Goal: Use online tool/utility: Utilize a website feature to perform a specific function

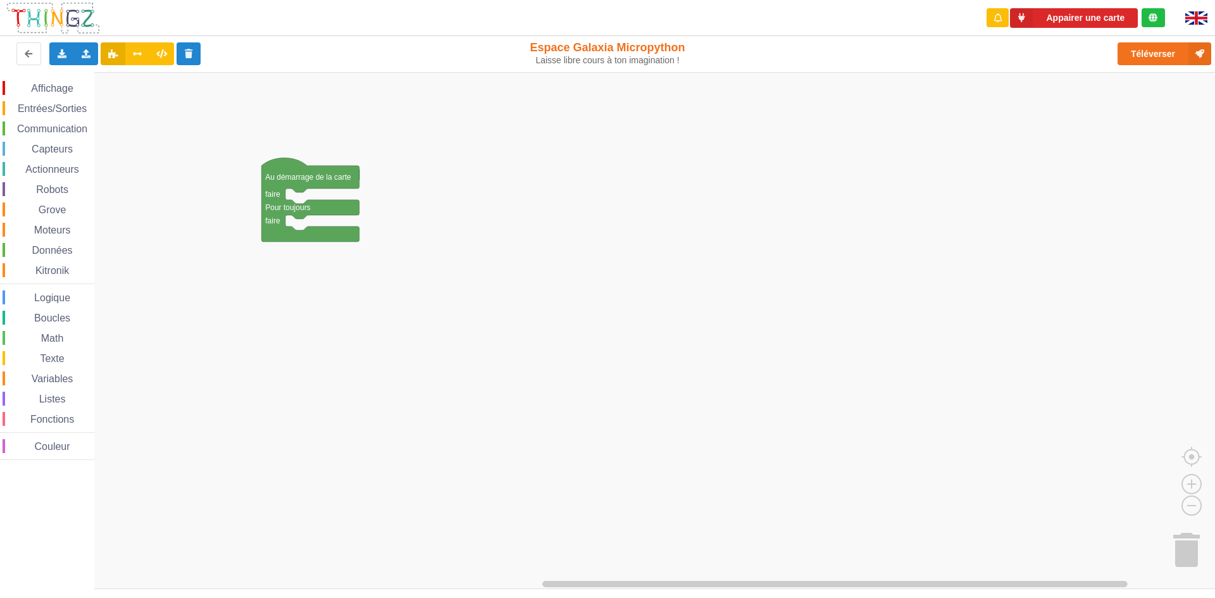
click at [295, 197] on div "Affichage Entrées/Sorties Communication Capteurs Actionneurs Robots Grove Moteu…" at bounding box center [612, 330] width 1224 height 517
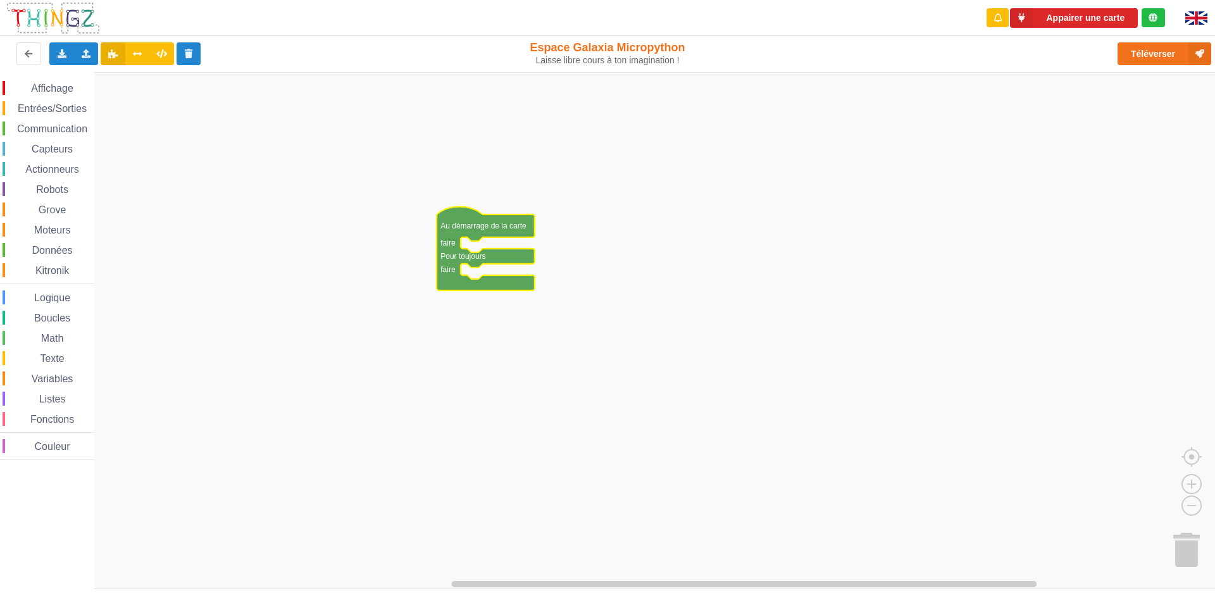
click at [29, 105] on span "Entrées/Sorties" at bounding box center [52, 108] width 73 height 11
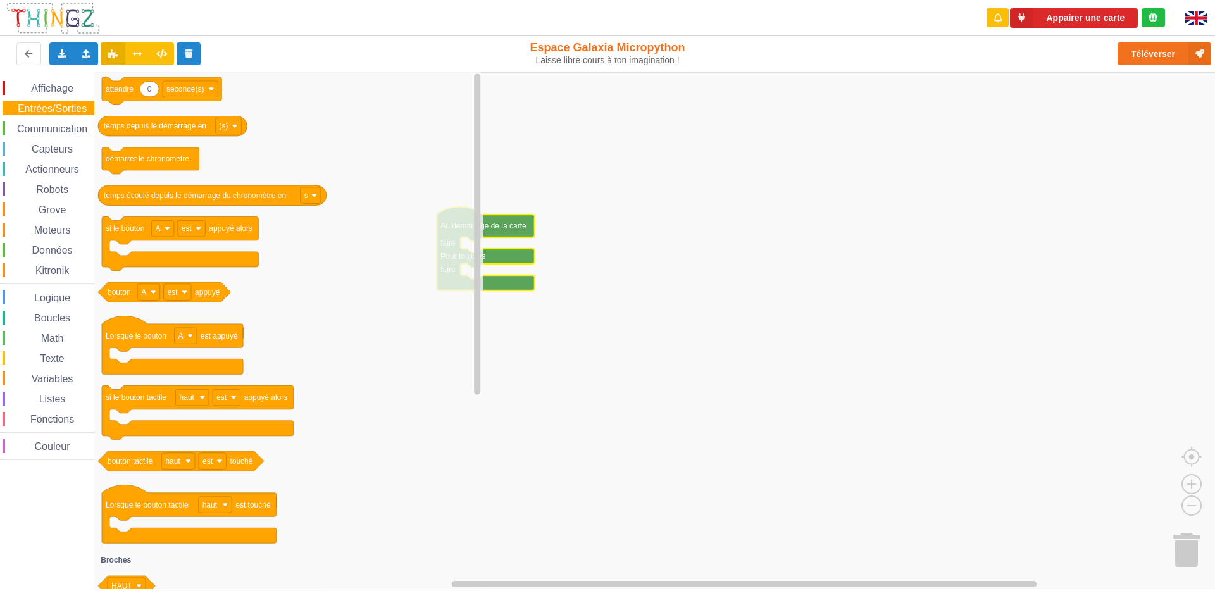
click at [32, 82] on div "Affichage" at bounding box center [49, 88] width 92 height 14
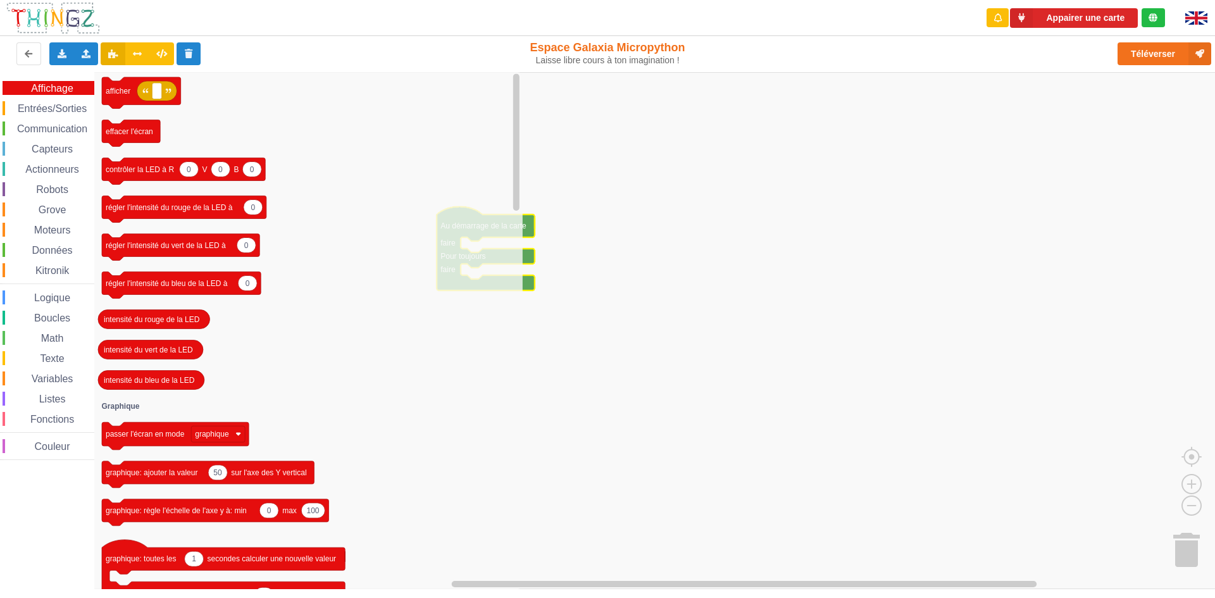
click at [32, 93] on span "Affichage" at bounding box center [52, 88] width 46 height 11
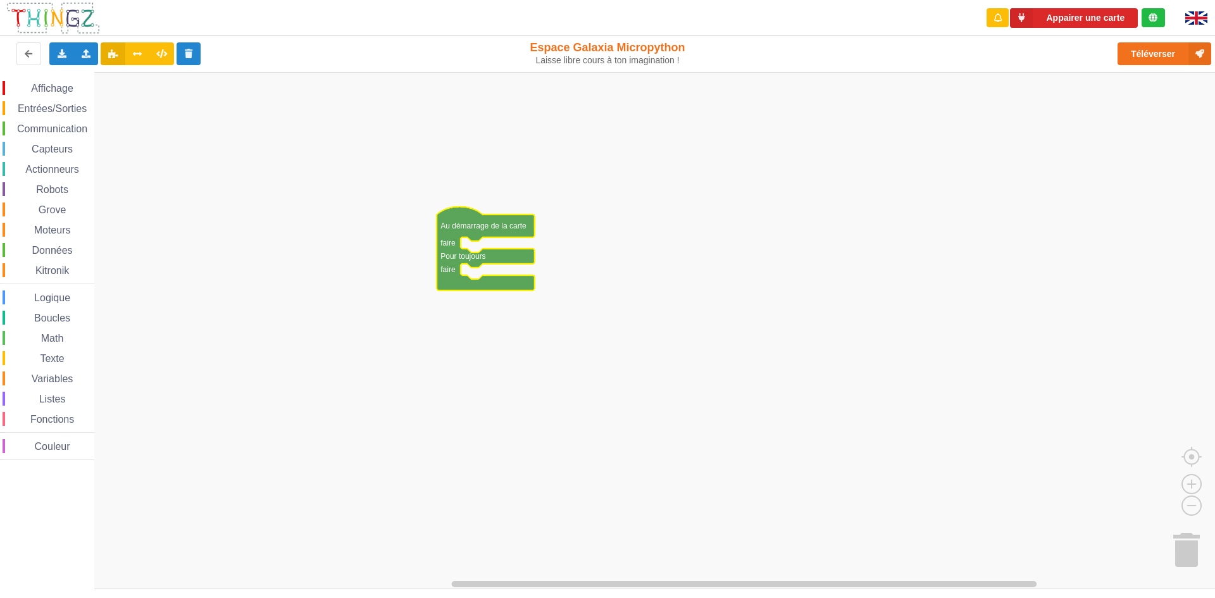
click at [28, 115] on div "Entrées/Sorties" at bounding box center [49, 108] width 92 height 14
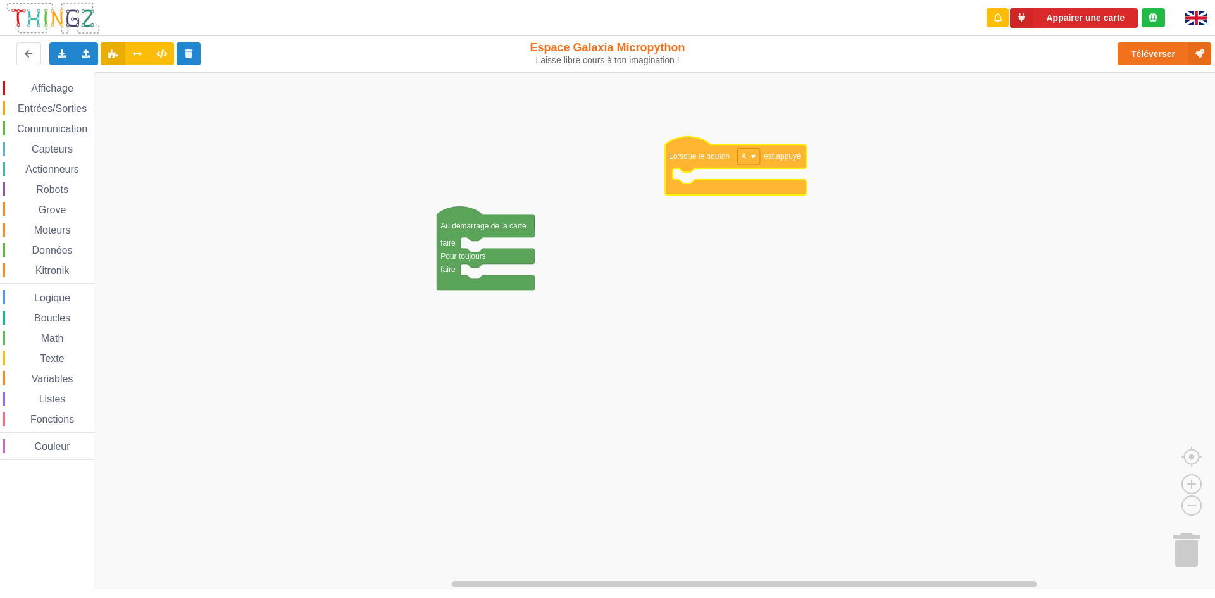
click at [623, 140] on div "Affichage Entrées/Sorties Communication Capteurs Actionneurs Robots Grove Moteu…" at bounding box center [612, 330] width 1224 height 517
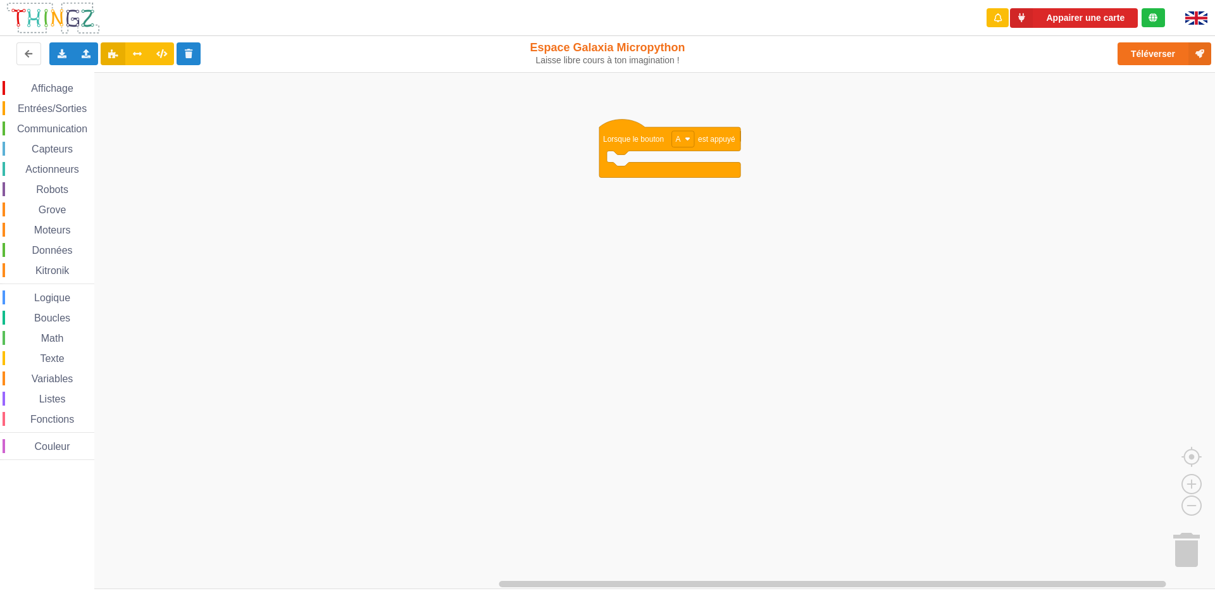
click at [41, 132] on span "Communication" at bounding box center [52, 128] width 74 height 11
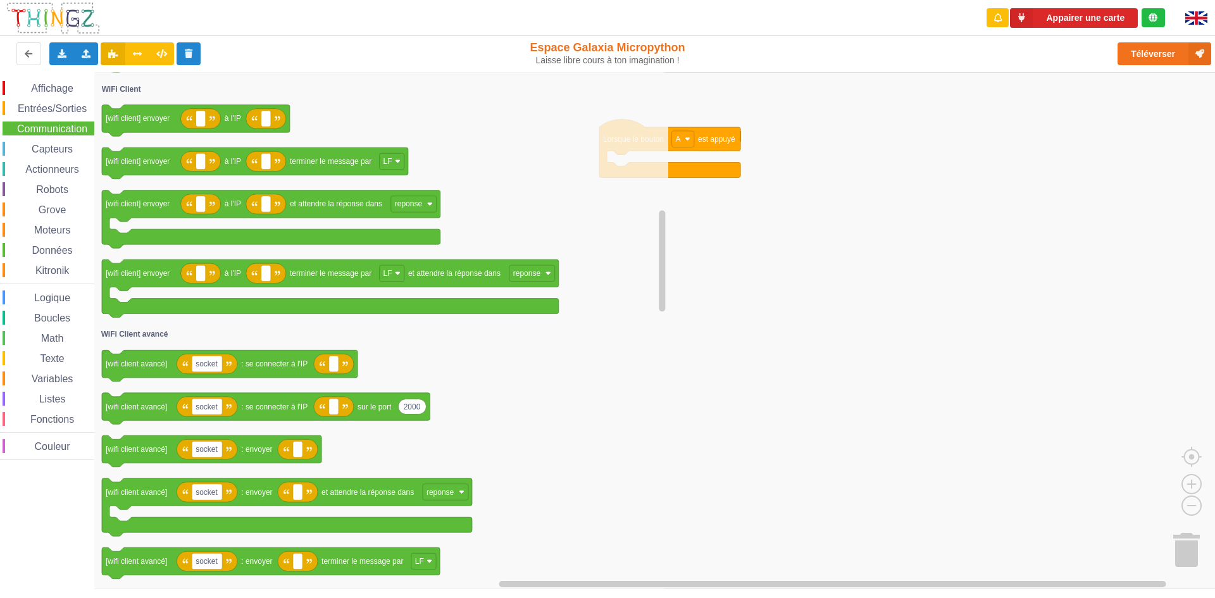
click at [14, 316] on div "Boucles" at bounding box center [49, 318] width 92 height 14
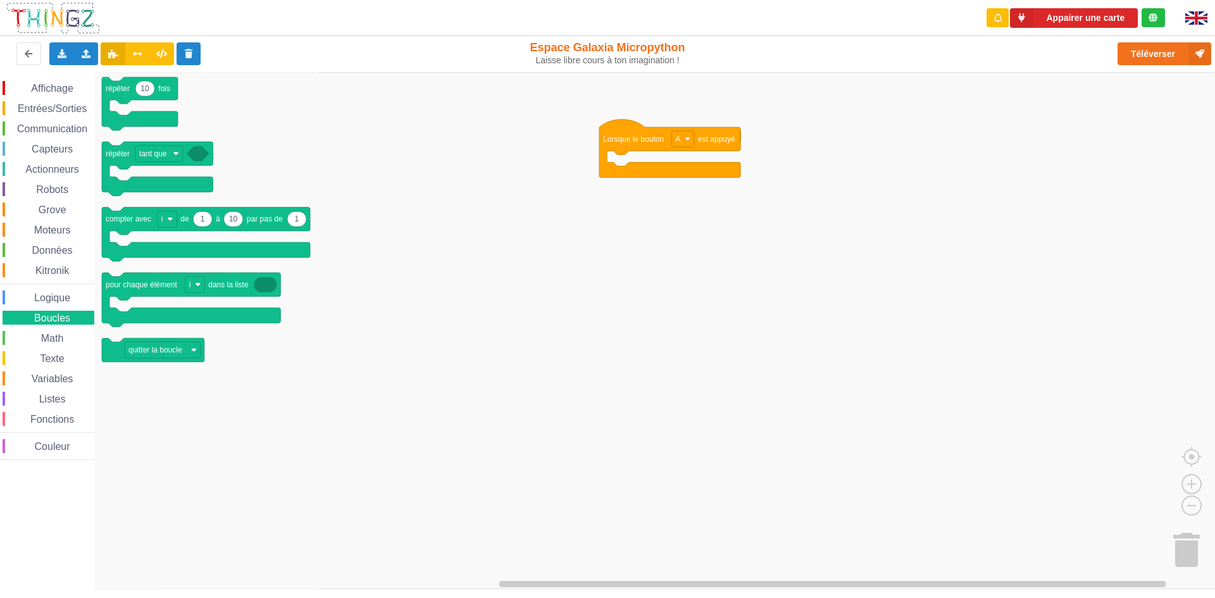
click at [39, 167] on span "Actionneurs" at bounding box center [52, 169] width 58 height 11
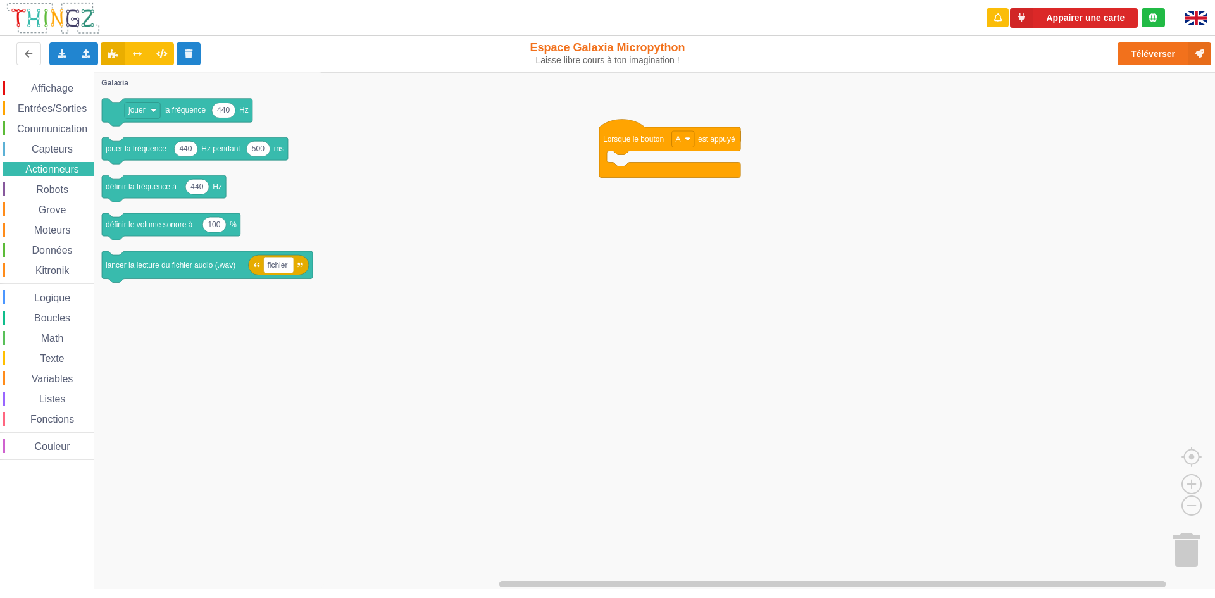
click at [41, 203] on div "Grove" at bounding box center [49, 210] width 92 height 14
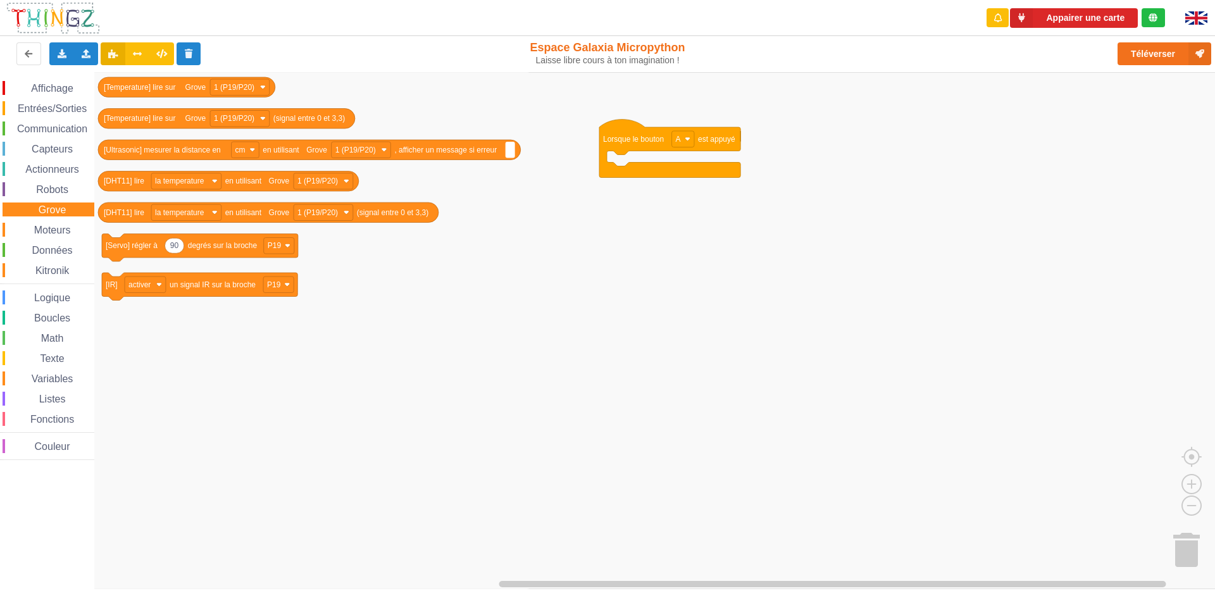
click at [28, 236] on div "Moteurs" at bounding box center [49, 230] width 92 height 14
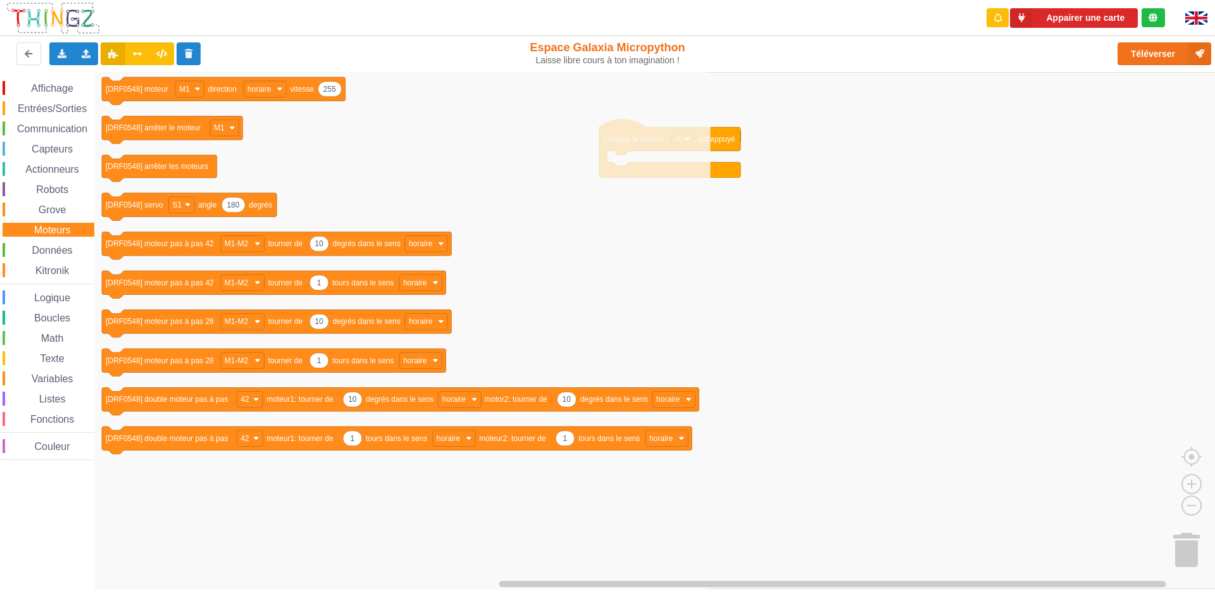
click at [28, 246] on span "Espace de travail de Blocky" at bounding box center [25, 251] width 10 height 10
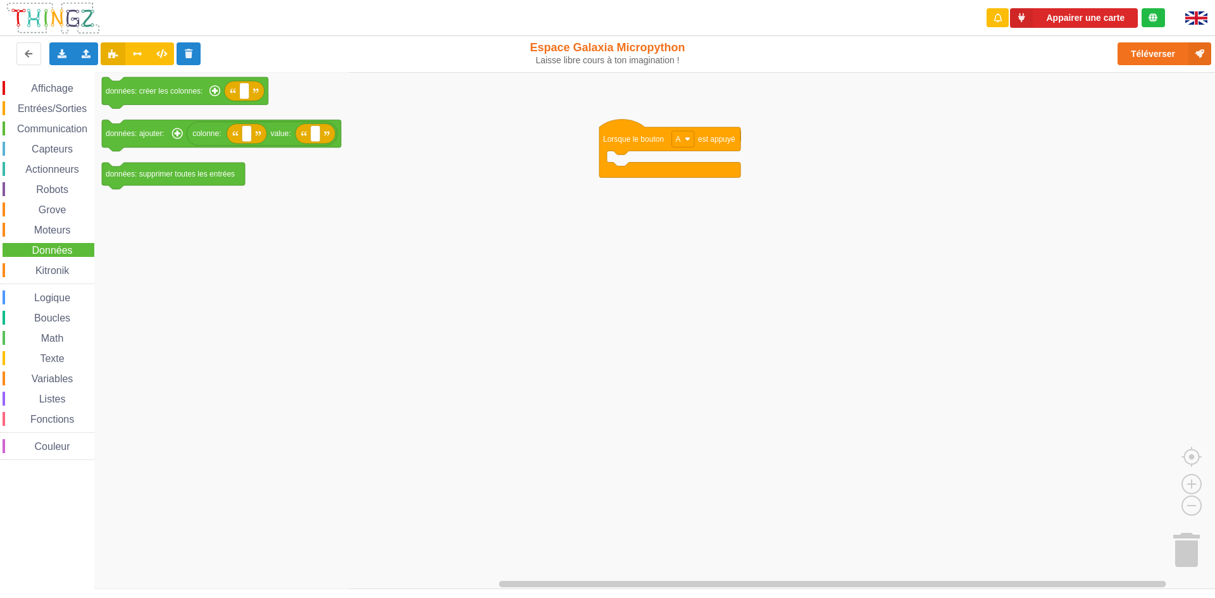
click at [26, 126] on span "Communication" at bounding box center [52, 128] width 74 height 11
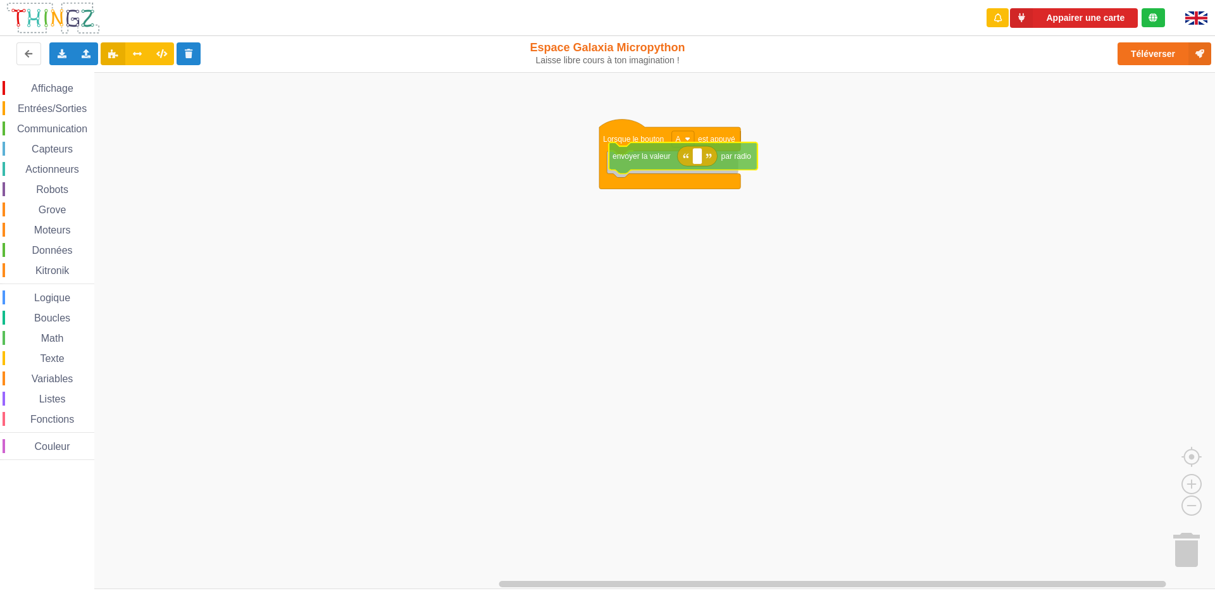
click at [645, 158] on div "Affichage Entrées/Sorties Communication Capteurs Actionneurs Robots Grove Moteu…" at bounding box center [612, 330] width 1224 height 517
click at [698, 166] on rect "Espace de travail de Blocky" at bounding box center [694, 164] width 9 height 16
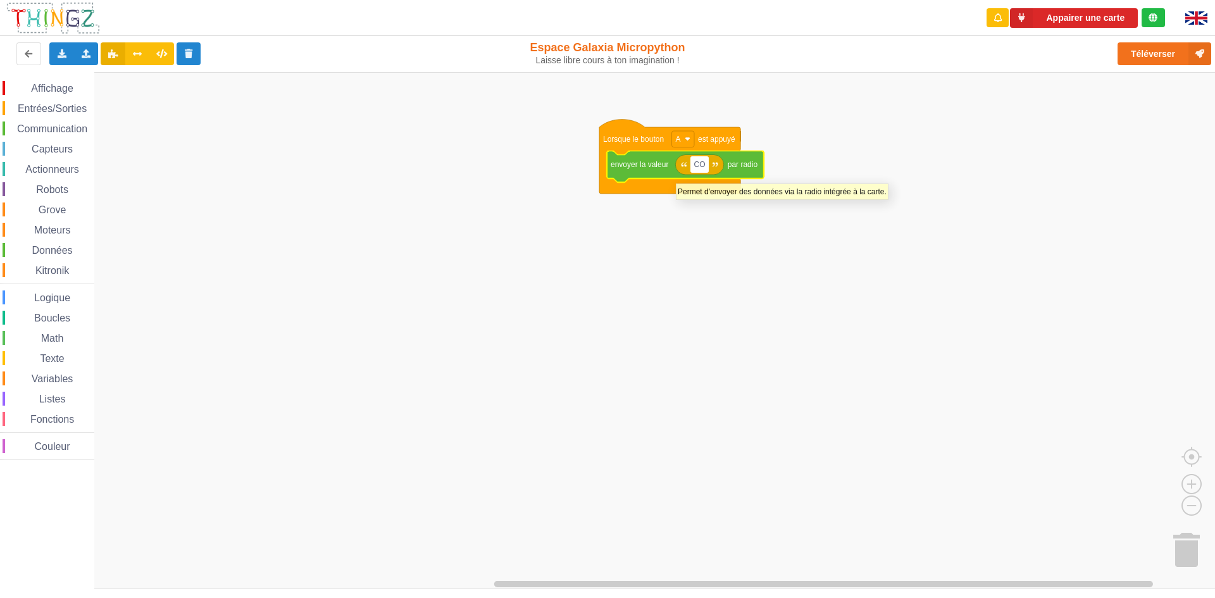
type input "C"
type input "I"
type input "PROUT"
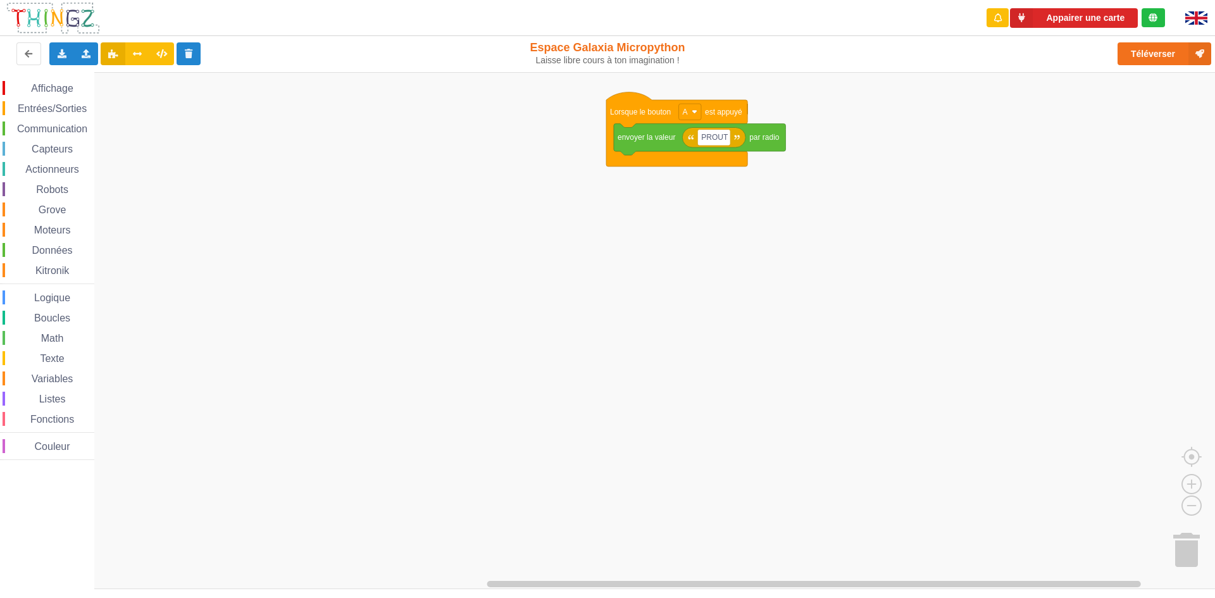
click at [568, 364] on div "Affichage Entrées/Sorties Communication Capteurs Actionneurs Robots Grove Moteu…" at bounding box center [612, 330] width 1224 height 517
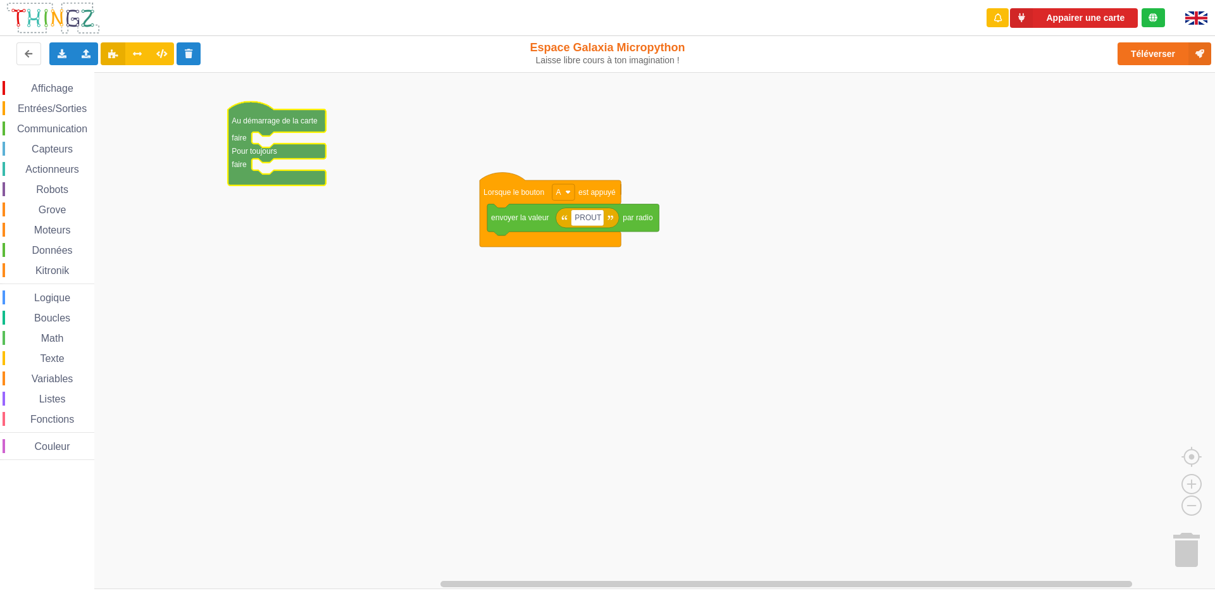
click at [66, 134] on span "Communication" at bounding box center [52, 128] width 74 height 11
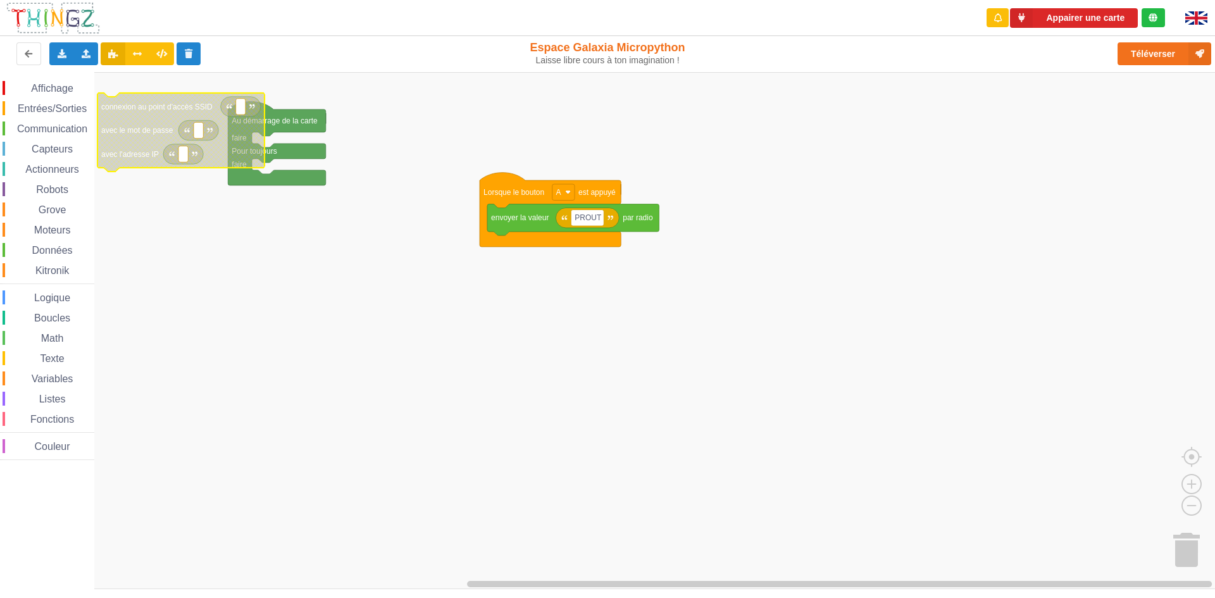
click at [177, 284] on rect "Espace de travail de Blocky" at bounding box center [612, 330] width 1224 height 517
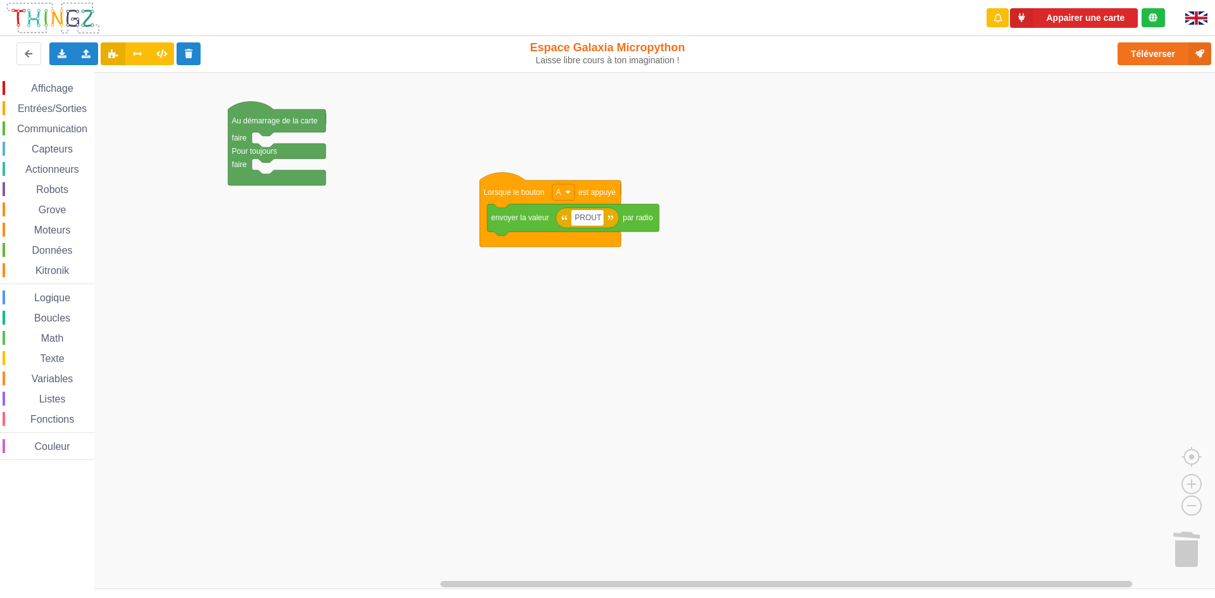
click at [28, 129] on span "Communication" at bounding box center [52, 128] width 74 height 11
click at [369, 147] on icon "Espace de travail de Blocky" at bounding box center [365, 143] width 19 height 15
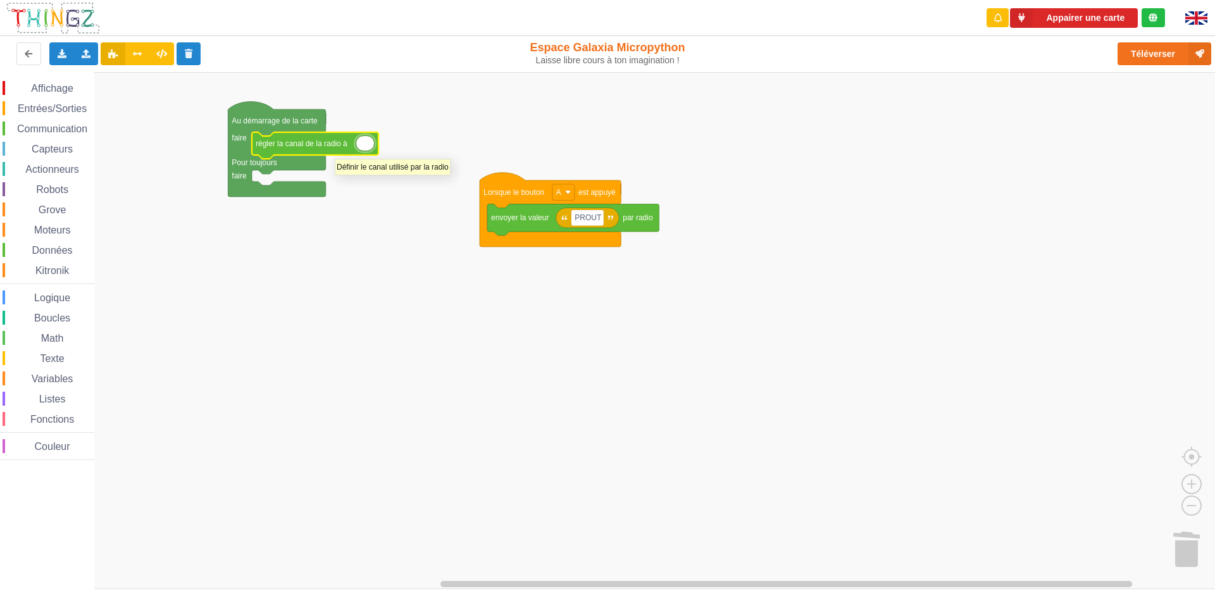
type input "6"
click at [69, 122] on div "Communication" at bounding box center [49, 129] width 92 height 14
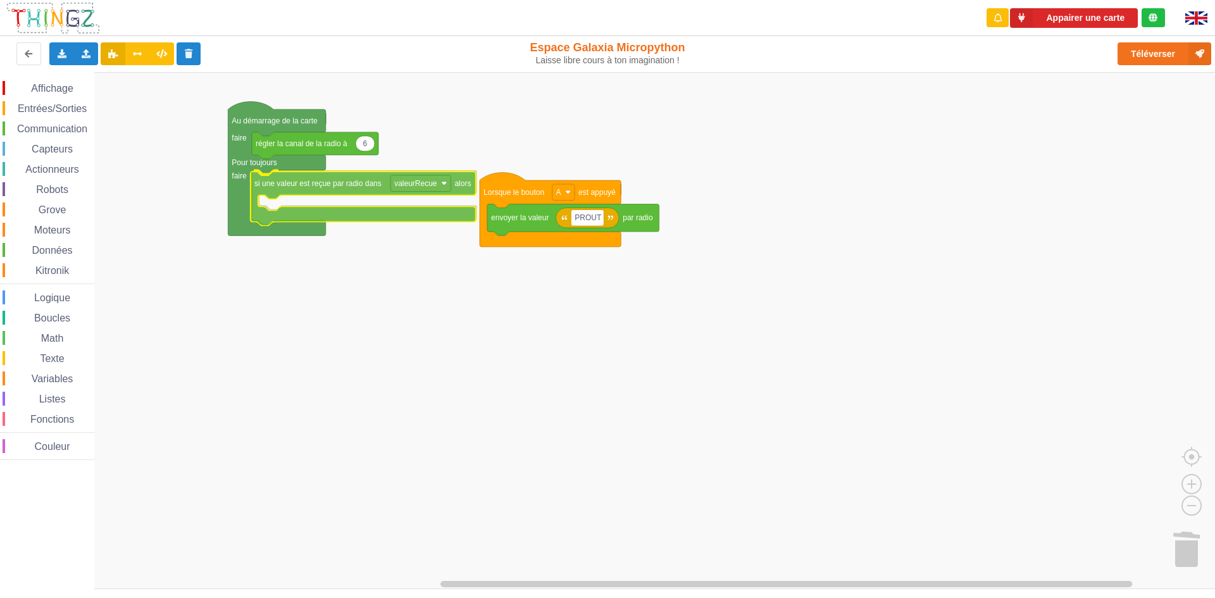
click at [335, 182] on div "Affichage Entrées/Sorties Communication Capteurs Actionneurs Robots Grove Moteu…" at bounding box center [612, 330] width 1224 height 517
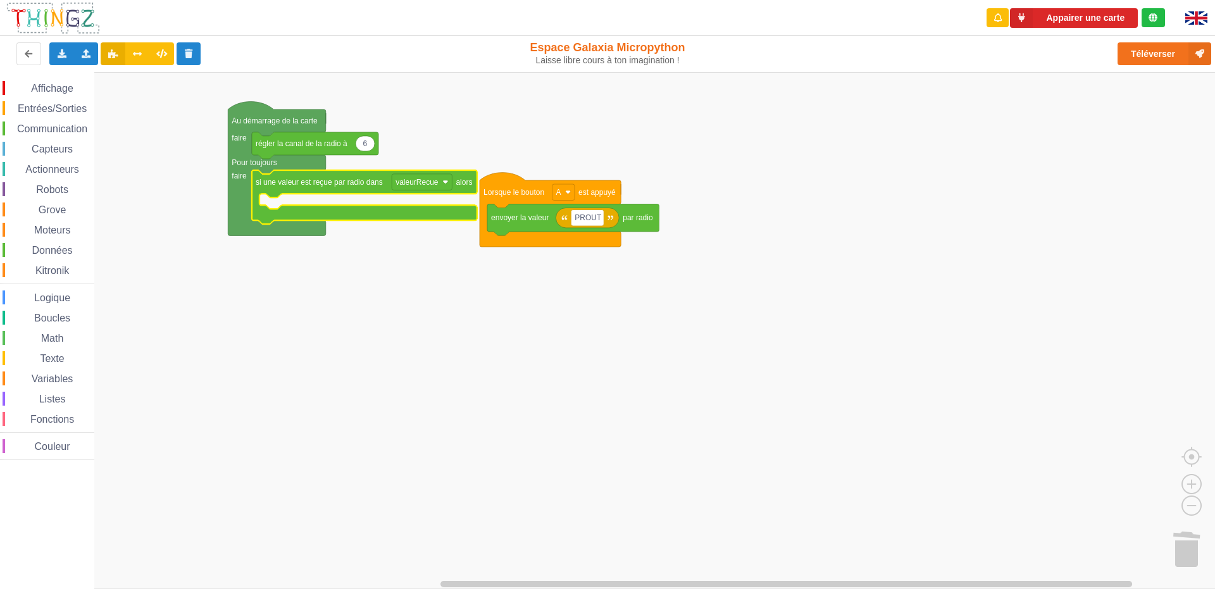
click at [59, 431] on div "Affichage Entrées/Sorties Communication Capteurs Actionneurs Robots Grove Moteu…" at bounding box center [47, 270] width 94 height 379
click at [57, 427] on div "Affichage Entrées/Sorties Communication Capteurs Actionneurs Robots Grove Moteu…" at bounding box center [47, 270] width 94 height 379
click at [61, 421] on span "Fonctions" at bounding box center [51, 419] width 47 height 11
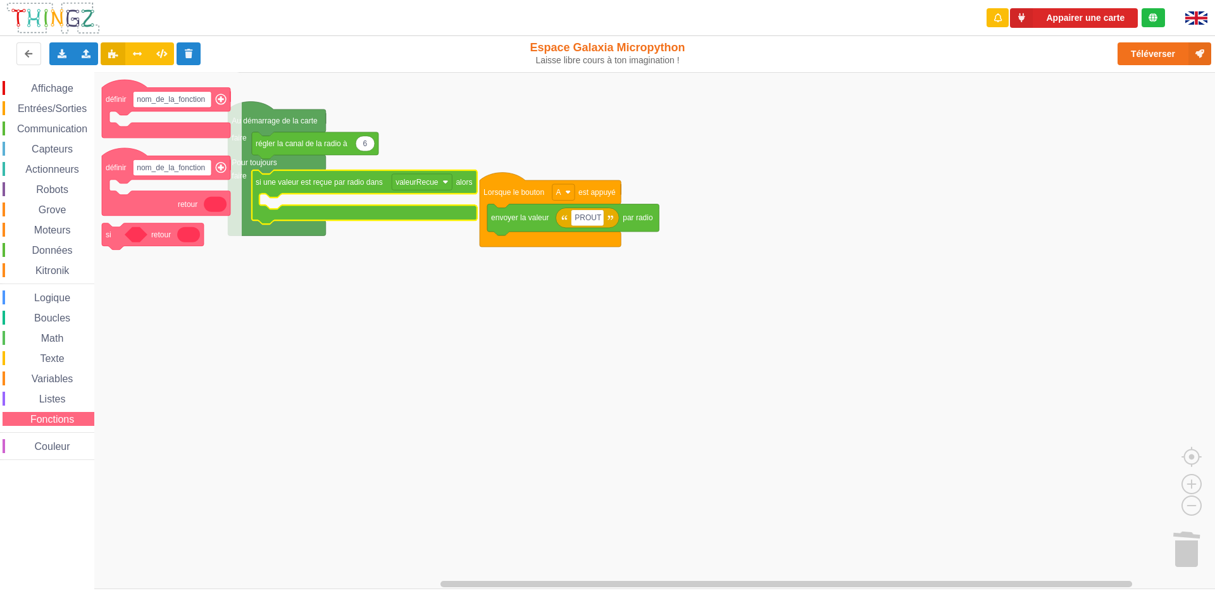
click at [58, 91] on span "Affichage" at bounding box center [52, 88] width 46 height 11
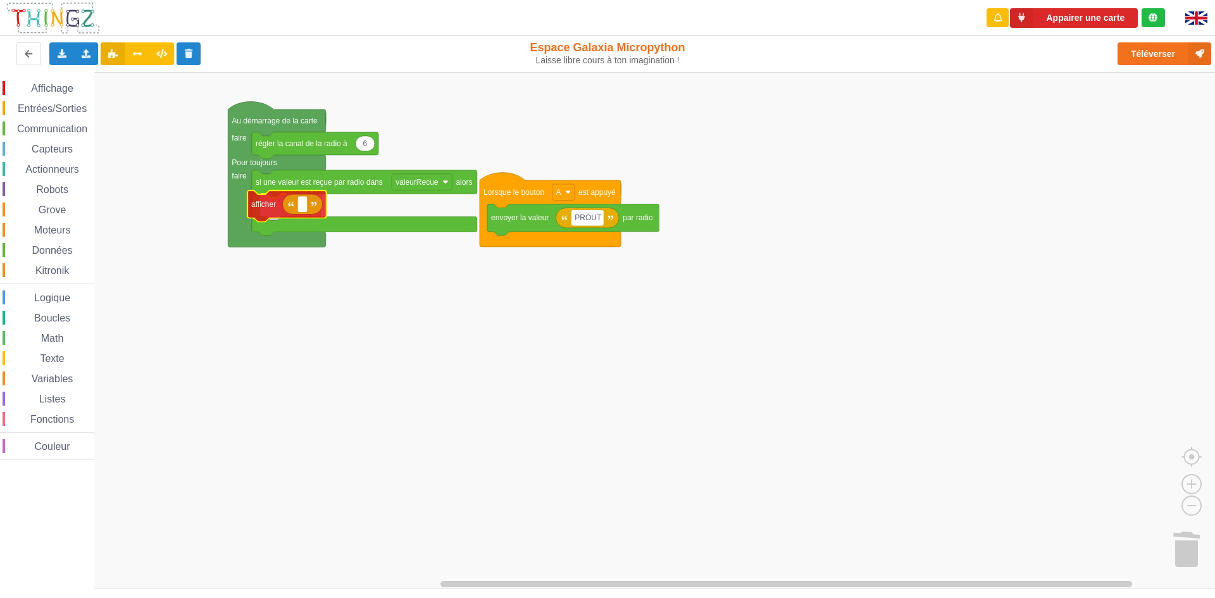
click at [279, 199] on div "Affichage Entrées/Sorties Communication Capteurs Actionneurs Robots Grove Moteu…" at bounding box center [612, 330] width 1224 height 517
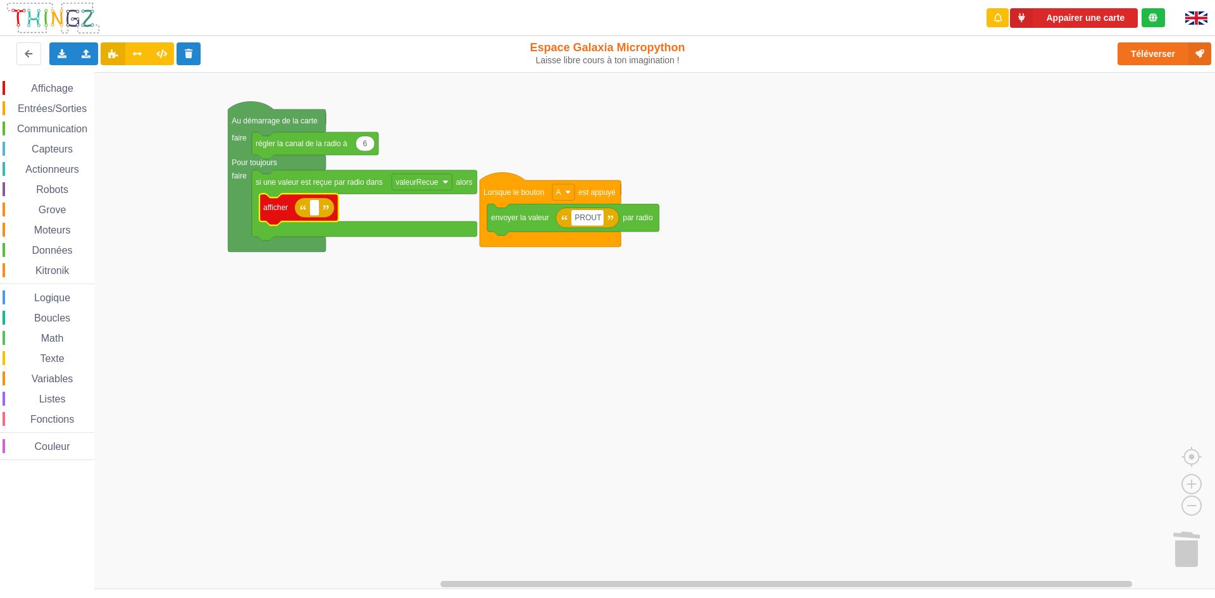
click at [34, 350] on div "Affichage Entrées/Sorties Communication Capteurs Actionneurs Robots Grove Moteu…" at bounding box center [47, 270] width 94 height 379
click at [35, 360] on span "Espace de travail de Blocky" at bounding box center [33, 359] width 10 height 10
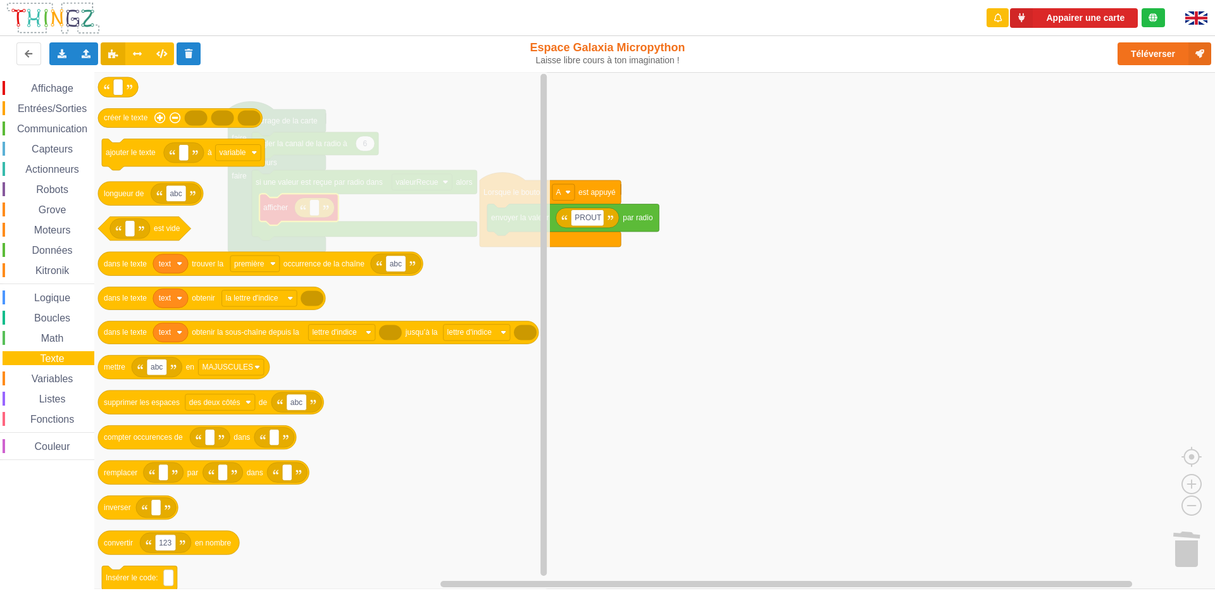
click at [39, 382] on span "Variables" at bounding box center [53, 378] width 46 height 11
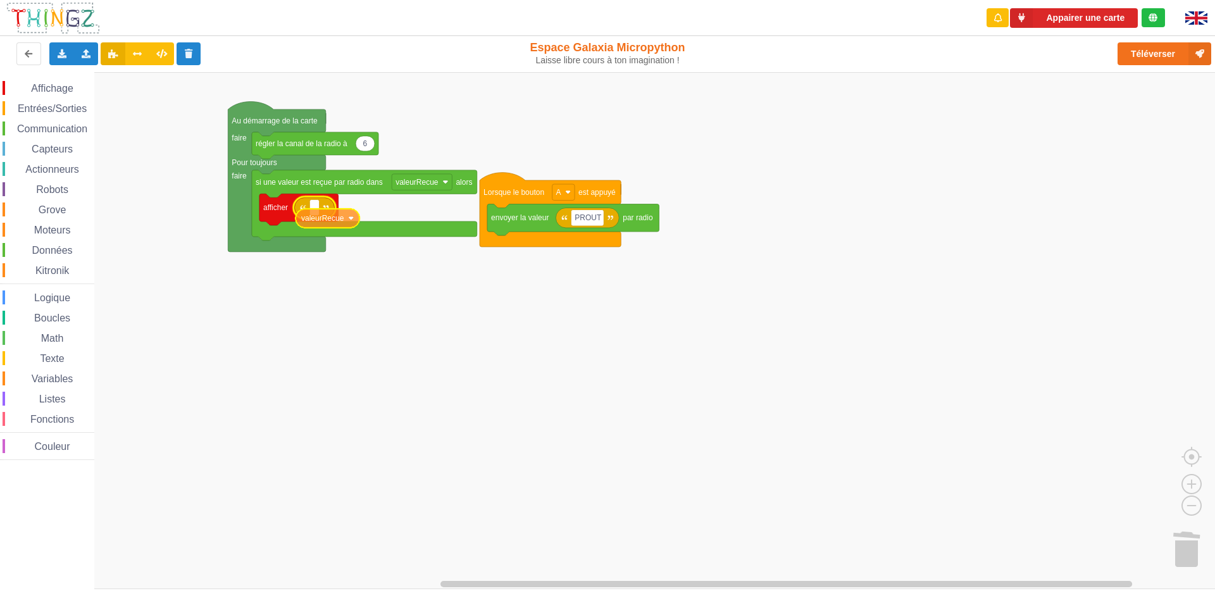
click at [321, 205] on div "Affichage Entrées/Sorties Communication Capteurs Actionneurs Robots Grove Moteu…" at bounding box center [612, 330] width 1224 height 517
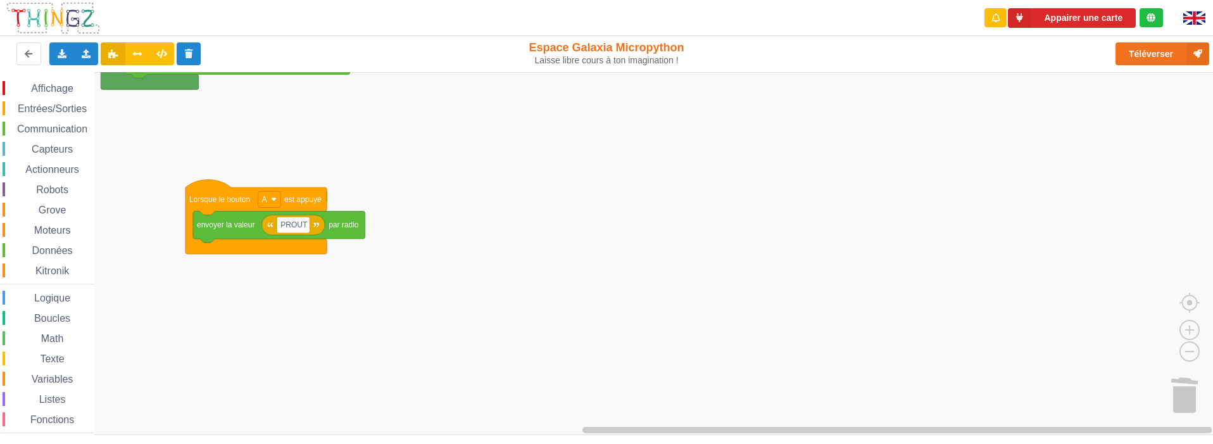
click at [294, 211] on g "Espace de travail de Blocky" at bounding box center [620, 253] width 1240 height 363
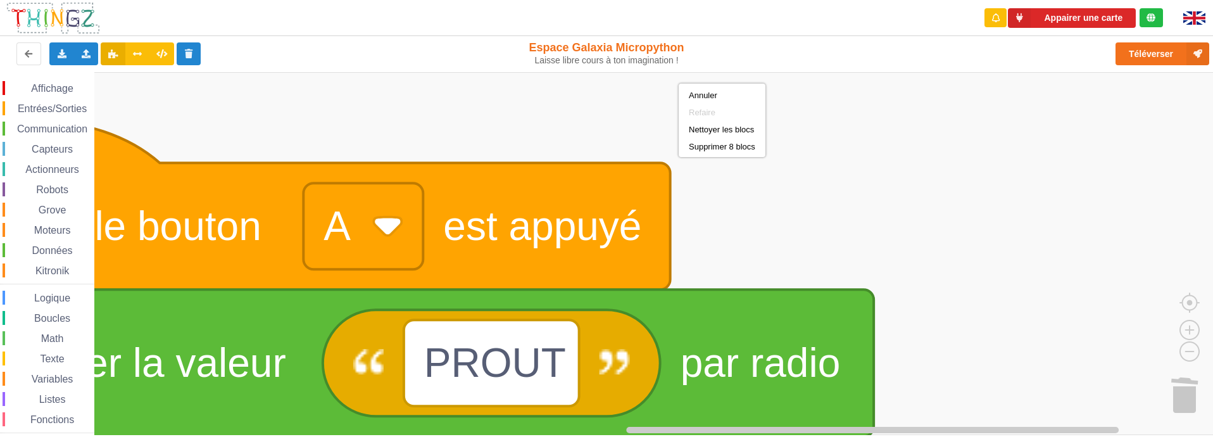
click at [575, 102] on rect "Espace de travail de Blocky" at bounding box center [610, 253] width 1221 height 363
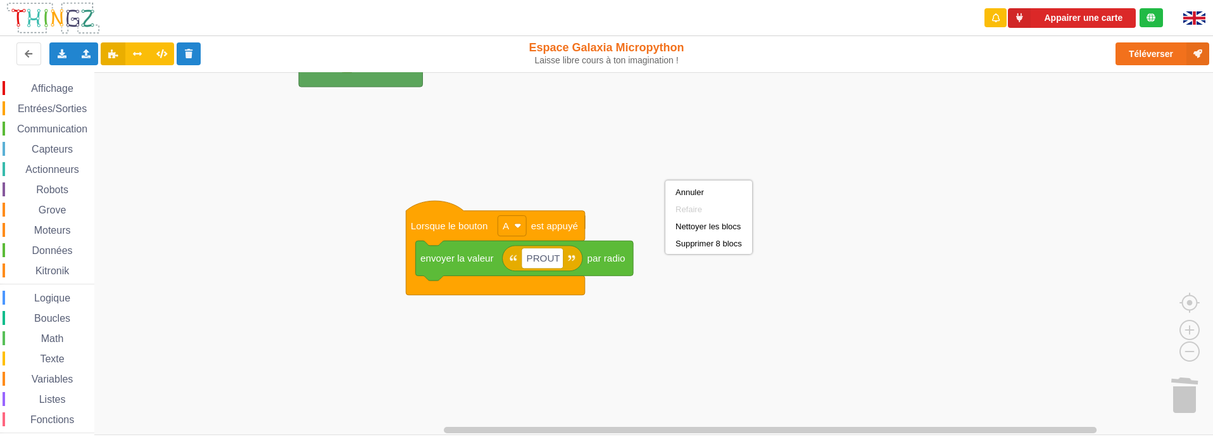
click at [624, 142] on rect "Espace de travail de Blocky" at bounding box center [610, 253] width 1221 height 363
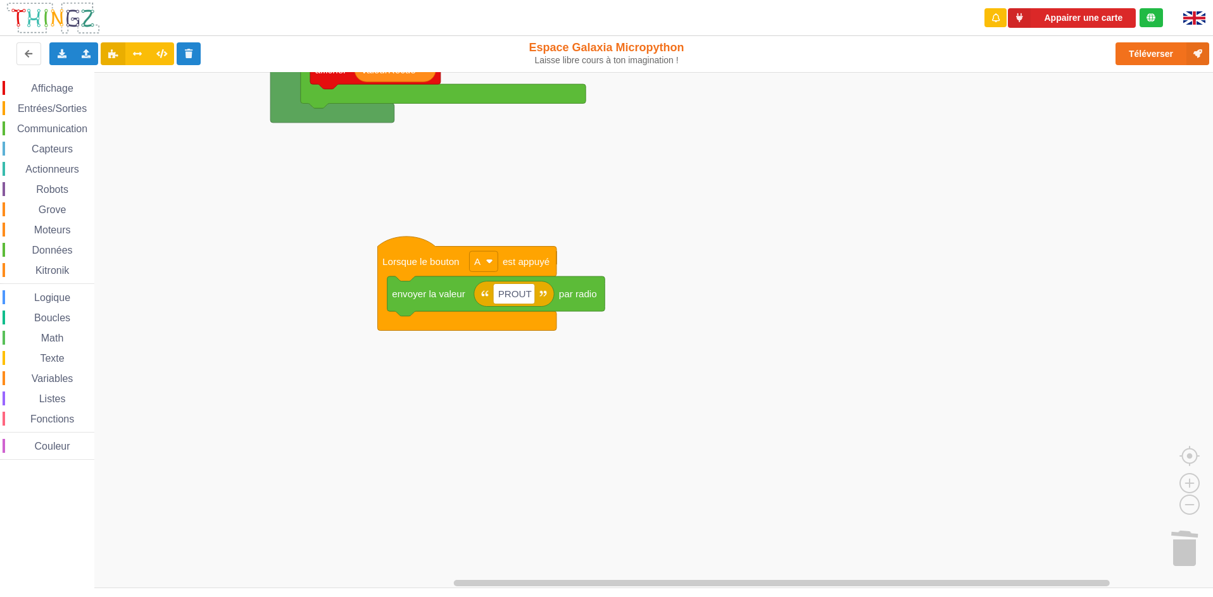
click at [285, 129] on div "Affichage Entrées/Sorties Communication Capteurs Actionneurs Robots Grove Moteu…" at bounding box center [610, 330] width 1221 height 516
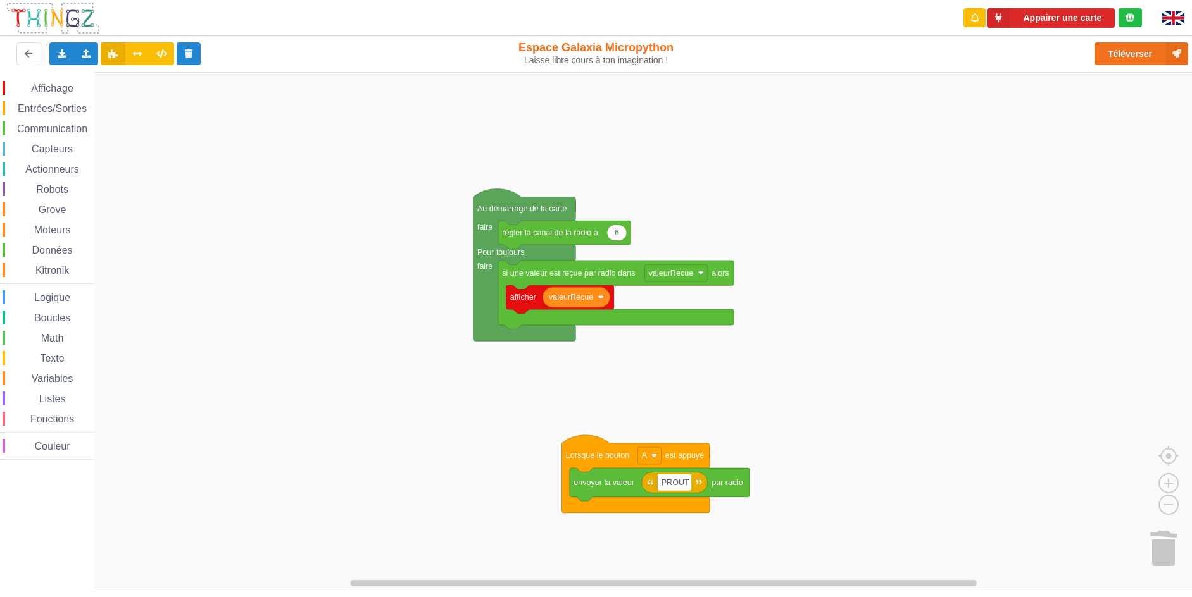
click at [918, 315] on div "Affichage Entrées/Sorties Communication Capteurs Actionneurs Robots Grove Moteu…" at bounding box center [600, 330] width 1201 height 516
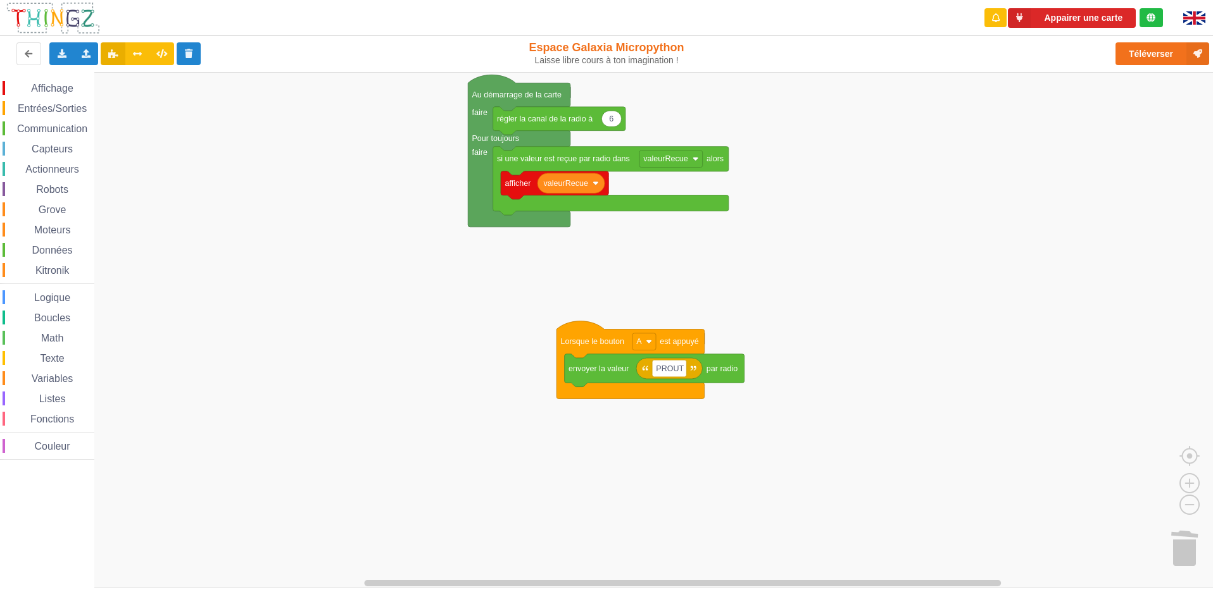
click at [257, 228] on rect "Espace de travail de Blocky" at bounding box center [610, 330] width 1221 height 516
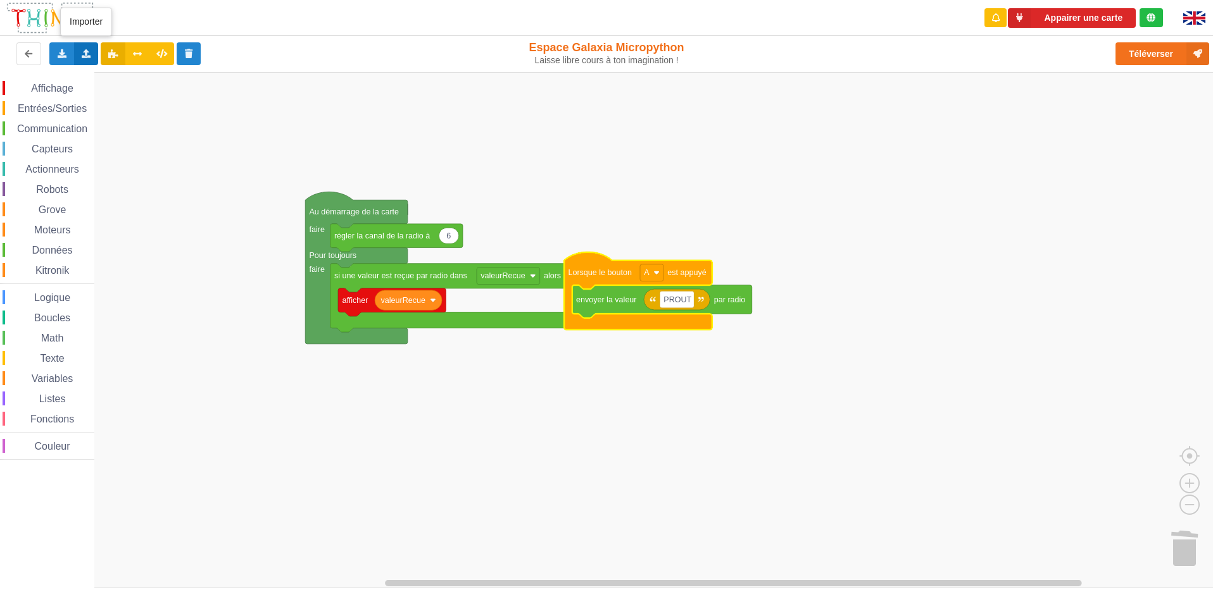
click at [91, 59] on div "Importer un assemblage de blocs Importer du code Python" at bounding box center [86, 53] width 25 height 23
click at [211, 73] on span "Importer un assemblage de blocs" at bounding box center [174, 77] width 131 height 10
click at [85, 41] on div "Exporter l'assemblage de blocs Exporter l'assemblage de blocs au format Python …" at bounding box center [243, 54] width 497 height 41
click at [85, 48] on div "Importer un assemblage de blocs Importer du code Python" at bounding box center [86, 53] width 25 height 23
click at [135, 82] on span "Importer un assemblage de blocs" at bounding box center [174, 77] width 131 height 10
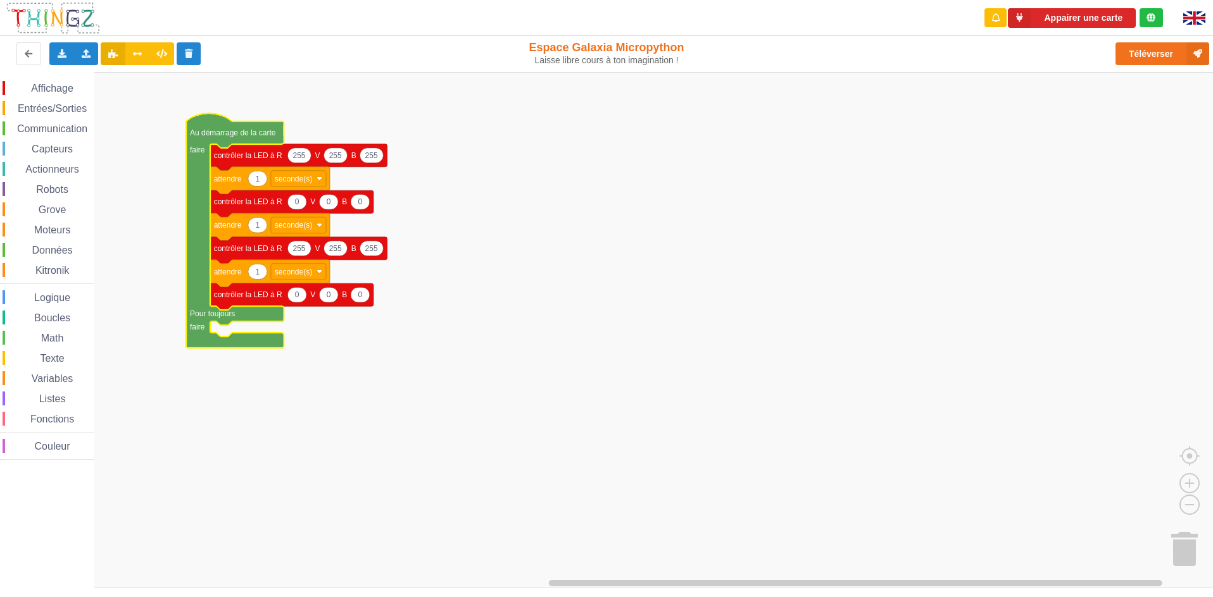
click at [231, 139] on icon "Espace de travail de Blocky" at bounding box center [234, 230] width 97 height 235
click at [819, 222] on rect "Espace de travail de Blocky" at bounding box center [610, 330] width 1221 height 516
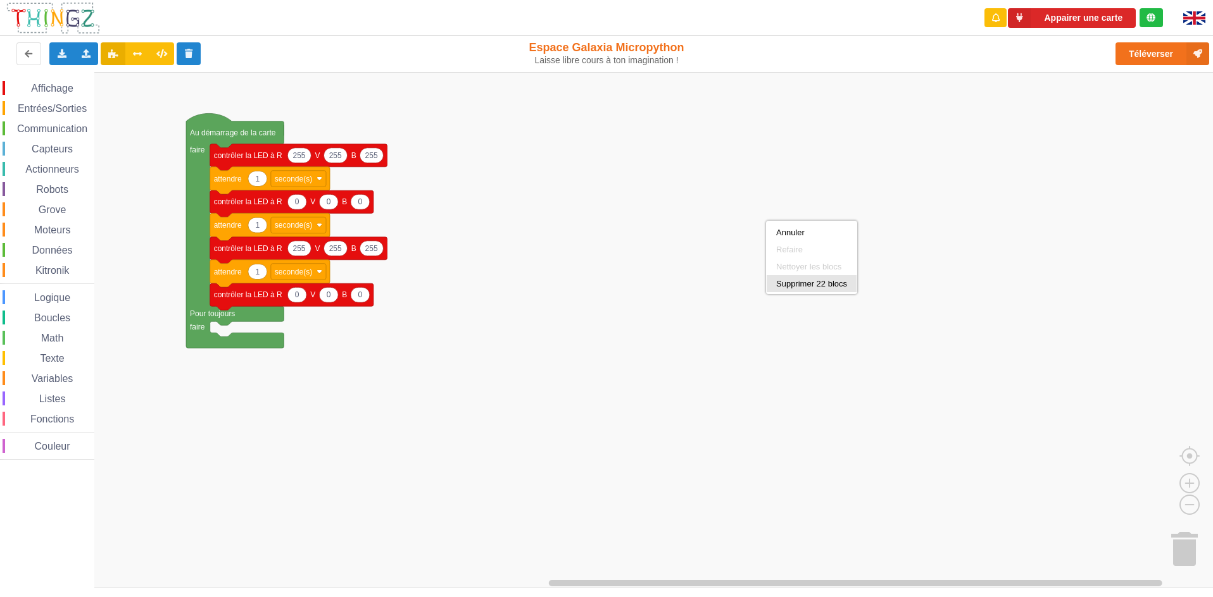
drag, startPoint x: 801, startPoint y: 285, endPoint x: 644, endPoint y: 64, distance: 271.5
click at [802, 285] on div "Supprimer 22 blocs" at bounding box center [811, 283] width 71 height 9
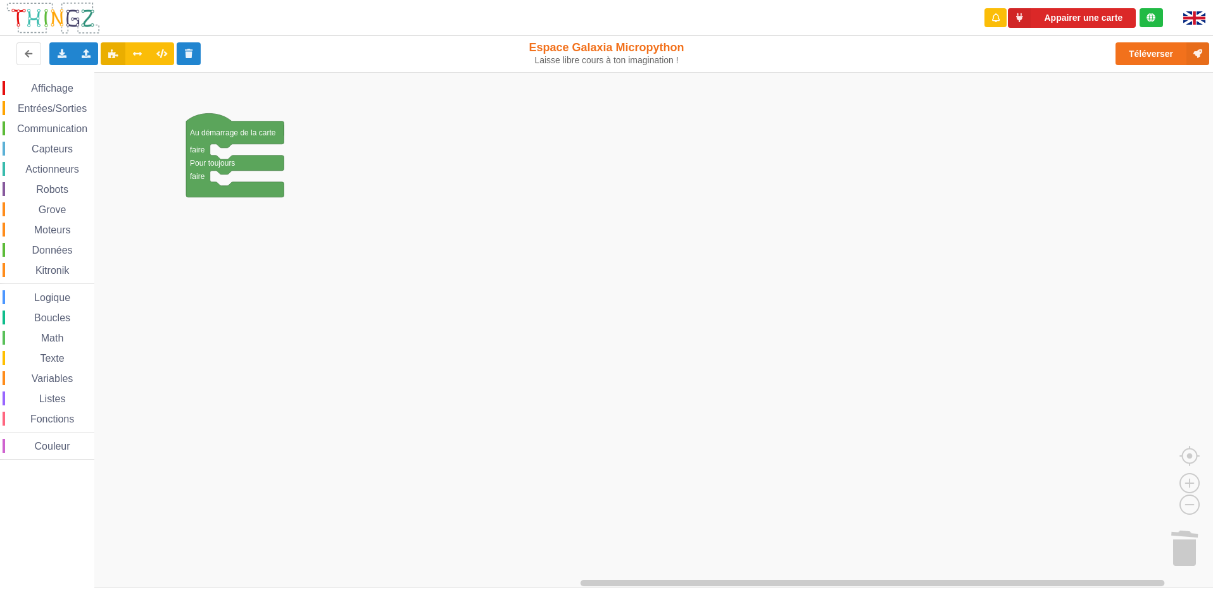
click at [39, 126] on span "Communication" at bounding box center [52, 128] width 74 height 11
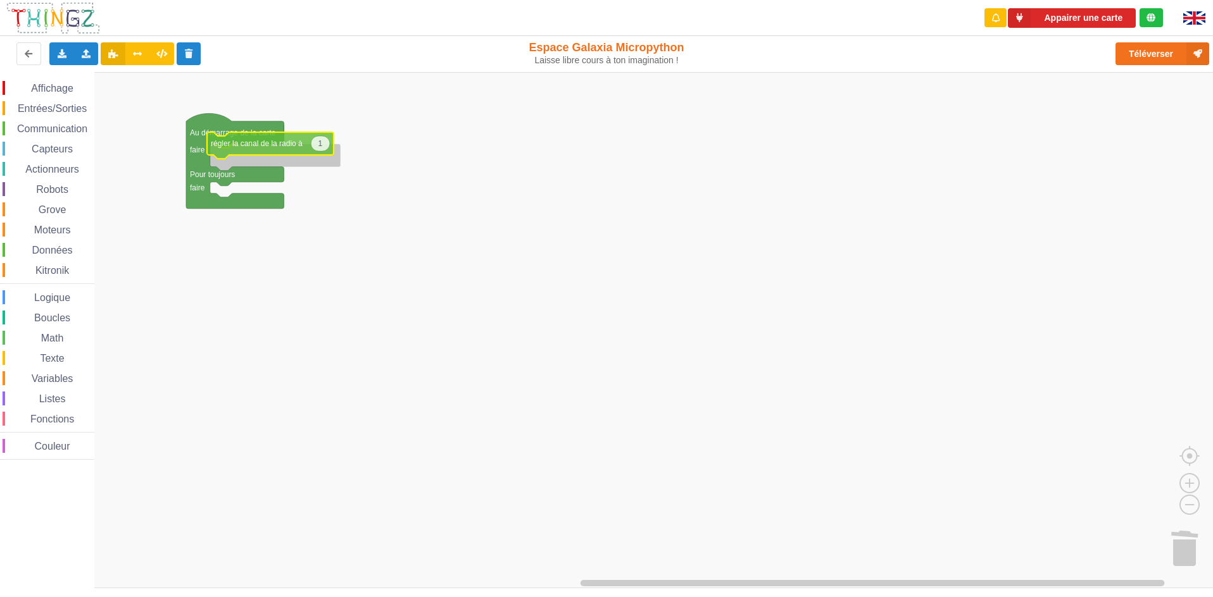
click at [273, 152] on div "Affichage Entrées/Sorties Communication Capteurs Actionneurs Robots Grove Moteu…" at bounding box center [610, 330] width 1221 height 516
click at [325, 159] on icon "Espace de travail de Blocky" at bounding box center [323, 155] width 19 height 15
type input "6"
click at [45, 125] on span "Communication" at bounding box center [52, 128] width 74 height 11
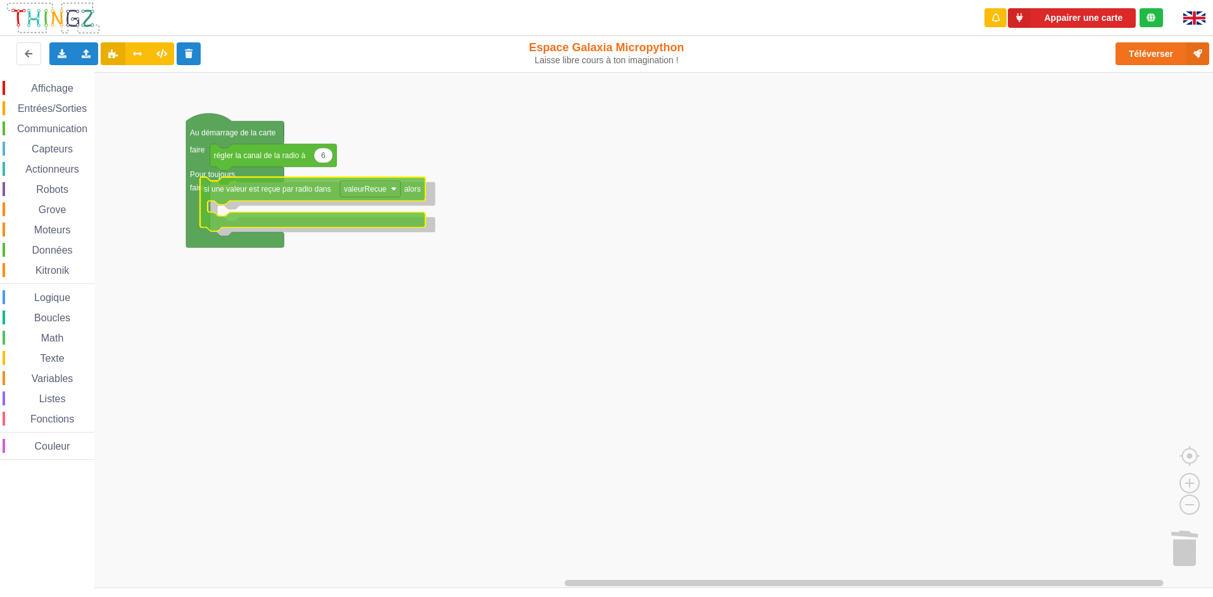
click at [236, 199] on div "Affichage Entrées/Sorties Communication Capteurs Actionneurs Robots Grove Moteu…" at bounding box center [610, 330] width 1221 height 516
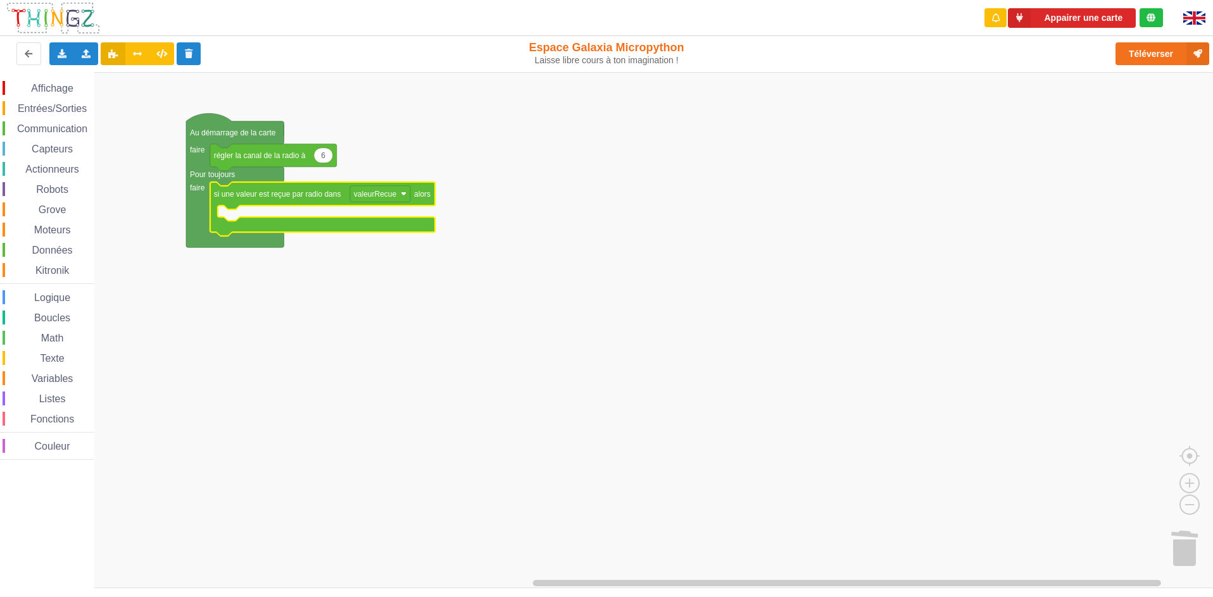
click at [66, 98] on div "Affichage Entrées/Sorties Communication Capteurs Actionneurs Robots Grove Moteu…" at bounding box center [47, 270] width 94 height 379
click at [67, 87] on span "Affichage" at bounding box center [52, 88] width 46 height 11
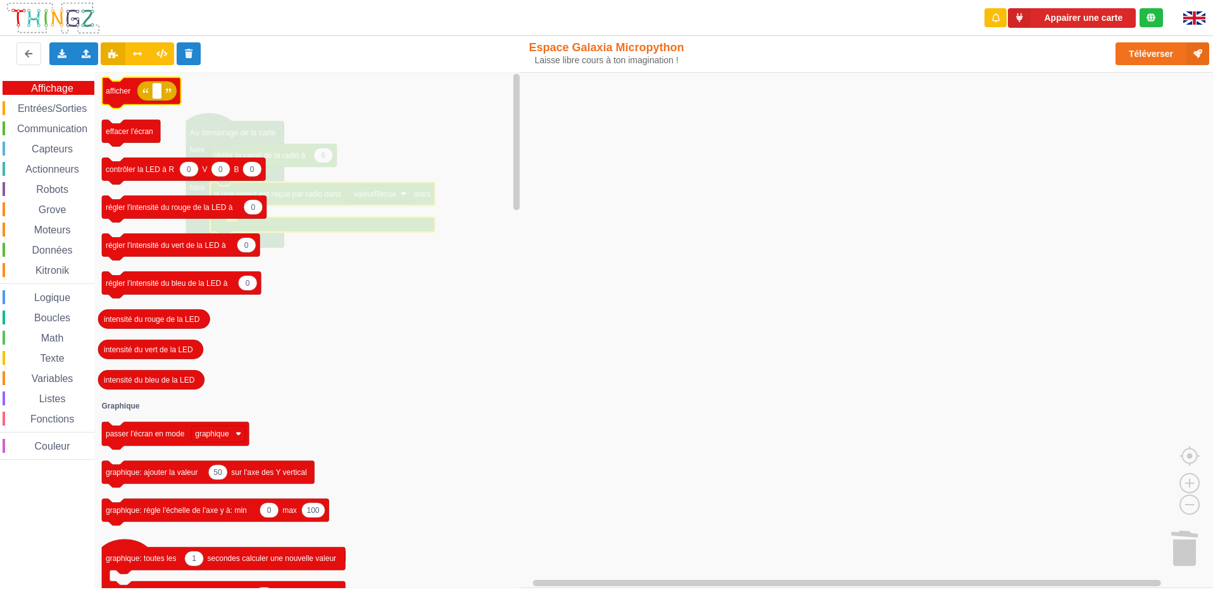
drag, startPoint x: 94, startPoint y: 84, endPoint x: 116, endPoint y: 91, distance: 23.0
click at [116, 91] on div "Affichage Entrées/Sorties Communication Capteurs Actionneurs Robots Grove Moteu…" at bounding box center [610, 330] width 1221 height 516
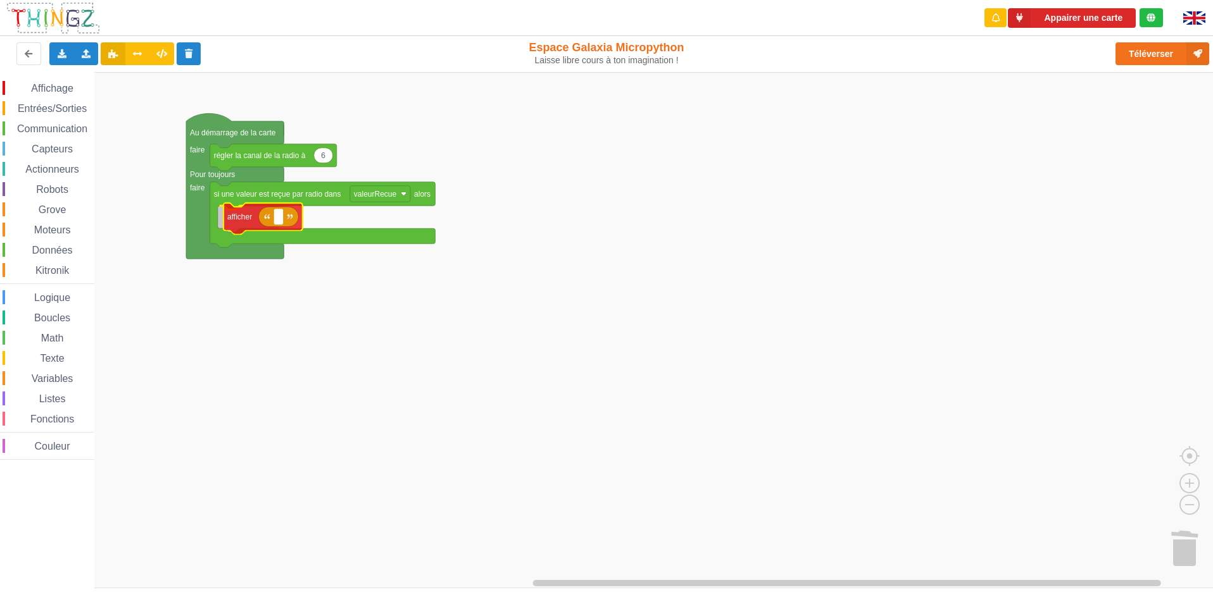
click at [235, 216] on div "Affichage Entrées/Sorties Communication Capteurs Actionneurs Robots Grove Moteu…" at bounding box center [610, 330] width 1221 height 516
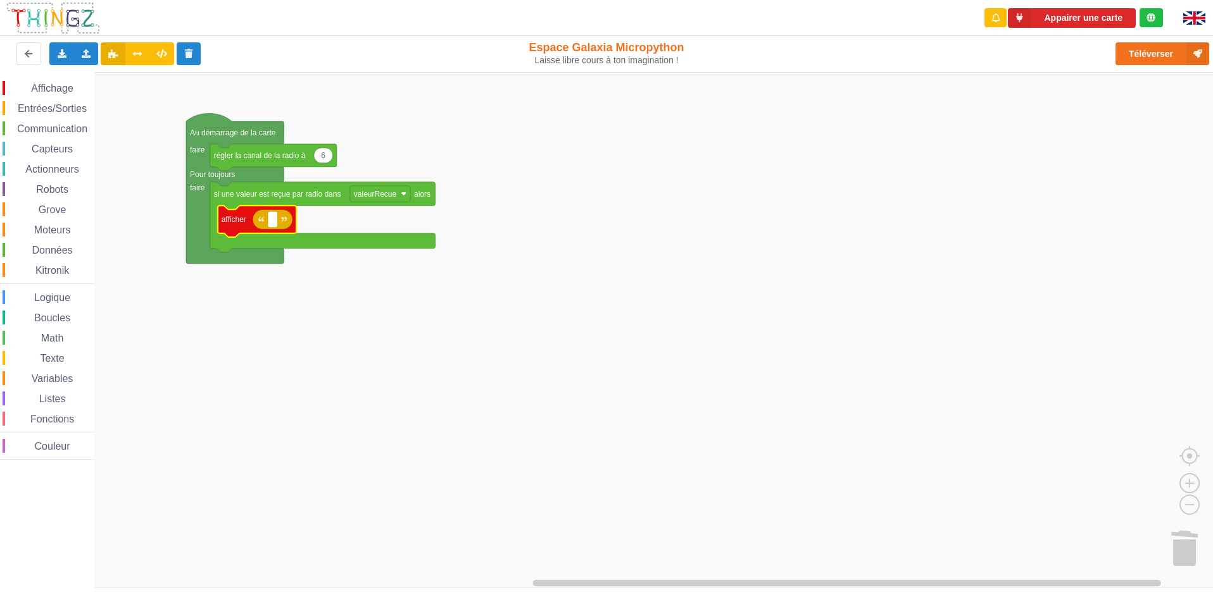
click at [38, 354] on span "Texte" at bounding box center [52, 358] width 28 height 11
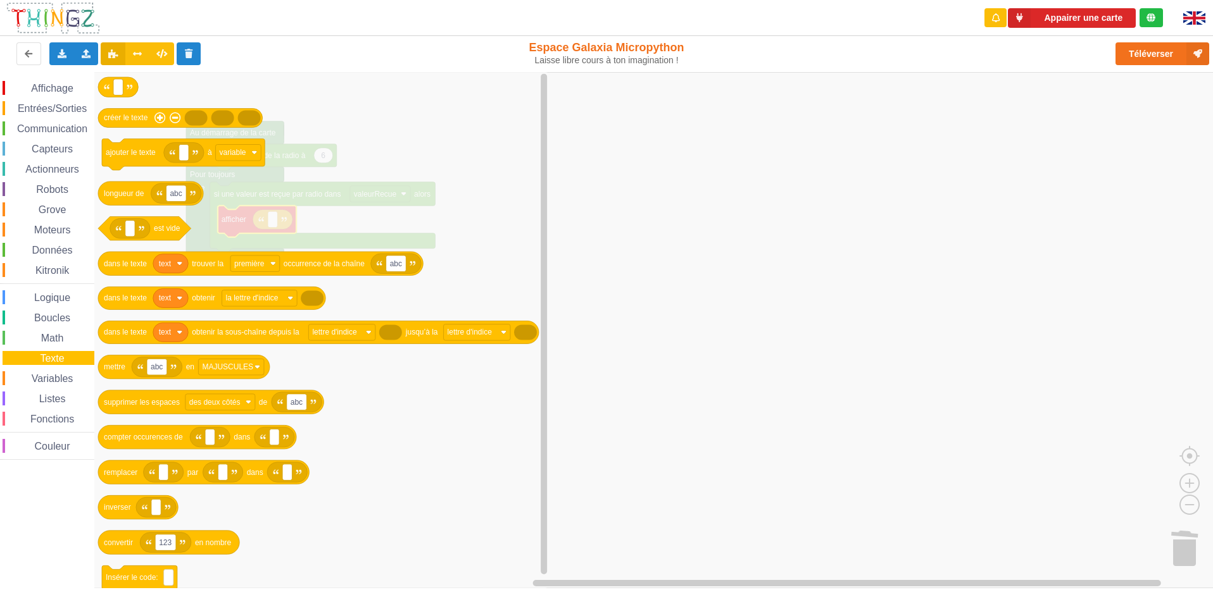
click at [34, 371] on div "Variables" at bounding box center [49, 378] width 92 height 14
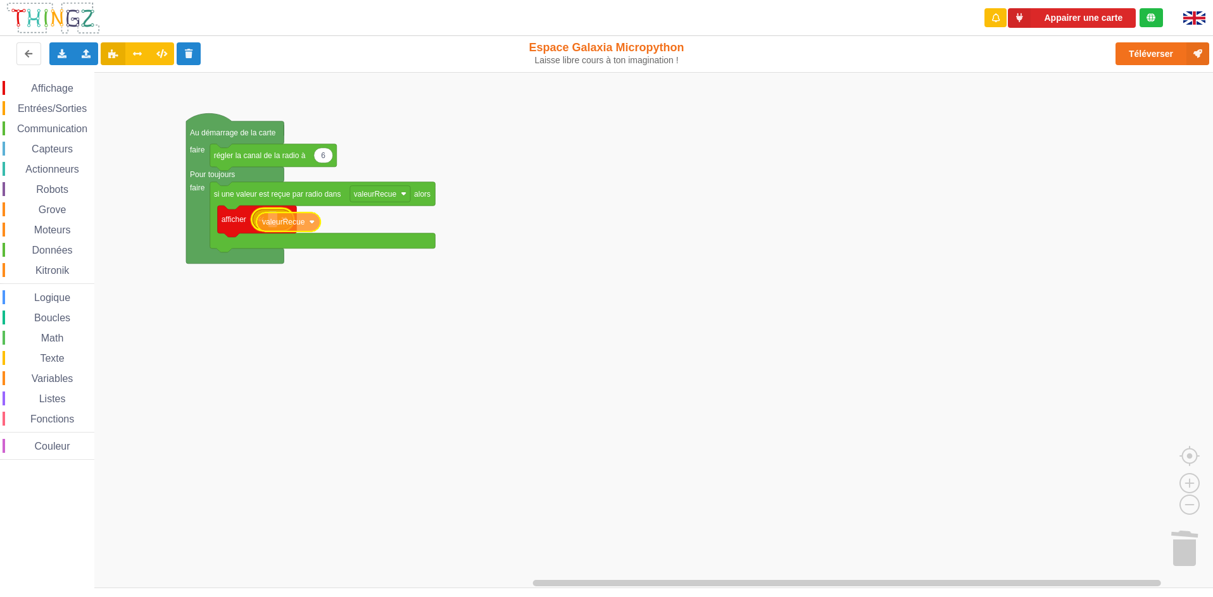
click at [273, 218] on div "Affichage Entrées/Sorties Communication Capteurs Actionneurs Robots Grove Moteu…" at bounding box center [610, 330] width 1221 height 516
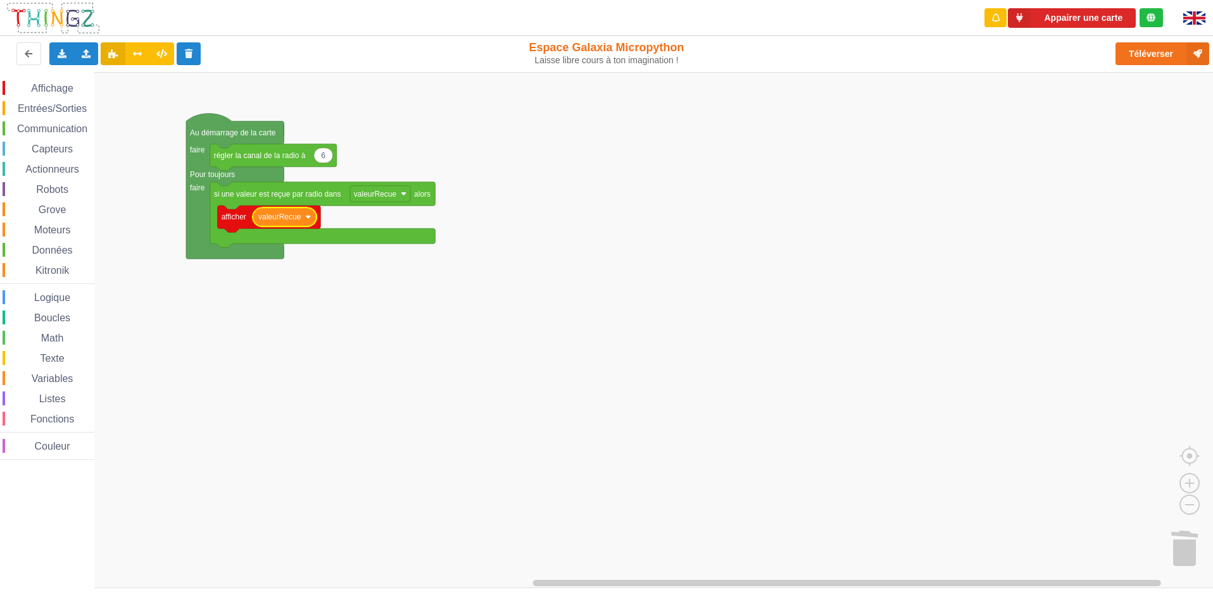
click at [40, 108] on span "Entrées/Sorties" at bounding box center [52, 108] width 73 height 11
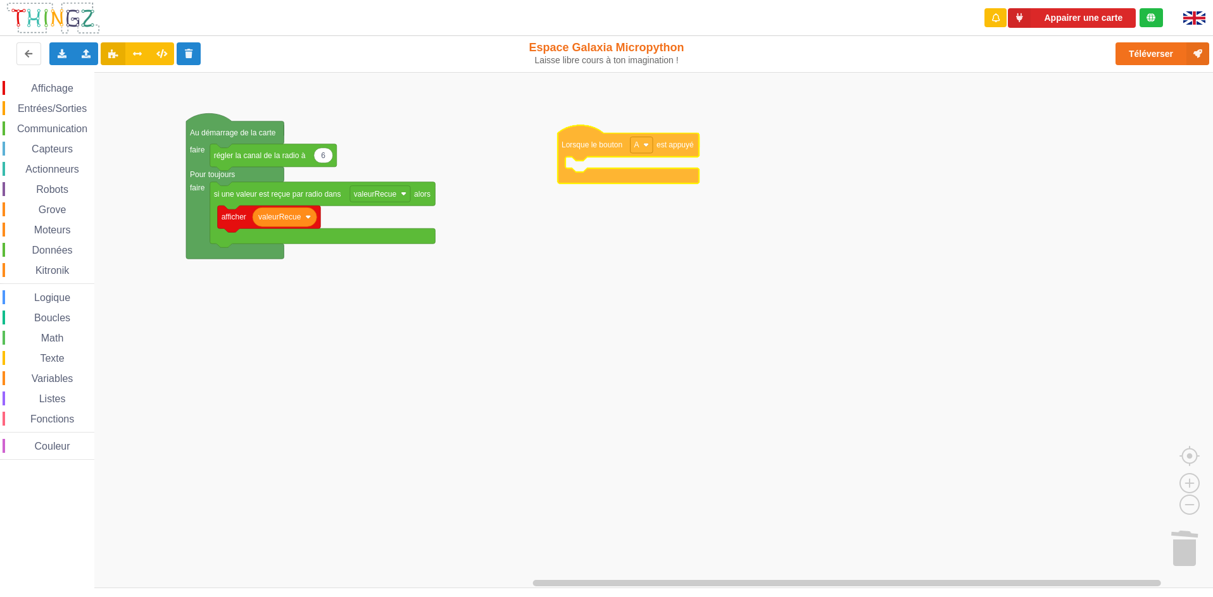
click at [606, 139] on div "Affichage Entrées/Sorties Communication Capteurs Actionneurs Robots Grove Moteu…" at bounding box center [610, 330] width 1221 height 516
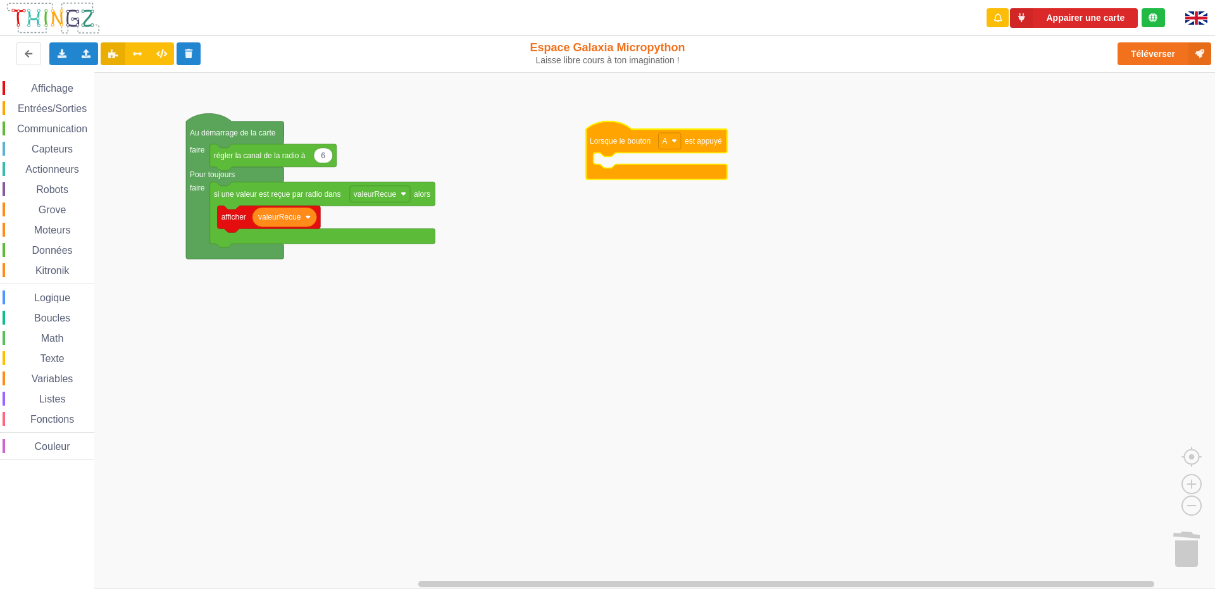
click at [69, 122] on div "Communication" at bounding box center [49, 129] width 92 height 14
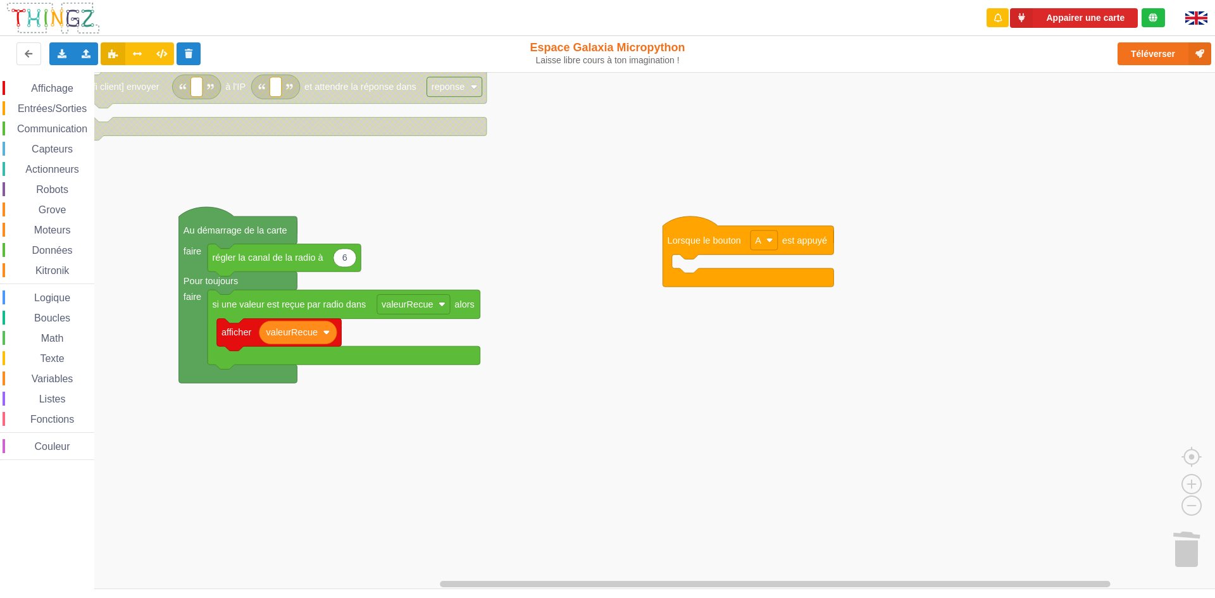
click at [159, 131] on rect "Espace de travail de Blocky" at bounding box center [612, 330] width 1224 height 517
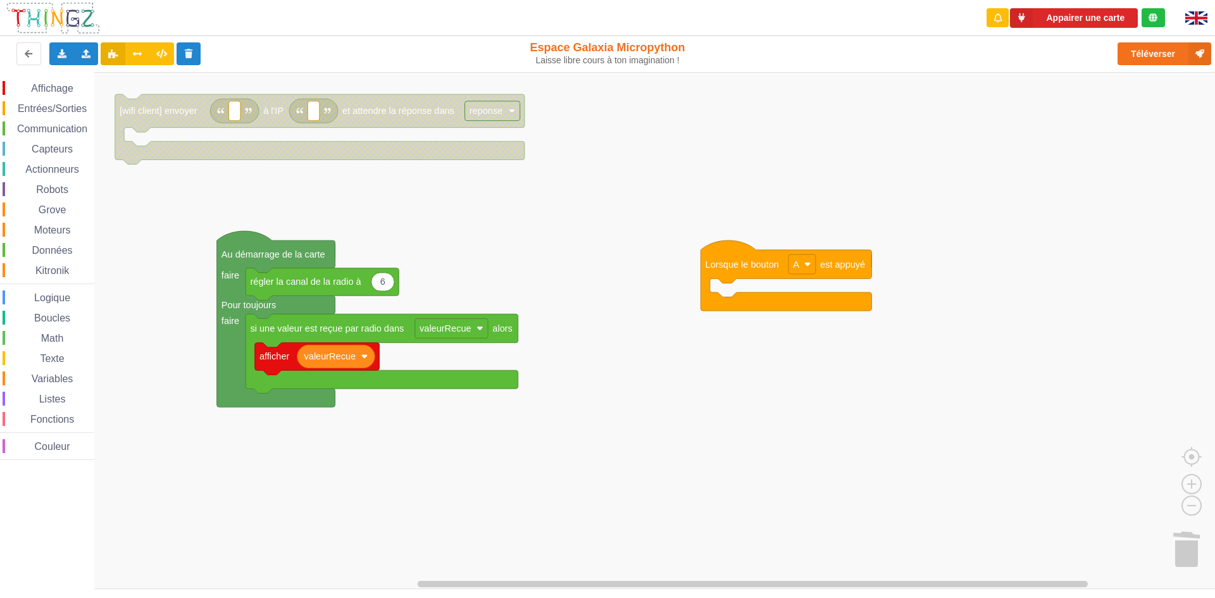
click at [156, 116] on text "[wifi client] envoyer" at bounding box center [159, 111] width 78 height 10
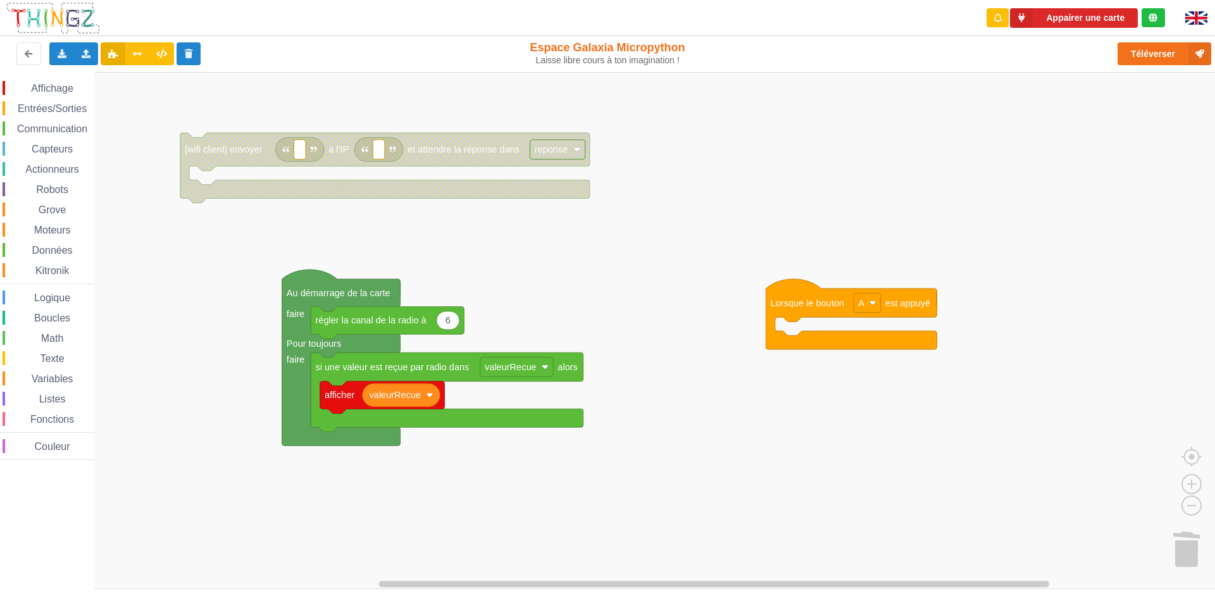
click at [268, 195] on rect "Espace de travail de Blocky" at bounding box center [612, 330] width 1224 height 517
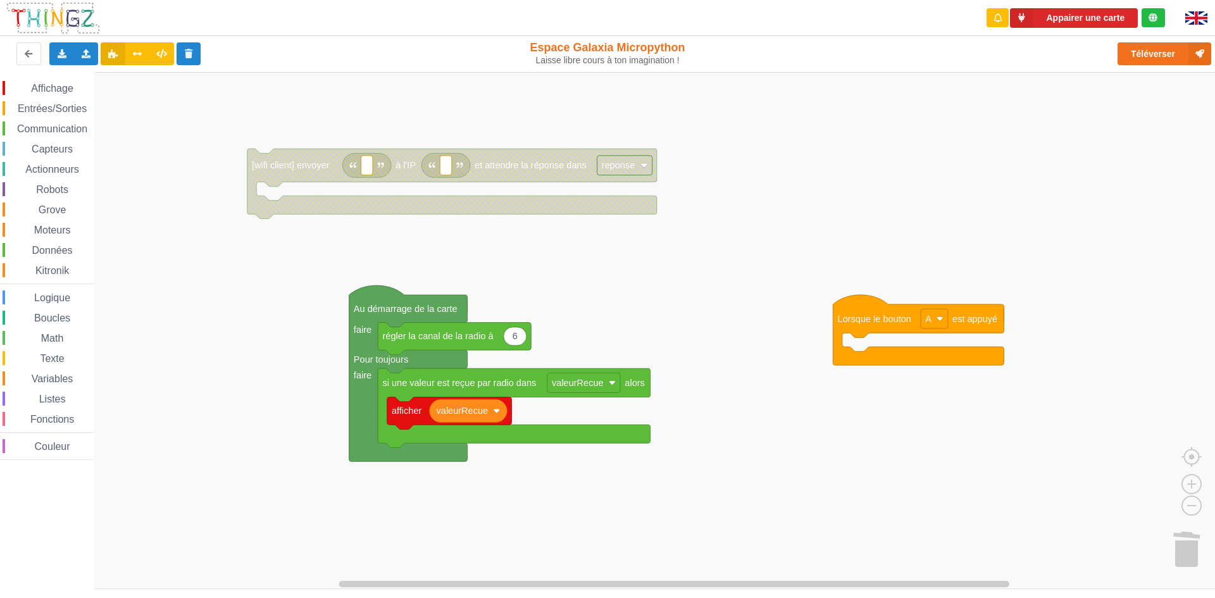
click at [234, 280] on rect "Espace de travail de Blocky" at bounding box center [612, 330] width 1224 height 517
click at [718, 241] on rect "Espace de travail de Blocky" at bounding box center [612, 330] width 1224 height 517
click at [534, 170] on text "et attendre la réponse dans" at bounding box center [531, 165] width 112 height 10
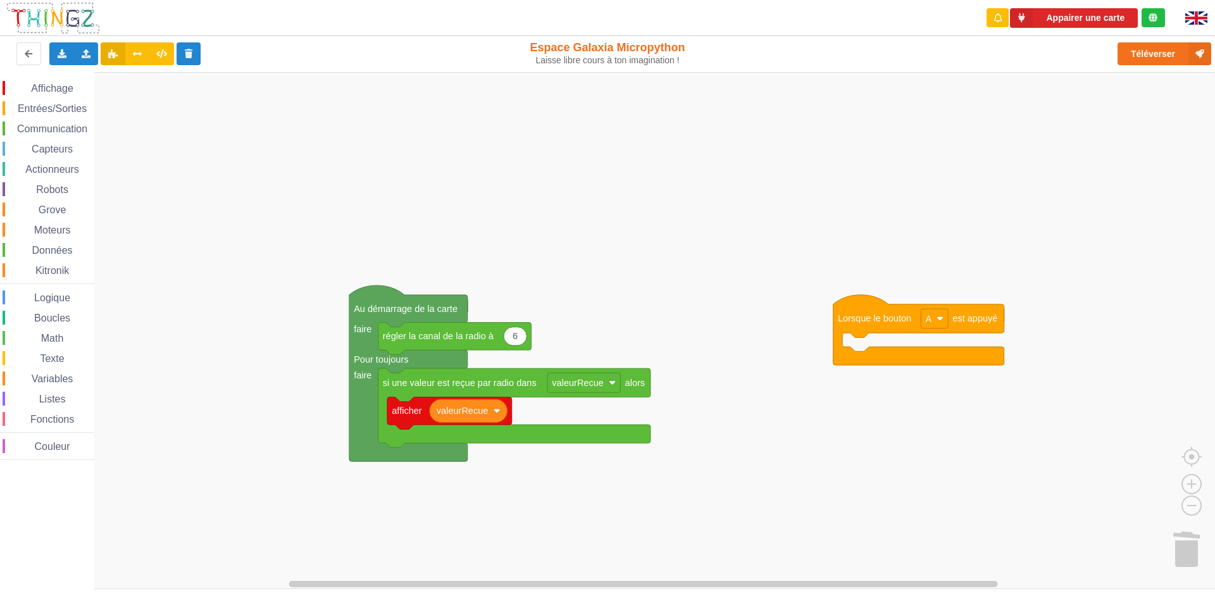
click at [62, 125] on span "Communication" at bounding box center [52, 128] width 74 height 11
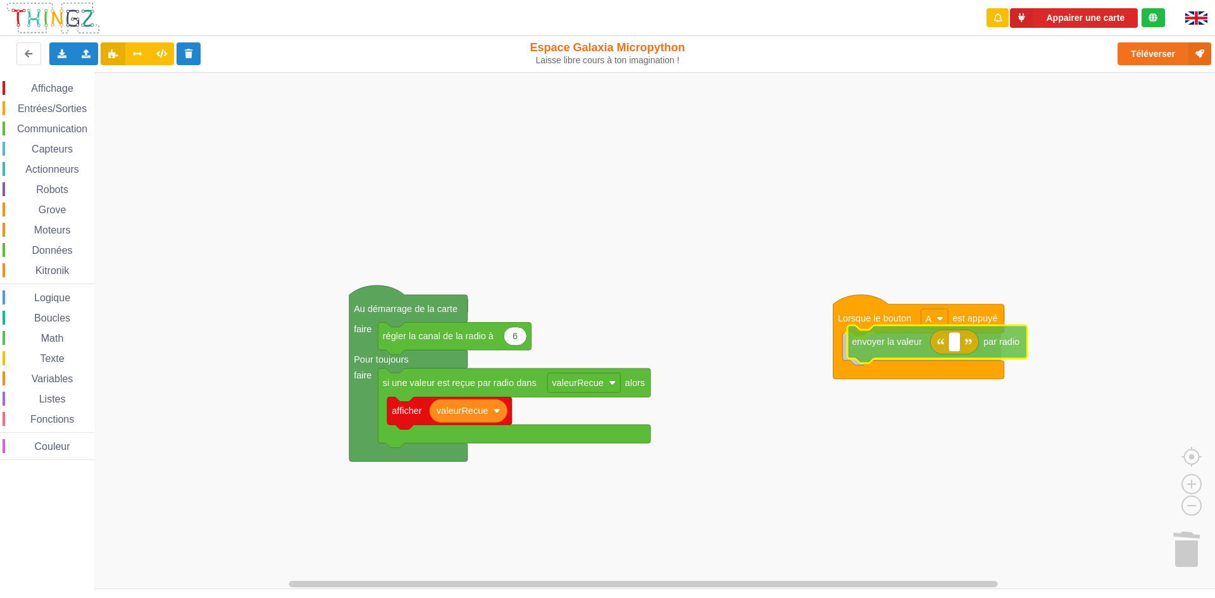
click at [909, 334] on div "Affichage Entrées/Sorties Communication Capteurs Actionneurs Robots Grove Moteu…" at bounding box center [612, 330] width 1224 height 517
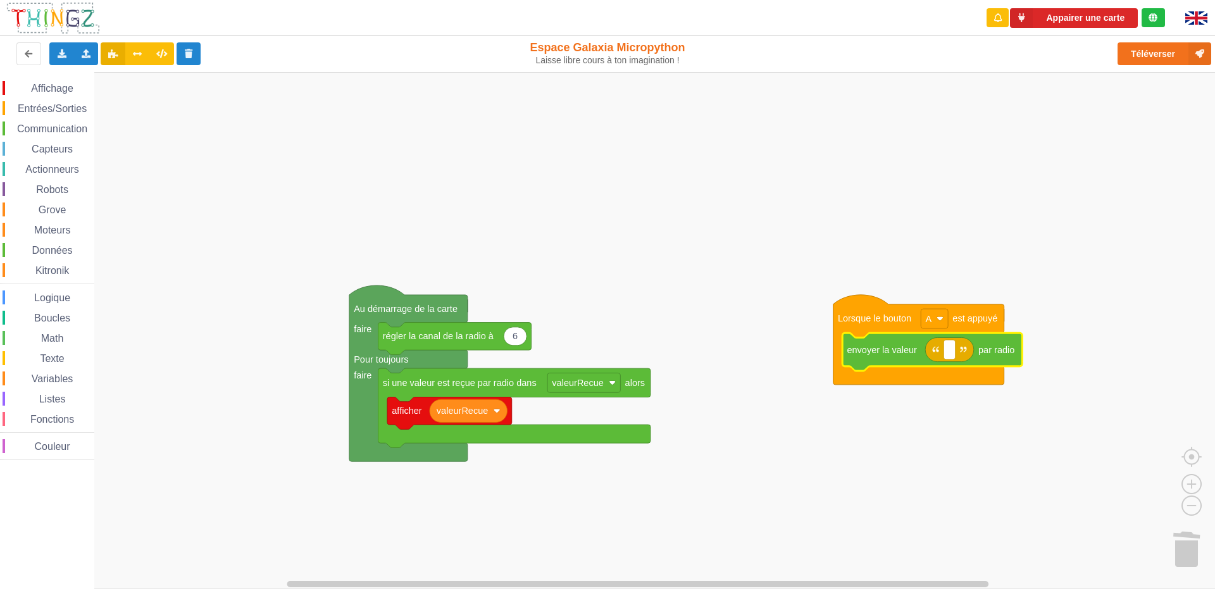
click at [959, 353] on g "Espace de travail de Blocky" at bounding box center [949, 349] width 49 height 24
click at [956, 353] on rect "Espace de travail de Blocky" at bounding box center [950, 350] width 12 height 20
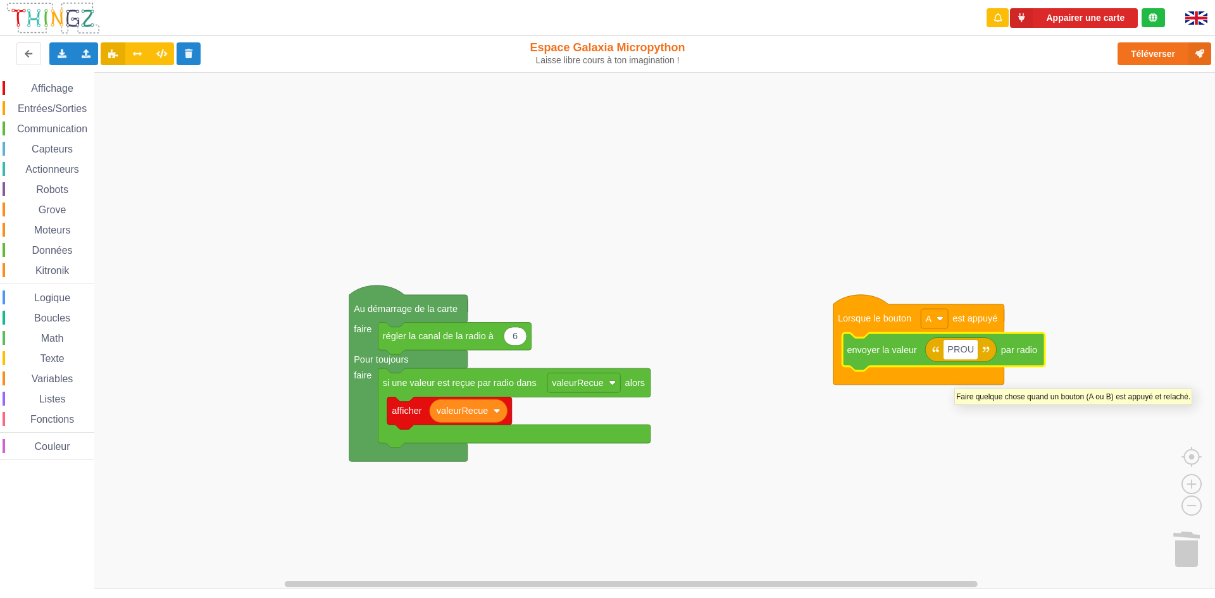
type input "PROUT"
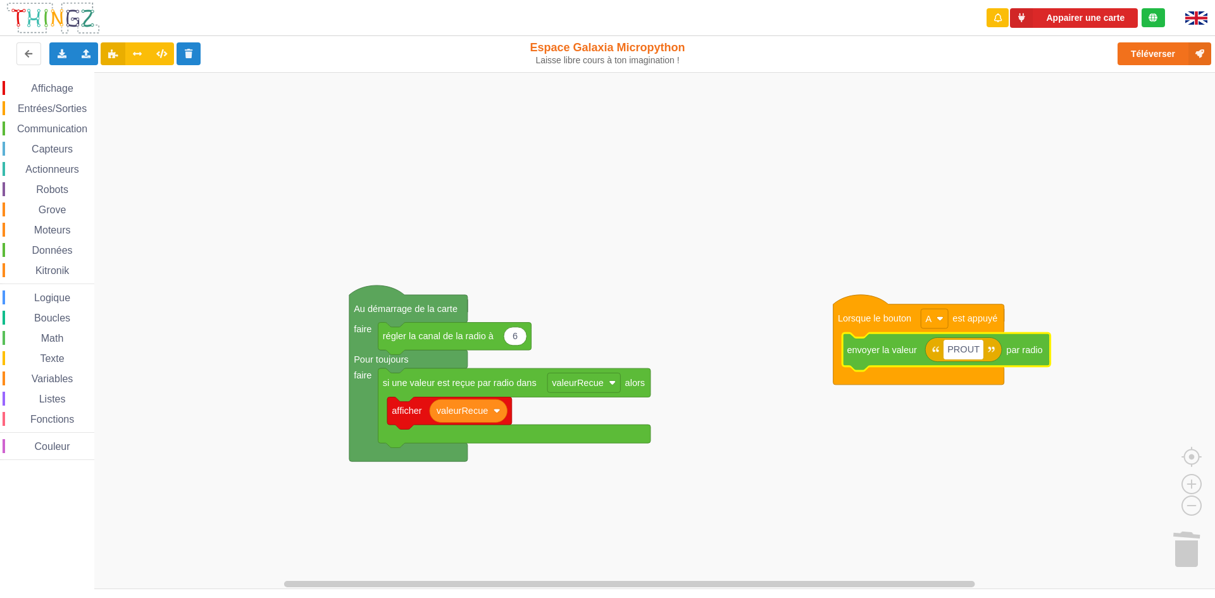
click at [742, 83] on rect "Espace de travail de Blocky" at bounding box center [612, 330] width 1224 height 517
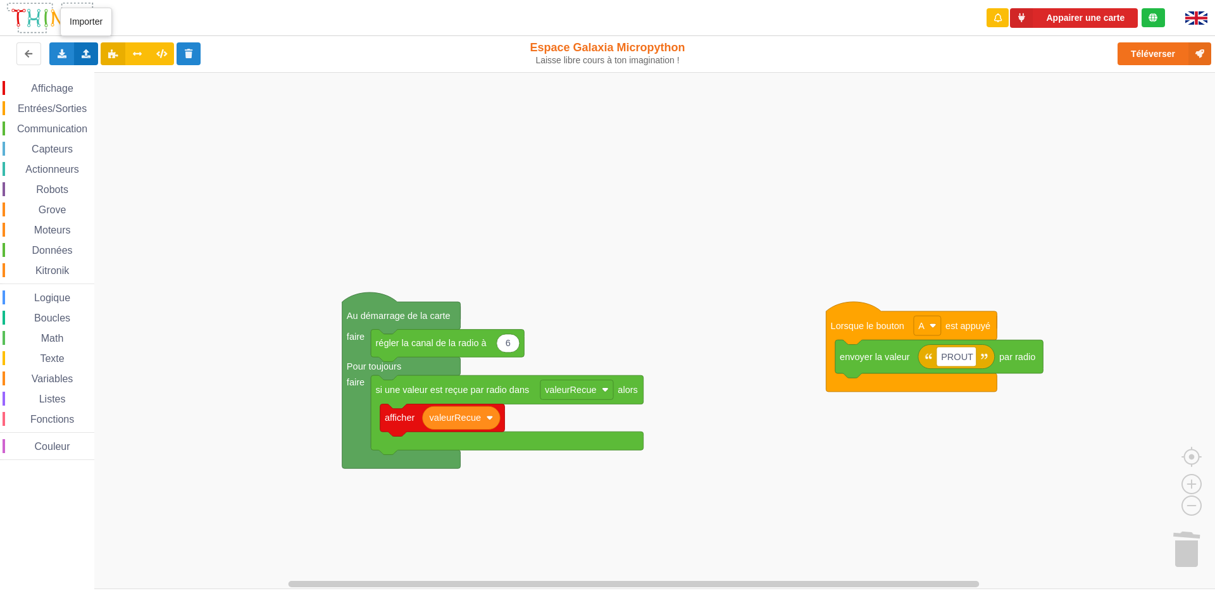
click at [85, 47] on div "Importer un assemblage de blocs Importer du code Python" at bounding box center [86, 53] width 25 height 23
click at [195, 78] on span "Importer un assemblage de blocs" at bounding box center [174, 77] width 131 height 10
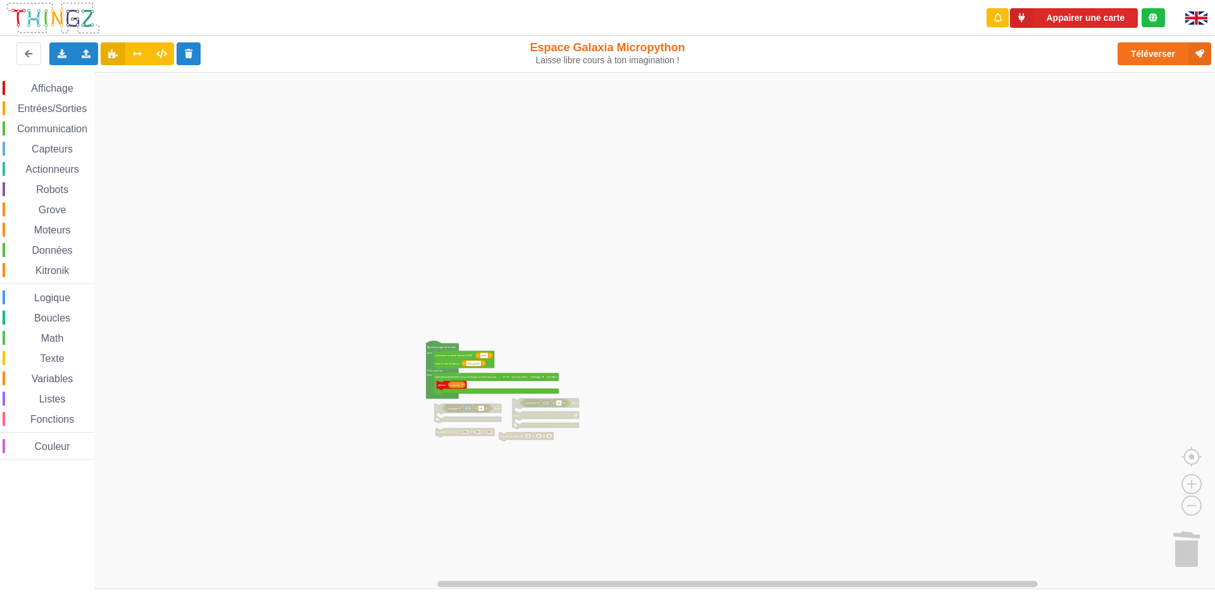
click at [437, 298] on rect "Espace de travail de Blocky" at bounding box center [612, 330] width 1224 height 517
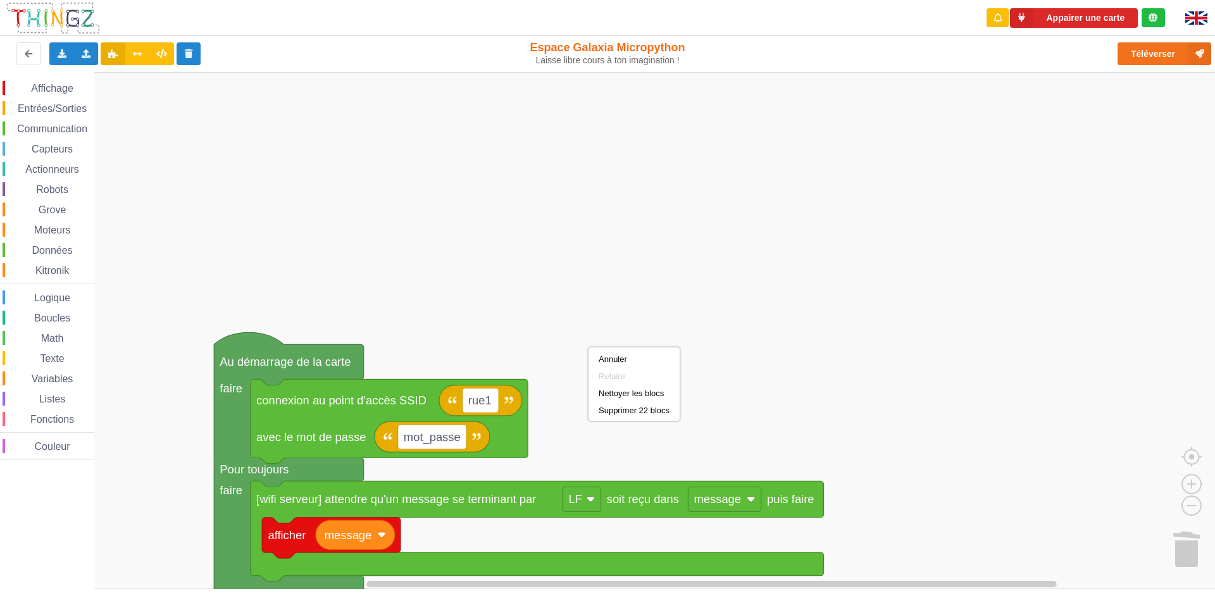
click at [565, 296] on rect "Espace de travail de Blocky" at bounding box center [612, 330] width 1224 height 517
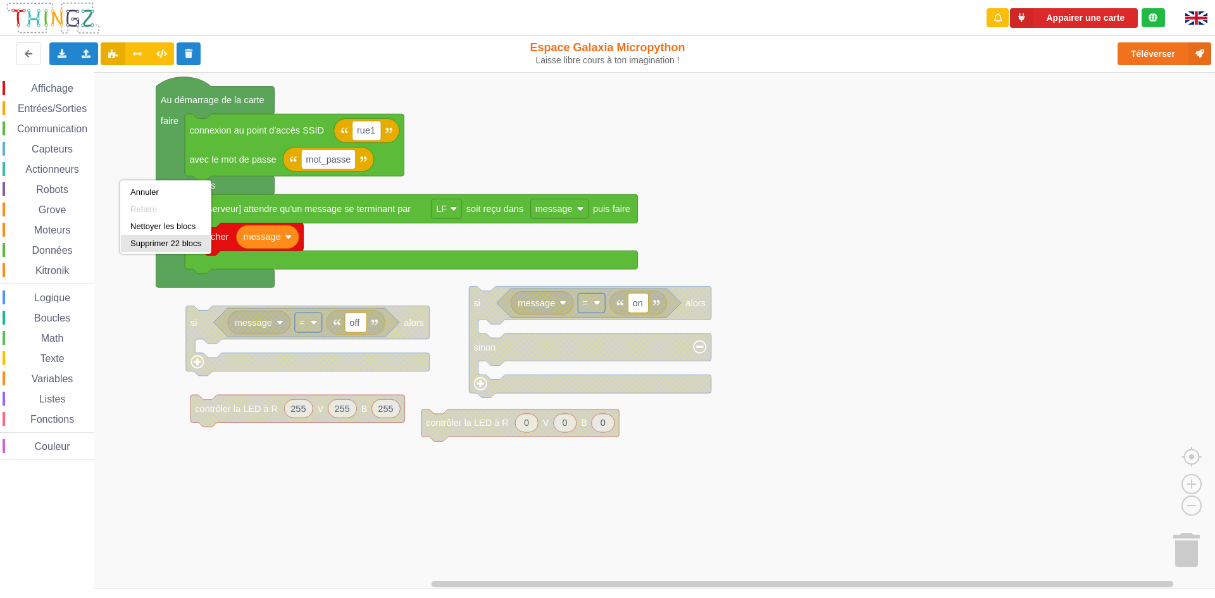
click at [158, 239] on div "Supprimer 22 blocs" at bounding box center [165, 243] width 71 height 9
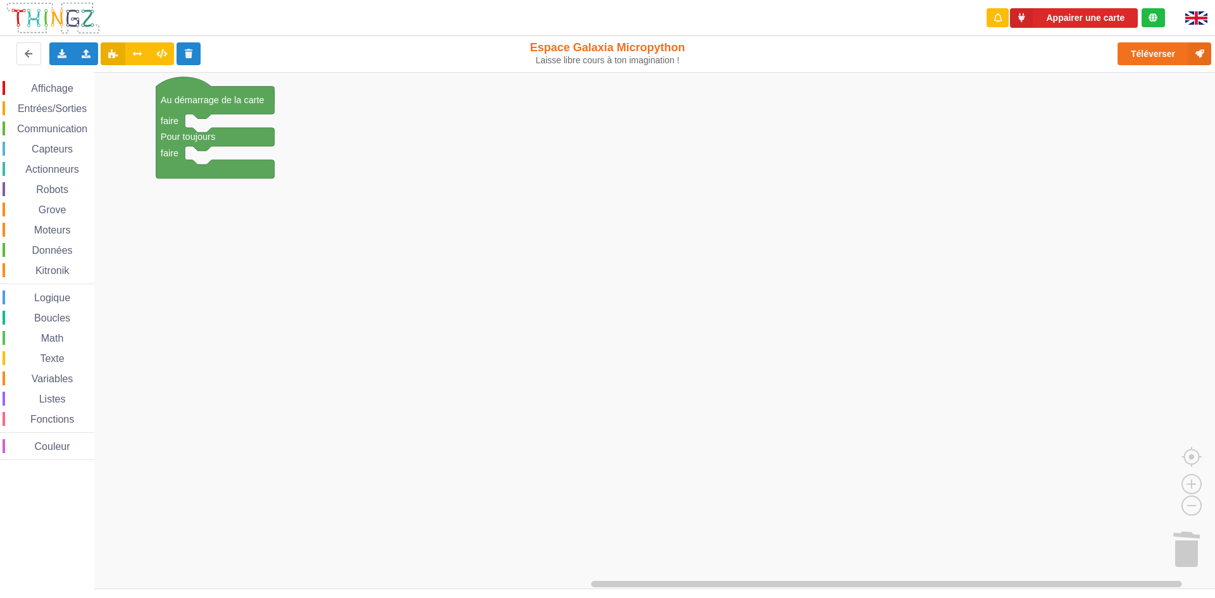
click at [47, 126] on span "Communication" at bounding box center [52, 128] width 74 height 11
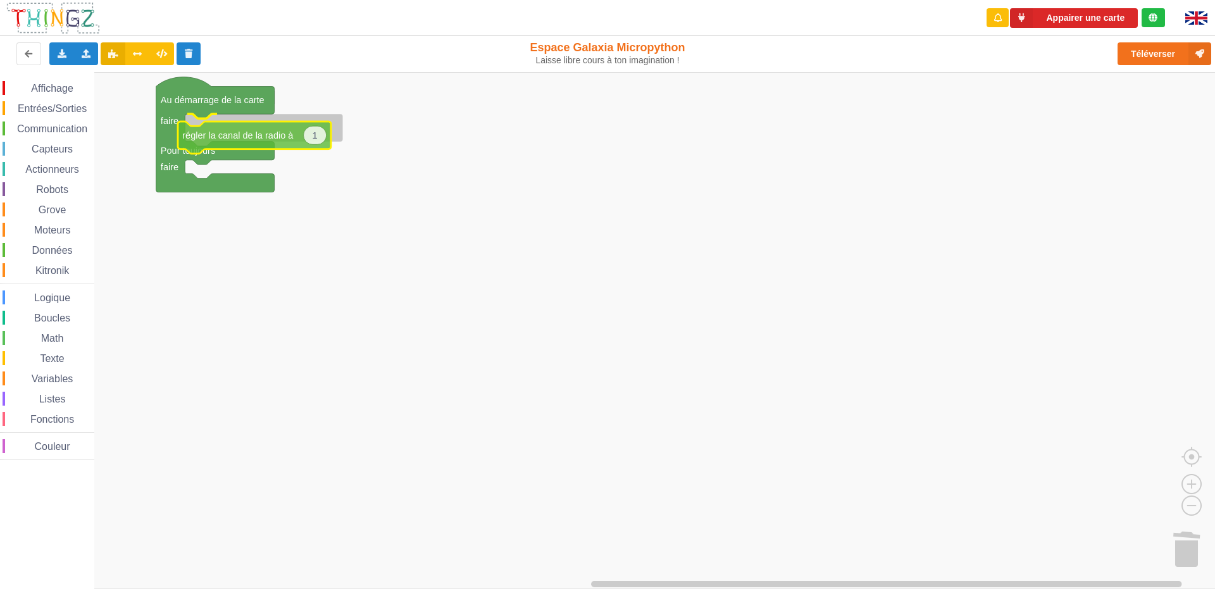
click at [253, 139] on div "Affichage Entrées/Sorties Communication Capteurs Actionneurs Robots Grove Moteu…" at bounding box center [612, 330] width 1224 height 517
click at [35, 123] on div "Communication" at bounding box center [49, 129] width 92 height 14
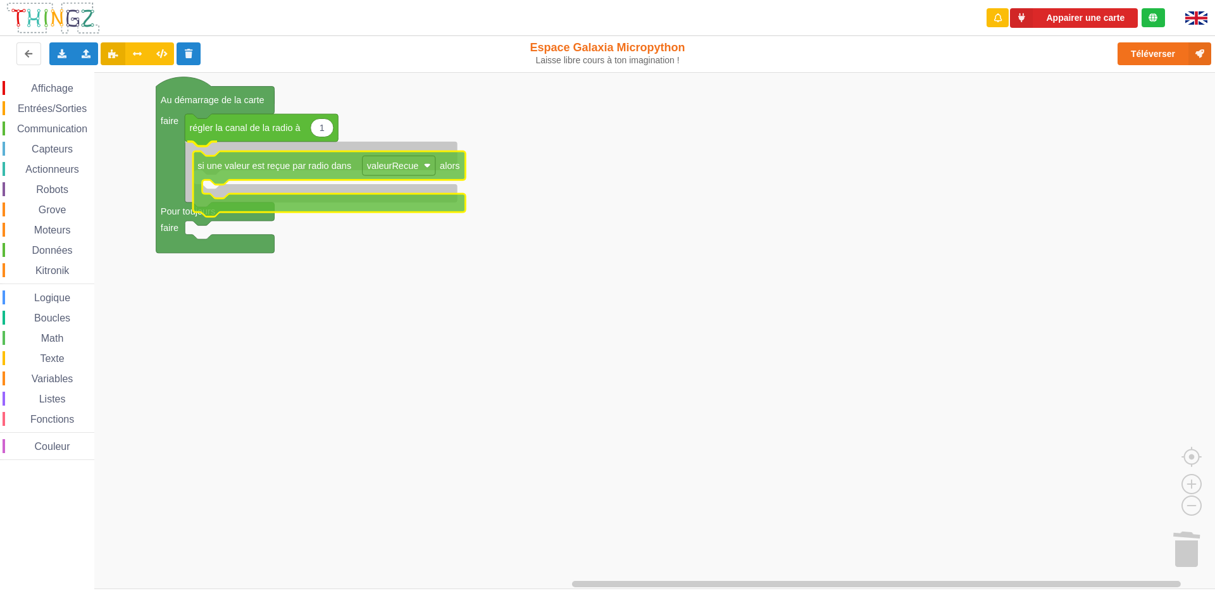
click at [252, 172] on div "Affichage Entrées/Sorties Communication Capteurs Actionneurs Robots Grove Moteu…" at bounding box center [612, 330] width 1224 height 517
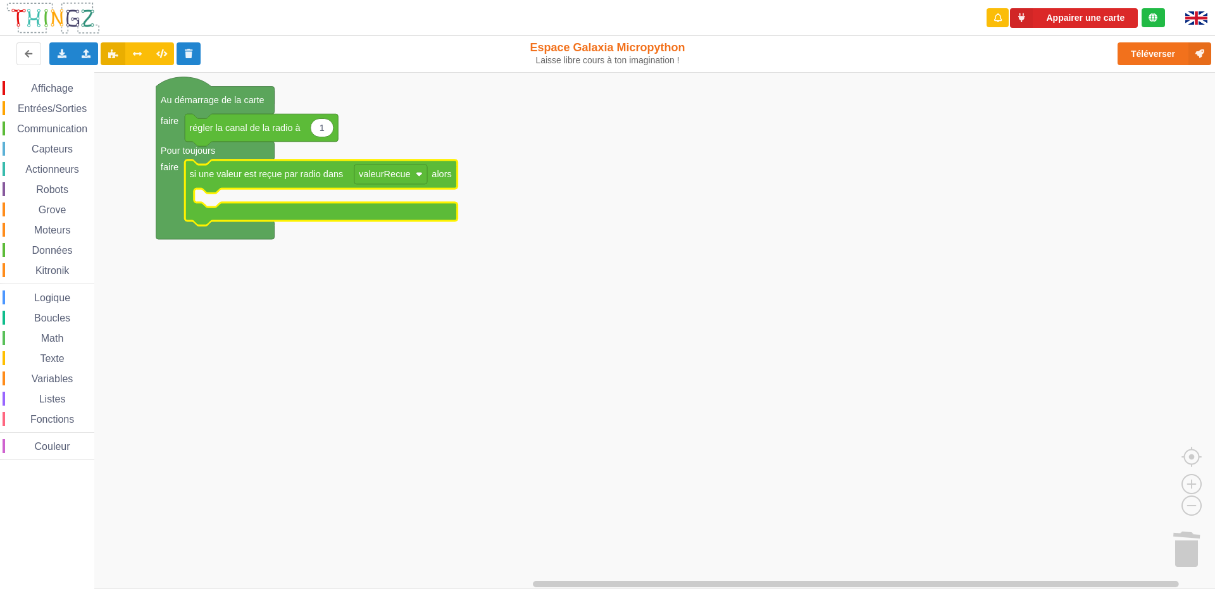
click at [68, 95] on div "Affichage" at bounding box center [49, 88] width 92 height 14
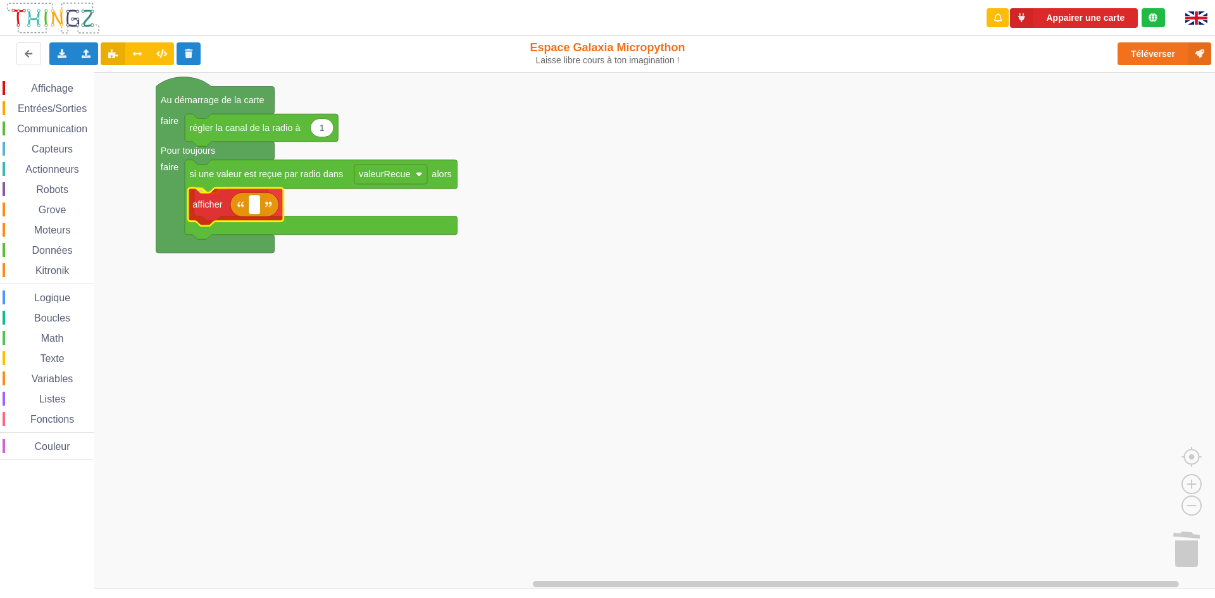
click at [214, 197] on div "Affichage Entrées/Sorties Communication Capteurs Actionneurs Robots Grove Moteu…" at bounding box center [612, 330] width 1224 height 517
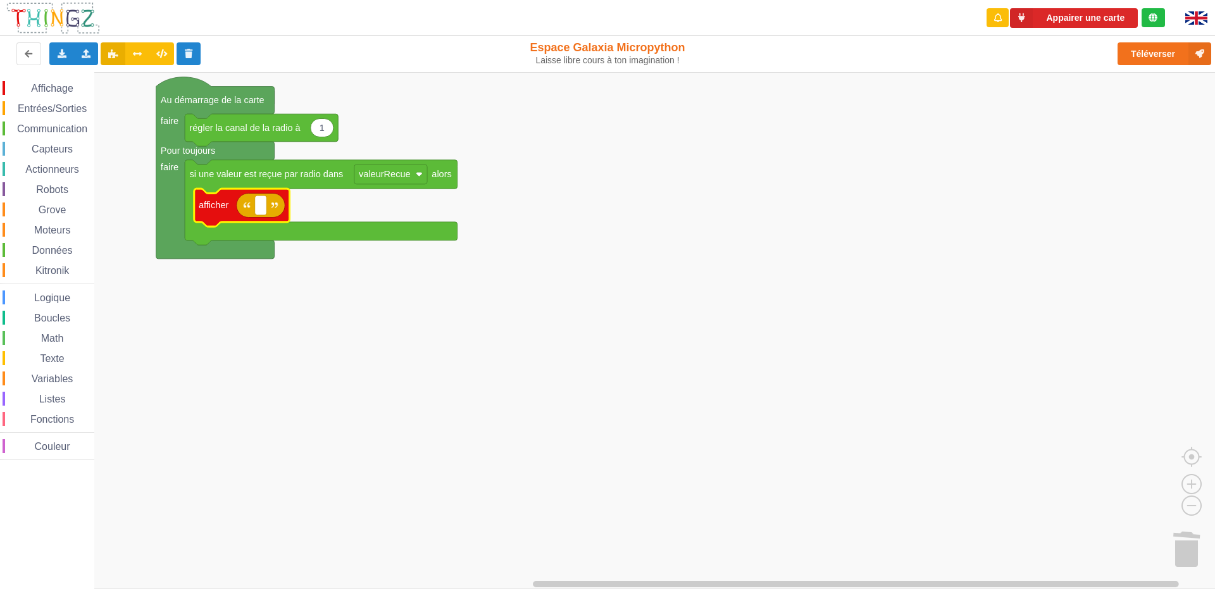
click at [51, 373] on div "Variables" at bounding box center [49, 378] width 92 height 14
click at [264, 211] on div "Affichage Entrées/Sorties Communication Capteurs Actionneurs Robots Grove Moteu…" at bounding box center [612, 330] width 1224 height 517
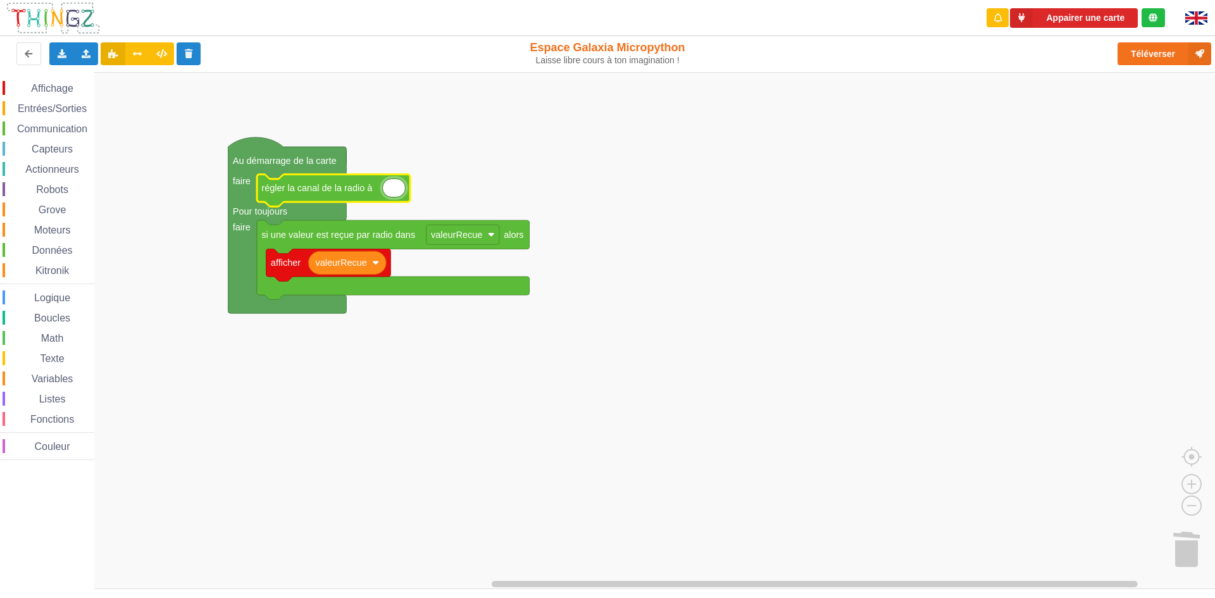
type input "6"
click at [44, 101] on div "Entrées/Sorties" at bounding box center [49, 108] width 92 height 14
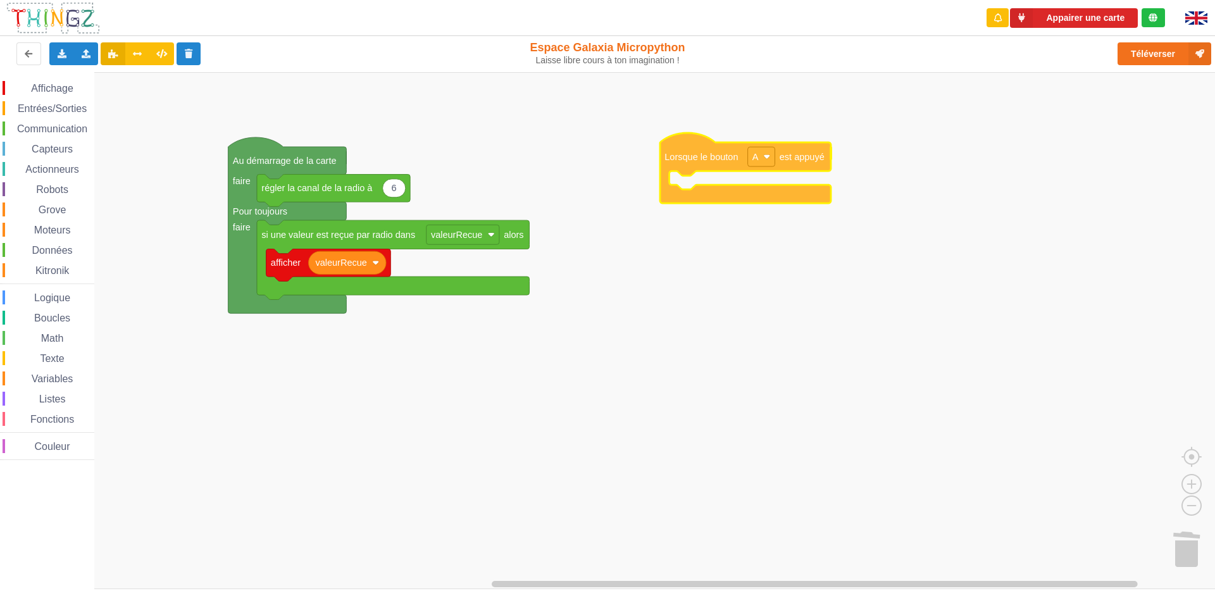
click at [668, 160] on div "Affichage Entrées/Sorties Communication Capteurs Actionneurs Robots Grove Moteu…" at bounding box center [612, 330] width 1224 height 517
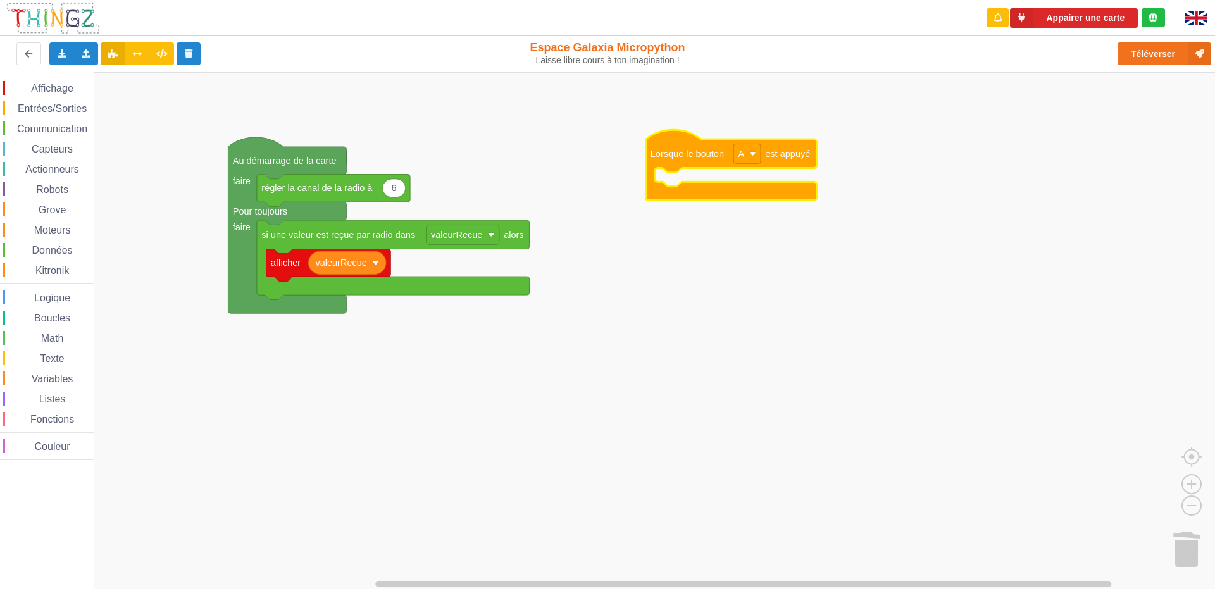
click at [51, 125] on span "Communication" at bounding box center [52, 128] width 74 height 11
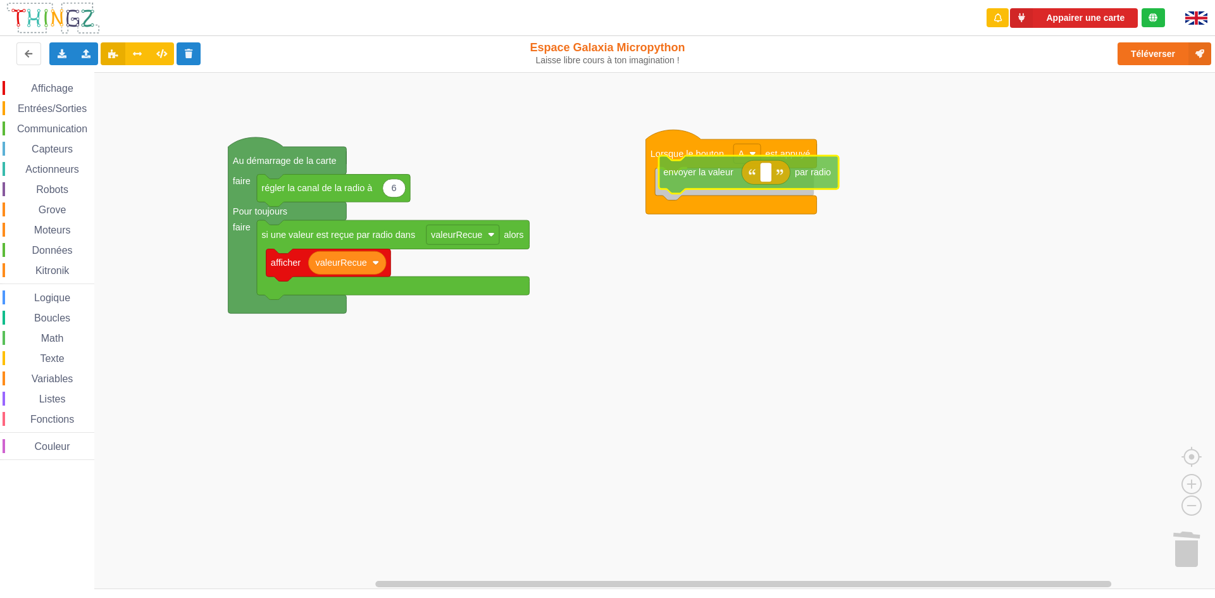
click at [665, 173] on div "Affichage Entrées/Sorties Communication Capteurs Actionneurs Robots Grove Moteu…" at bounding box center [612, 330] width 1224 height 517
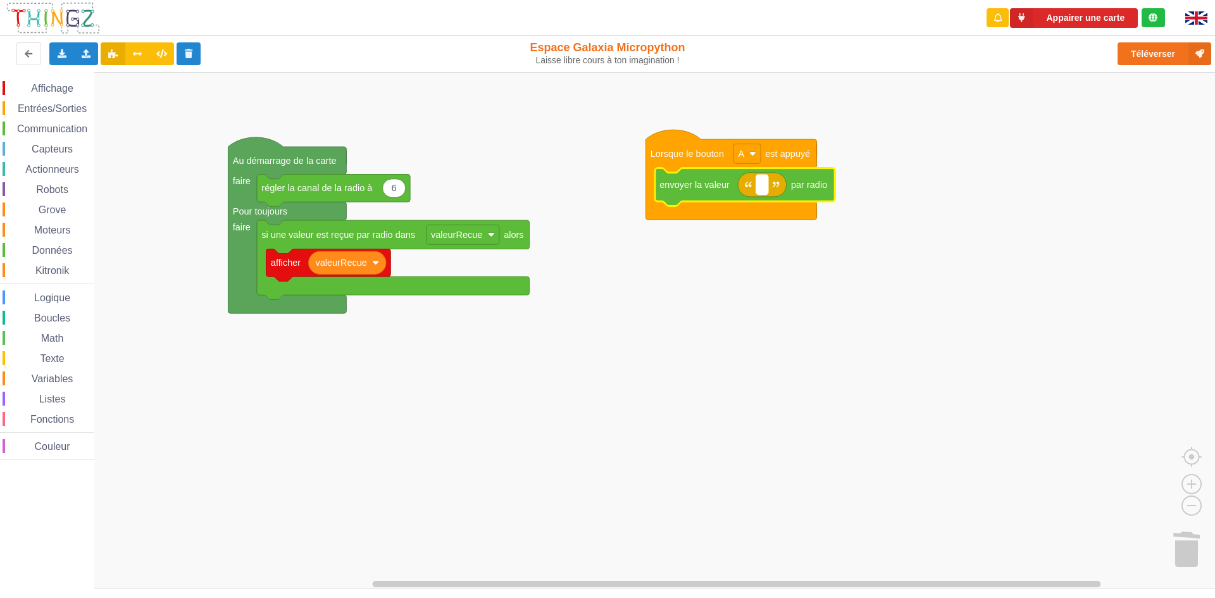
click at [758, 185] on rect "Espace de travail de Blocky" at bounding box center [762, 185] width 12 height 20
type input "PROUT"
click at [564, 444] on rect "Espace de travail de Blocky" at bounding box center [612, 330] width 1224 height 517
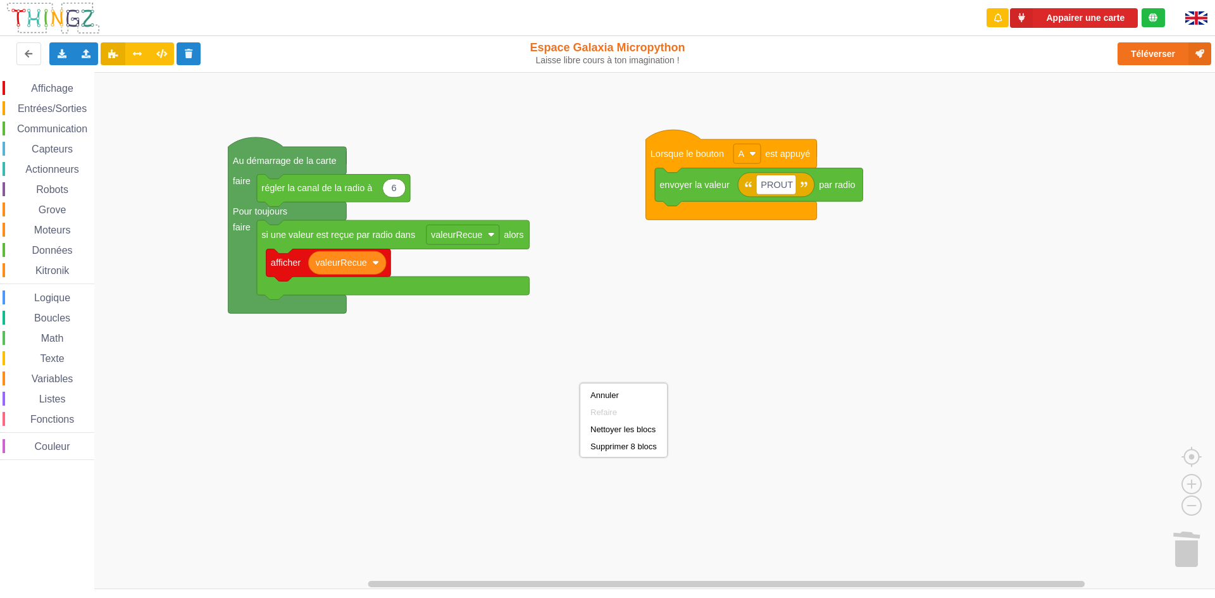
click at [946, 336] on div "Affichage Entrées/Sorties Communication Capteurs Actionneurs Robots Grove Moteu…" at bounding box center [612, 330] width 1224 height 517
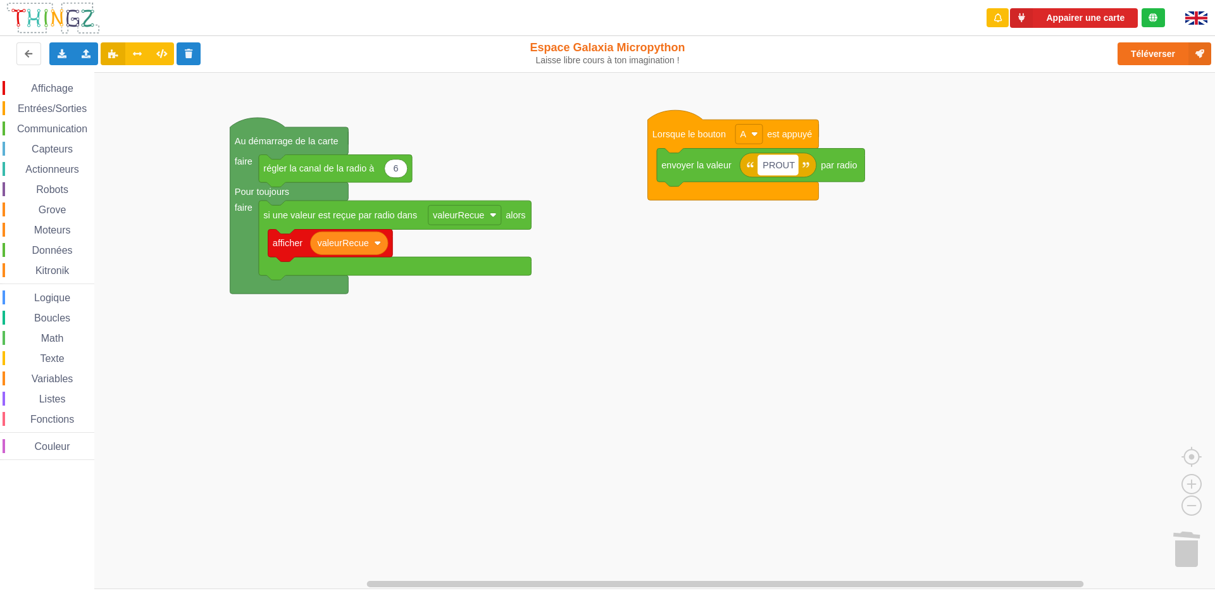
click at [789, 164] on text "PROUT" at bounding box center [779, 165] width 32 height 10
type input "I"
type input "ilot 2 PROUT"
click at [1052, 534] on div "Affichage Entrées/Sorties Communication Capteurs Actionneurs Robots Grove Moteu…" at bounding box center [612, 330] width 1224 height 517
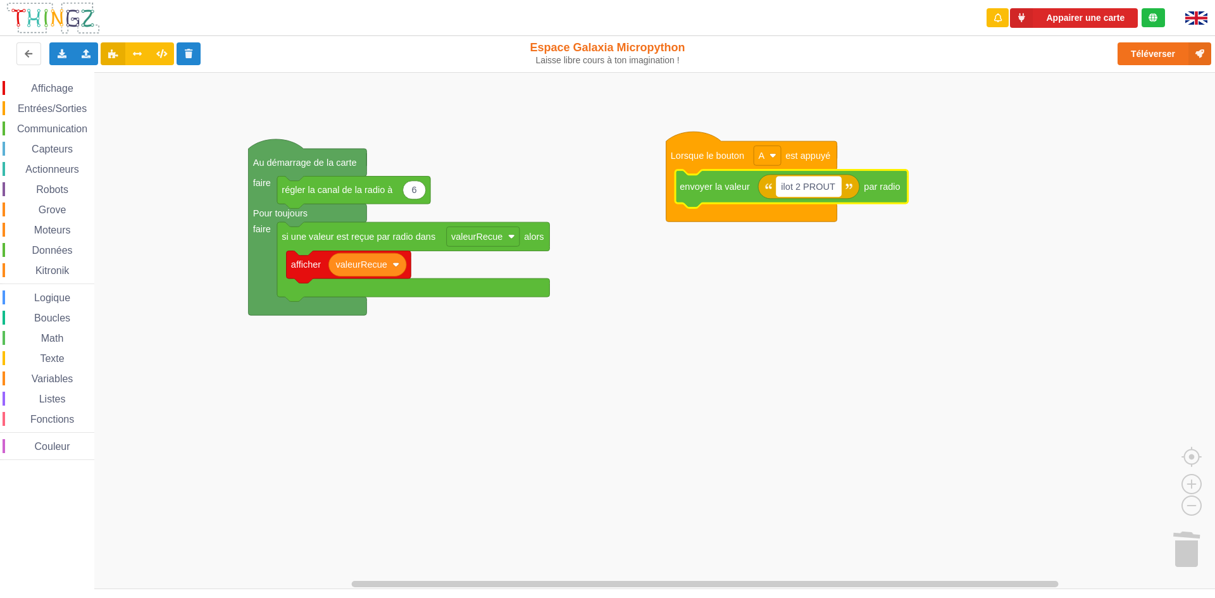
click at [839, 190] on rect "Espace de travail de Blocky" at bounding box center [809, 187] width 65 height 20
click at [851, 189] on image "Espace de travail de Blocky" at bounding box center [849, 186] width 7 height 7
click at [840, 192] on rect "Espace de travail de Blocky" at bounding box center [809, 187] width 65 height 20
click at [840, 192] on input "ilot 2 PROUT" at bounding box center [809, 187] width 65 height 20
type input "ilot 2 PROUT ilot 1"
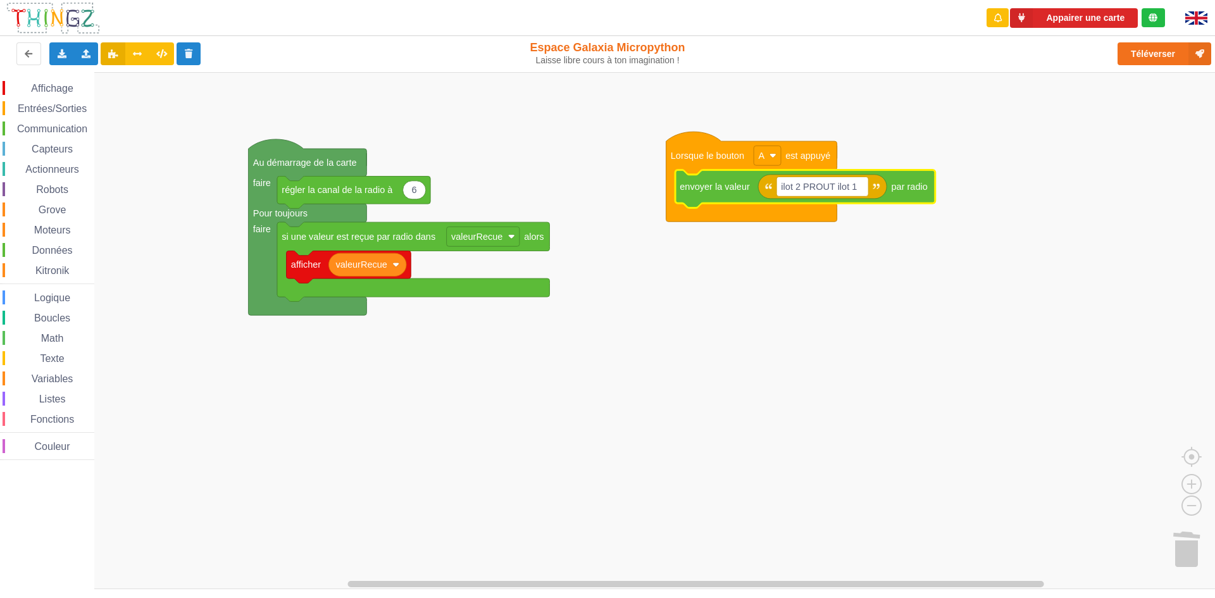
click at [624, 268] on div "Affichage Entrées/Sorties Communication Capteurs Actionneurs Robots Grove Moteu…" at bounding box center [612, 330] width 1224 height 517
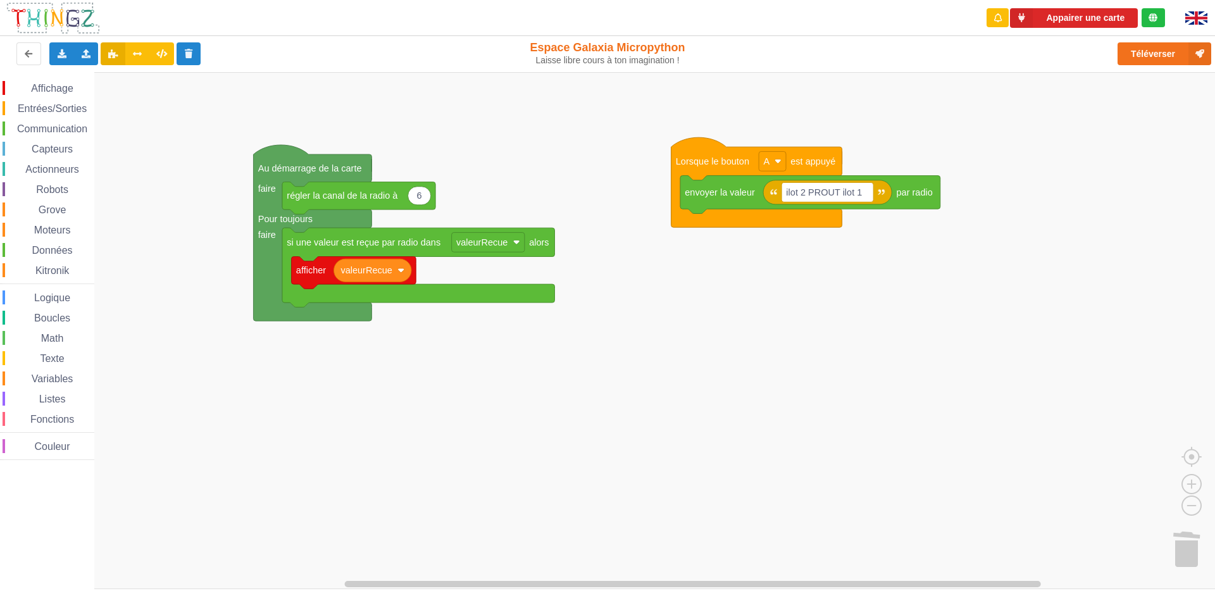
click at [846, 79] on rect "Espace de travail de Blocky" at bounding box center [612, 330] width 1224 height 517
click at [1037, 15] on button "Appairer une carte" at bounding box center [1074, 18] width 128 height 20
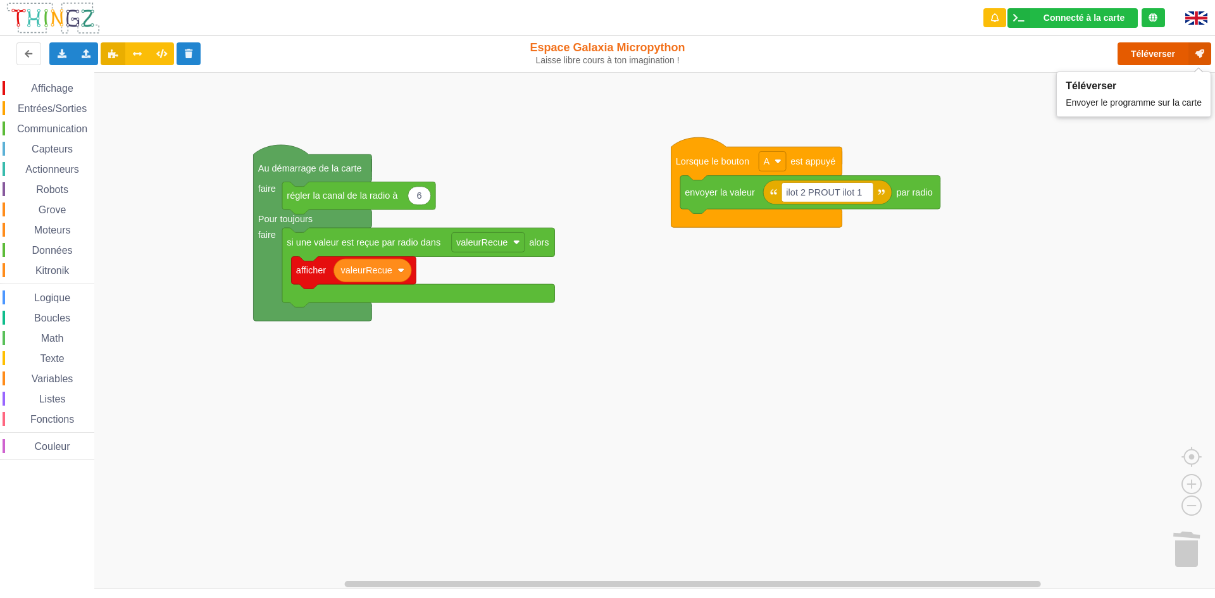
click at [1148, 57] on button "Téléverser" at bounding box center [1165, 53] width 94 height 23
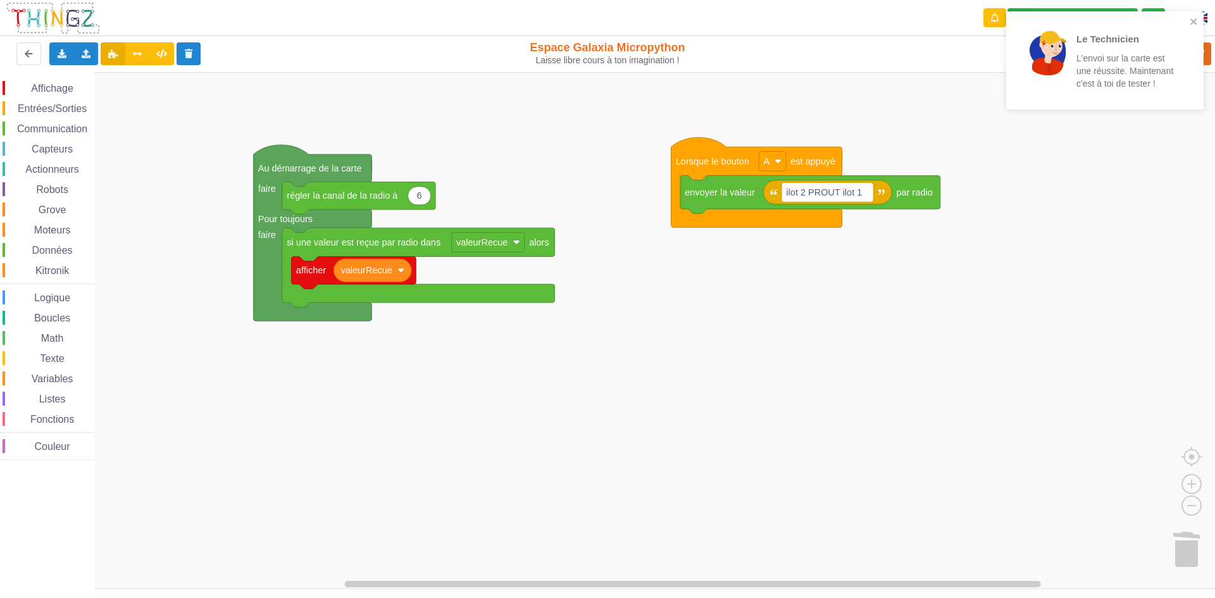
click at [1058, 231] on rect "Espace de travail de Blocky" at bounding box center [612, 330] width 1224 height 517
click at [1191, 18] on icon "close" at bounding box center [1194, 21] width 9 height 10
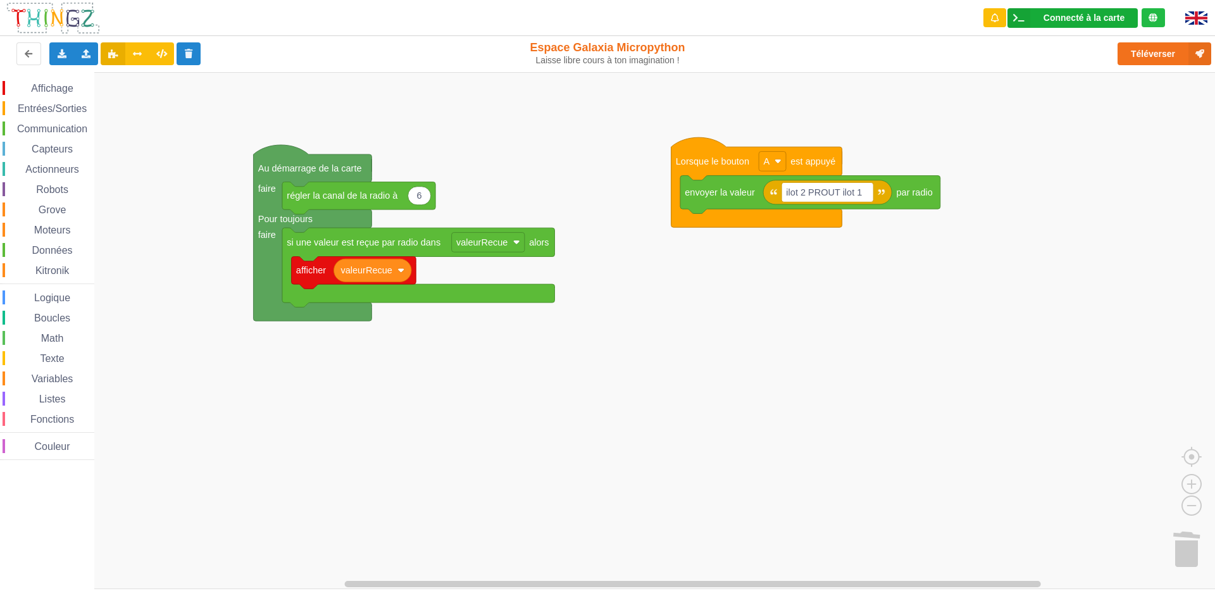
click at [1121, 20] on div "Connecté à la carte" at bounding box center [1084, 17] width 81 height 9
click at [972, 87] on rect "Espace de travail de Blocky" at bounding box center [612, 330] width 1224 height 517
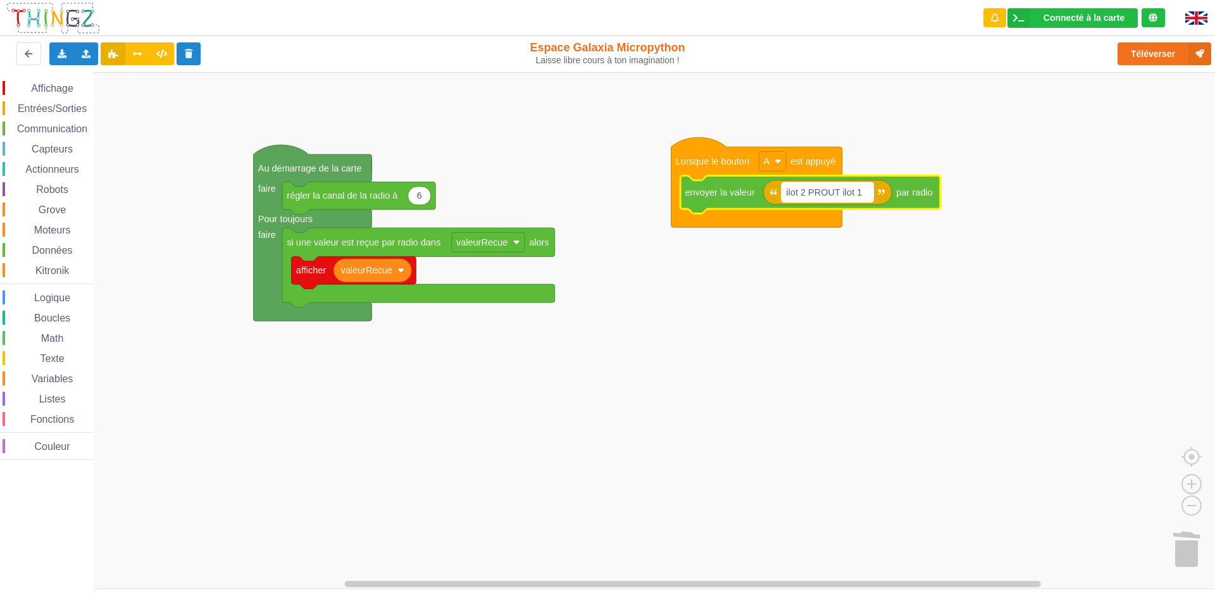
click at [837, 192] on text "ilot 2 PROUT ilot 1" at bounding box center [824, 192] width 76 height 10
click at [839, 190] on input "ilot 2 PROUT ilot 1" at bounding box center [828, 192] width 92 height 20
click at [839, 188] on input "ilot 2 PROUT ilot 1" at bounding box center [828, 192] width 92 height 20
click at [840, 187] on input "ilot 2 PROUT ilot 1" at bounding box center [828, 192] width 92 height 20
type input "ilot 2 CACAW ilot 1"
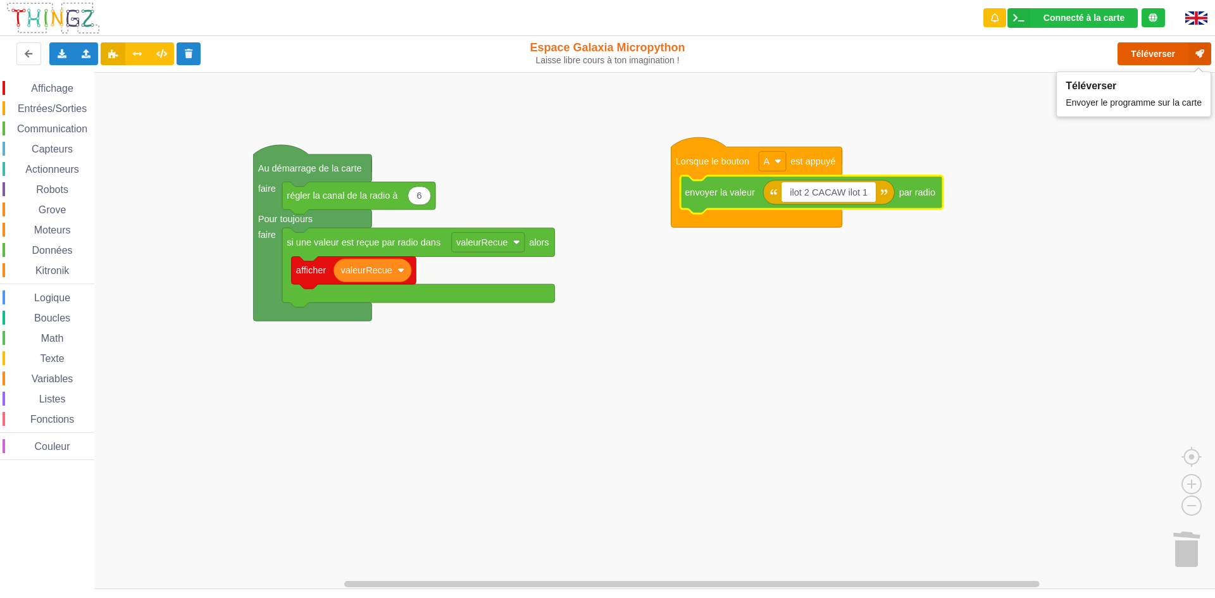
click at [1148, 49] on button "Téléverser" at bounding box center [1165, 53] width 94 height 23
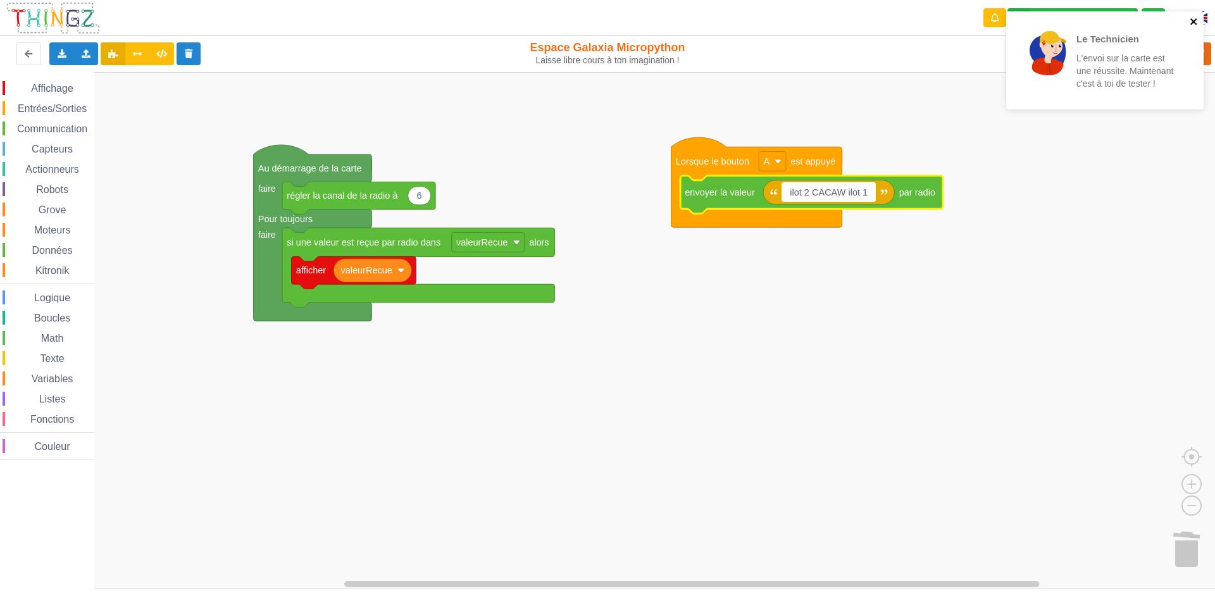
click at [1194, 18] on icon "close" at bounding box center [1194, 21] width 9 height 10
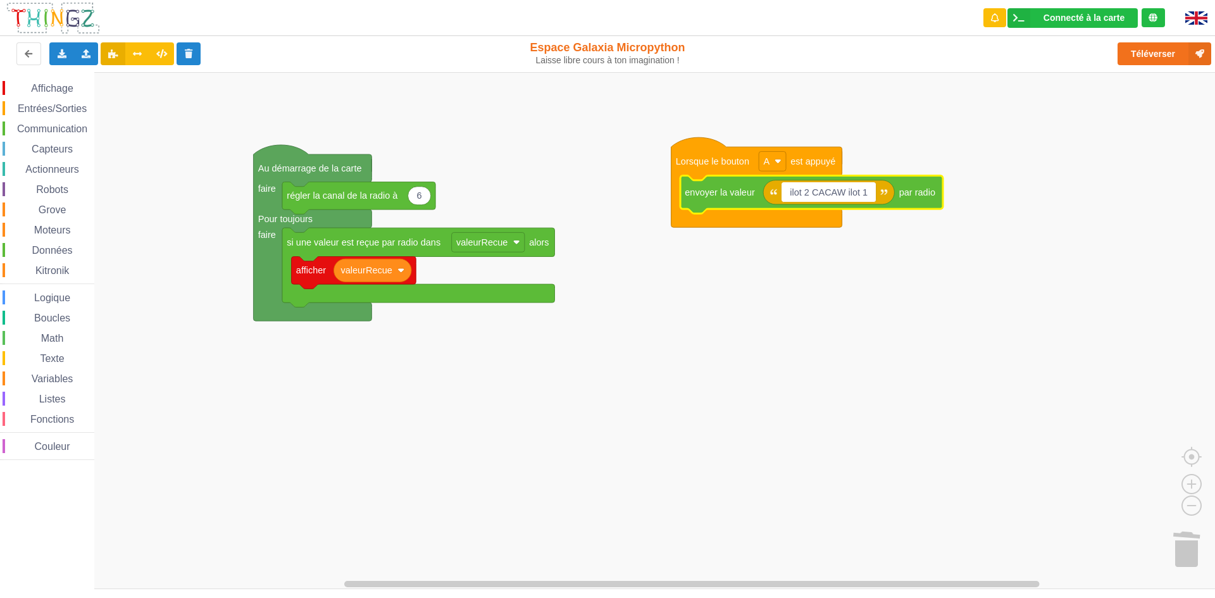
click at [847, 192] on input "ilot 2 CACAW ilot 1" at bounding box center [829, 192] width 94 height 20
click at [846, 192] on input "ilot 2 CACAW ilot 1" at bounding box center [829, 192] width 94 height 20
click at [1040, 13] on div "Connecté à la carte Réglages Ouvrir le moniteur automatiquement Connexion autom…" at bounding box center [1073, 18] width 130 height 20
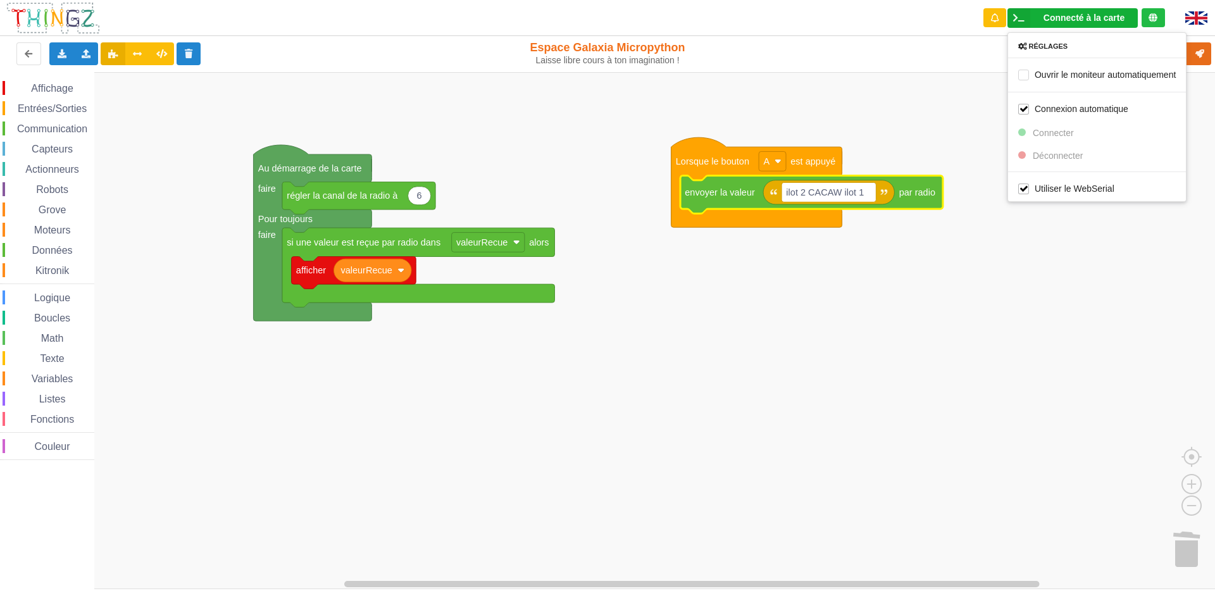
click at [899, 128] on rect "Espace de travail de Blocky" at bounding box center [612, 330] width 1224 height 517
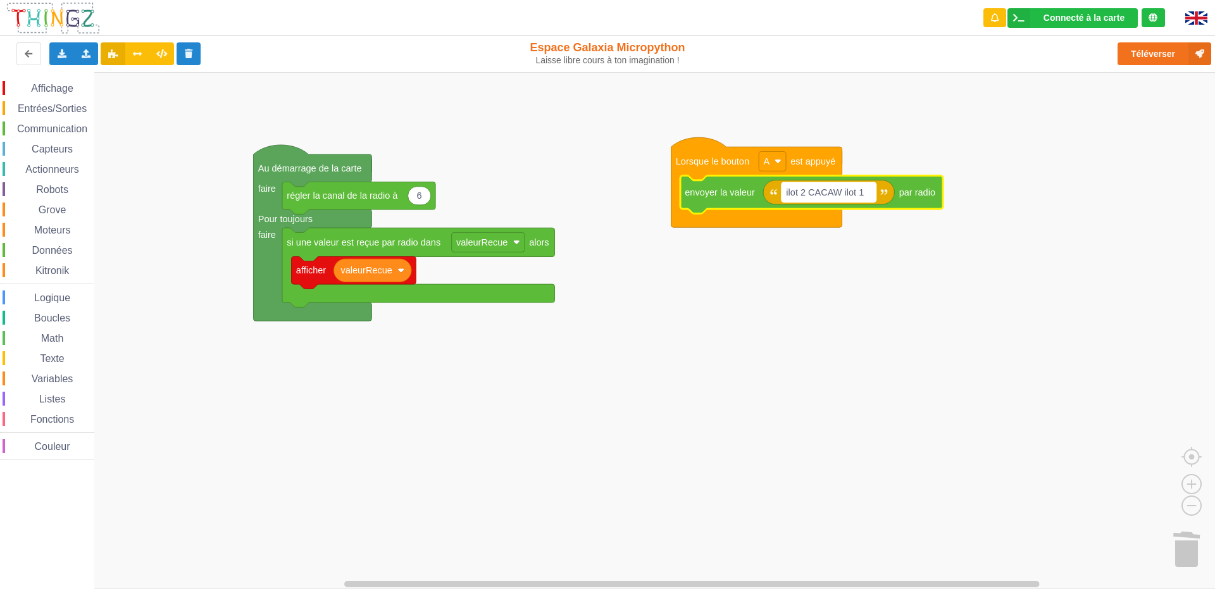
click at [843, 192] on text "ilot 2 CACAW ilot 1" at bounding box center [825, 192] width 78 height 10
click at [844, 192] on input "ilot 2 CACAW ilot 1" at bounding box center [829, 192] width 94 height 20
type input "ilot 2 SALEM ilot 1"
click at [725, 375] on rect "Espace de travail de Blocky" at bounding box center [612, 330] width 1224 height 517
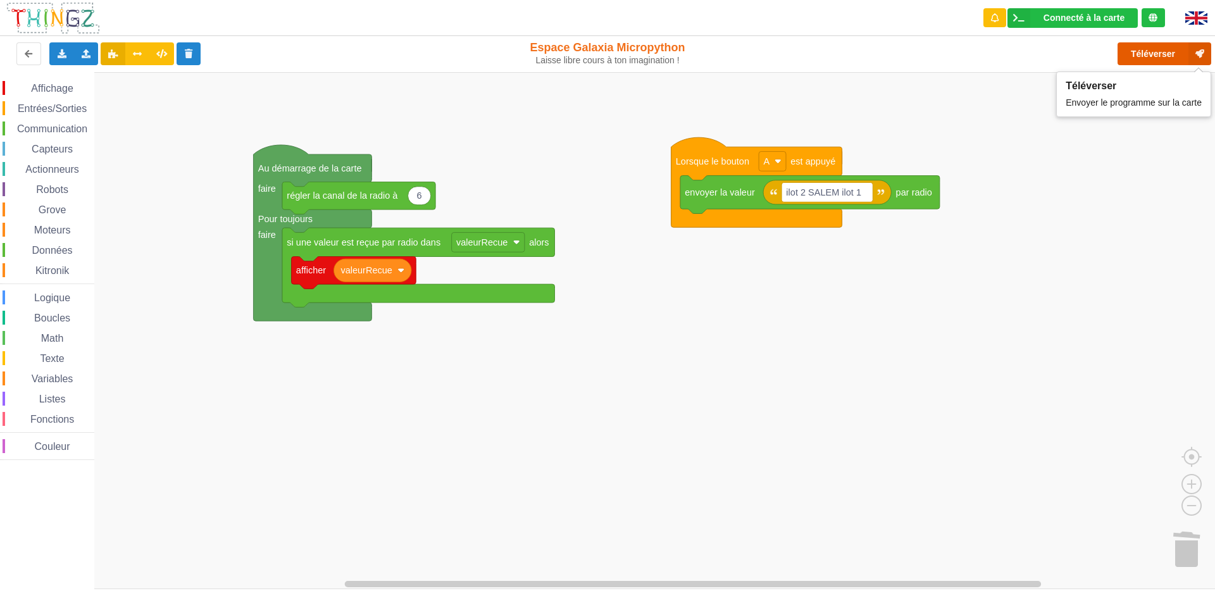
click at [1170, 52] on button "Téléverser" at bounding box center [1165, 53] width 94 height 23
click at [839, 194] on text "ilot 2 SALEM ilot 1" at bounding box center [823, 192] width 75 height 10
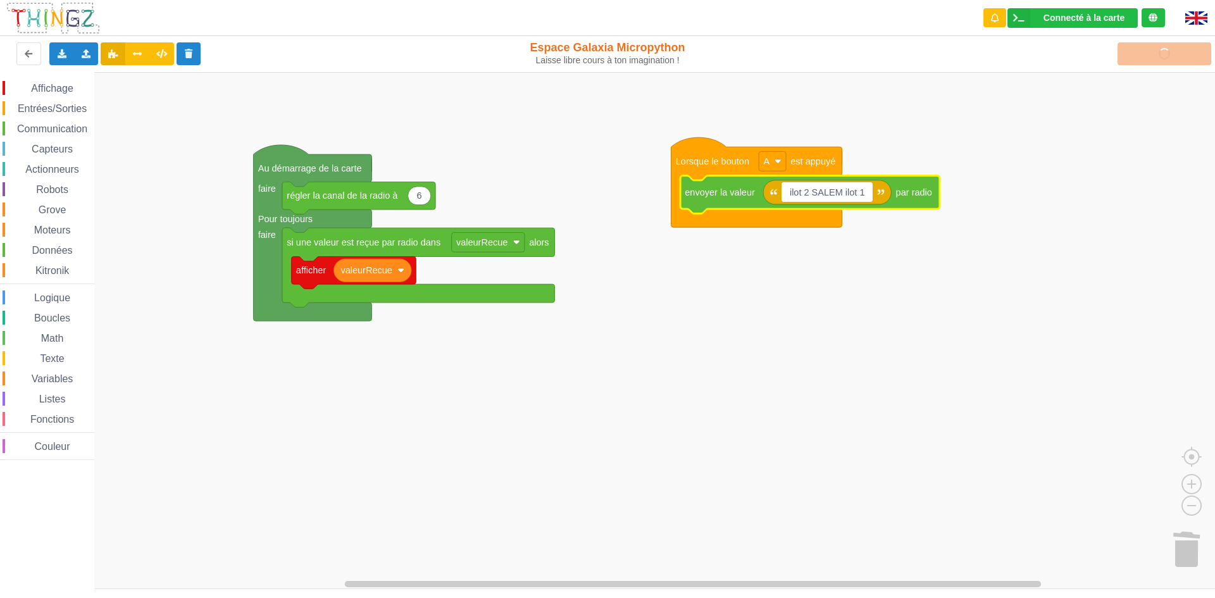
click at [837, 196] on input "ilot 2 SALEM ilot 1" at bounding box center [827, 192] width 91 height 20
click at [839, 196] on input "ilot 2 SALEM ilot 1" at bounding box center [827, 192] width 91 height 20
type input "ilot 2 PROUT ilot 1"
click at [1106, 84] on rect "Espace de travail de Blocky" at bounding box center [612, 330] width 1224 height 517
click at [1076, 19] on div "Connecté à la carte" at bounding box center [1084, 17] width 81 height 9
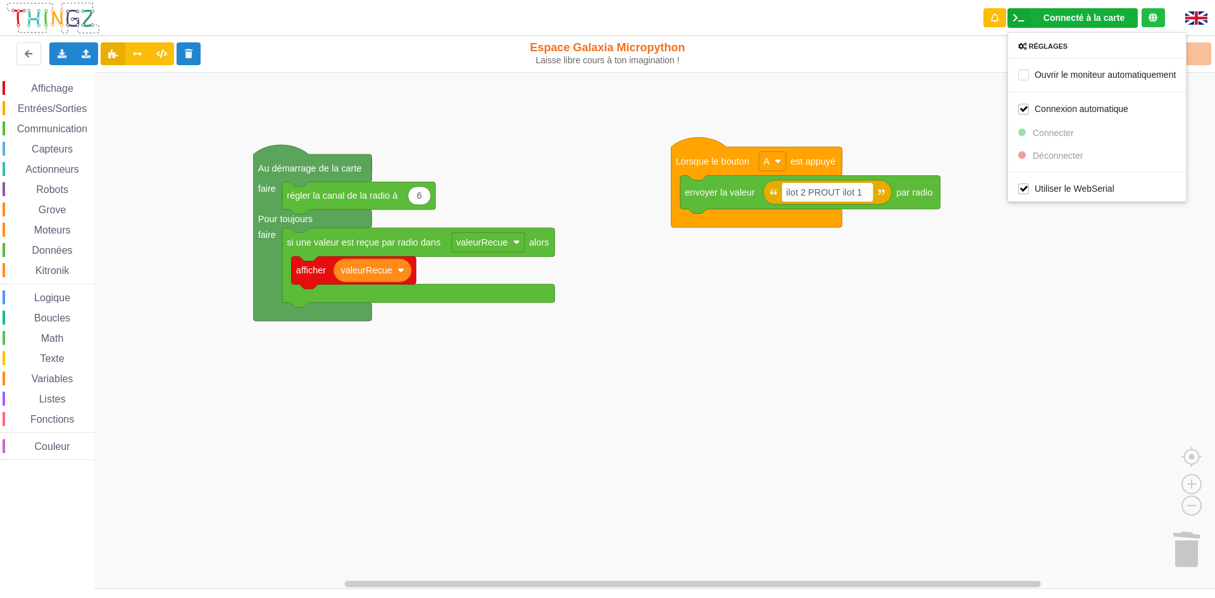
click at [1000, 81] on rect "Espace de travail de Blocky" at bounding box center [612, 330] width 1224 height 517
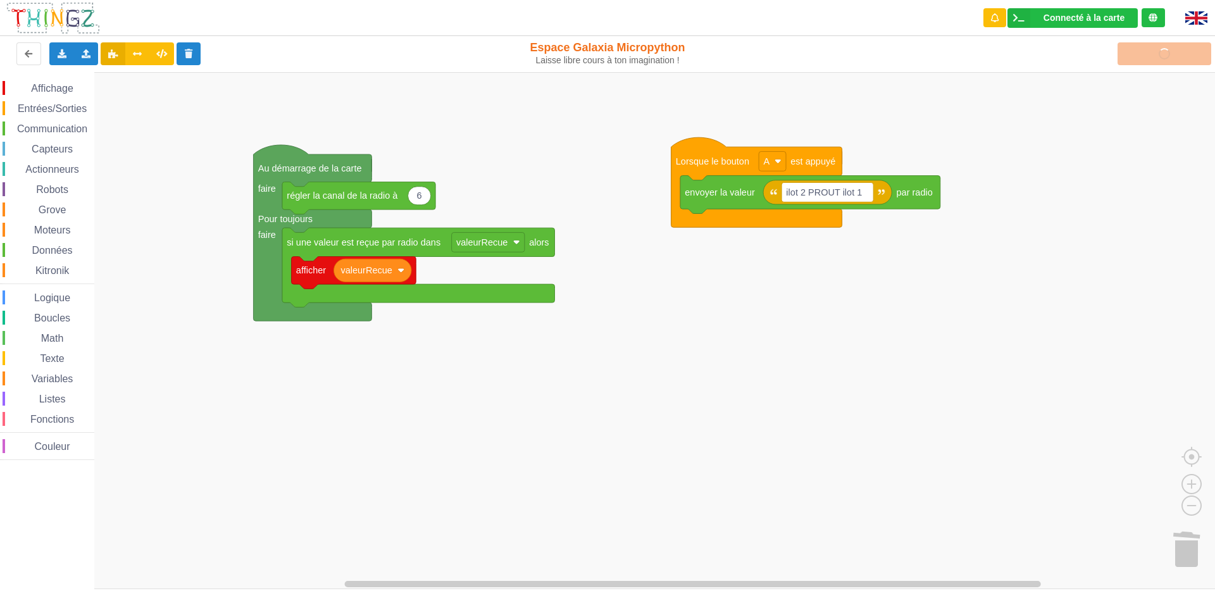
click at [1174, 50] on div "Téléverser" at bounding box center [972, 54] width 498 height 41
click at [837, 192] on text "ilot 2 PROUT ilot 1" at bounding box center [824, 192] width 76 height 10
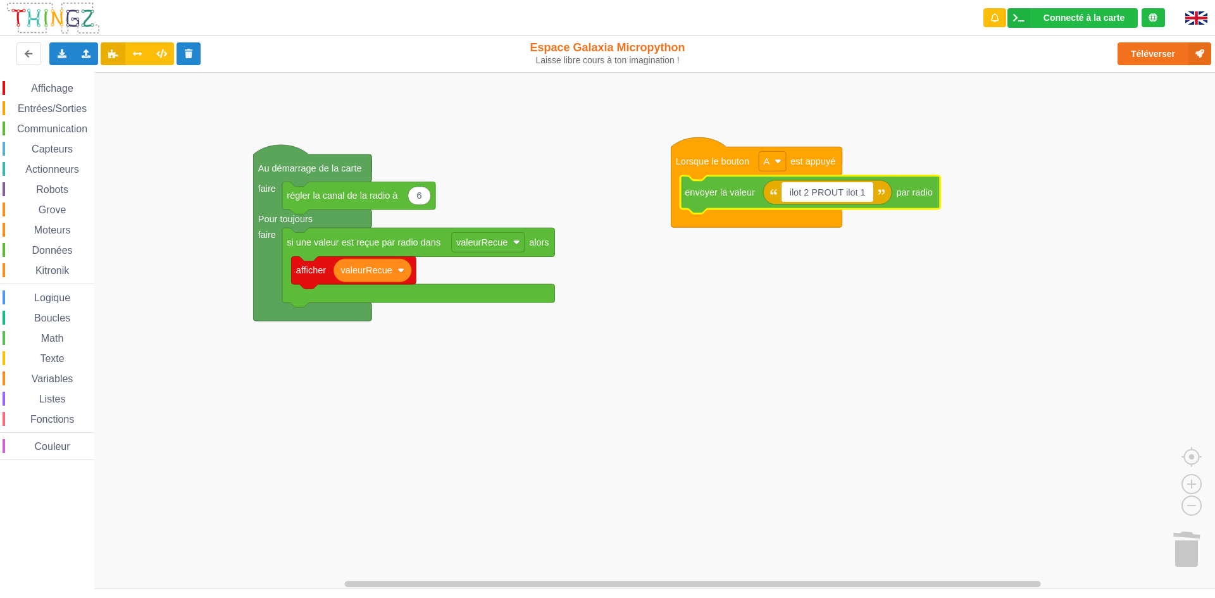
click at [839, 189] on input "ilot 2 PROUT ilot 1" at bounding box center [828, 192] width 92 height 20
click at [1160, 56] on button "Téléverser" at bounding box center [1165, 53] width 94 height 23
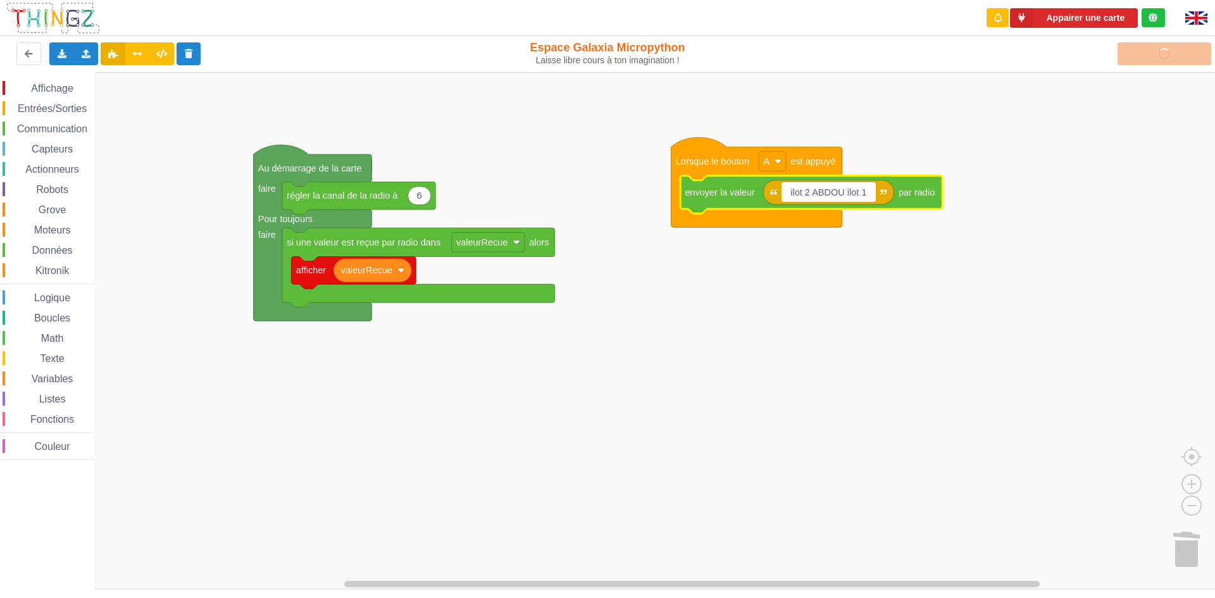
click at [843, 192] on input "ilot 2 ABDOU ilot 1" at bounding box center [829, 192] width 94 height 20
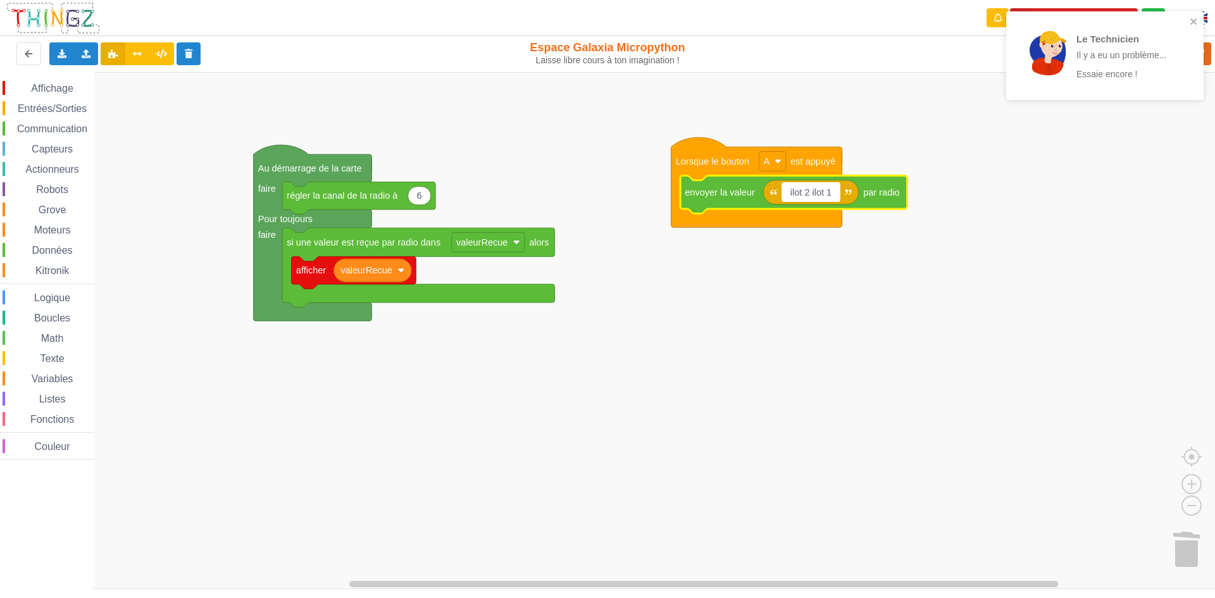
type input "ilot 2 ilot 1"
click at [958, 313] on div "Affichage Entrées/Sorties Communication Capteurs Actionneurs Robots Grove Moteu…" at bounding box center [612, 330] width 1224 height 517
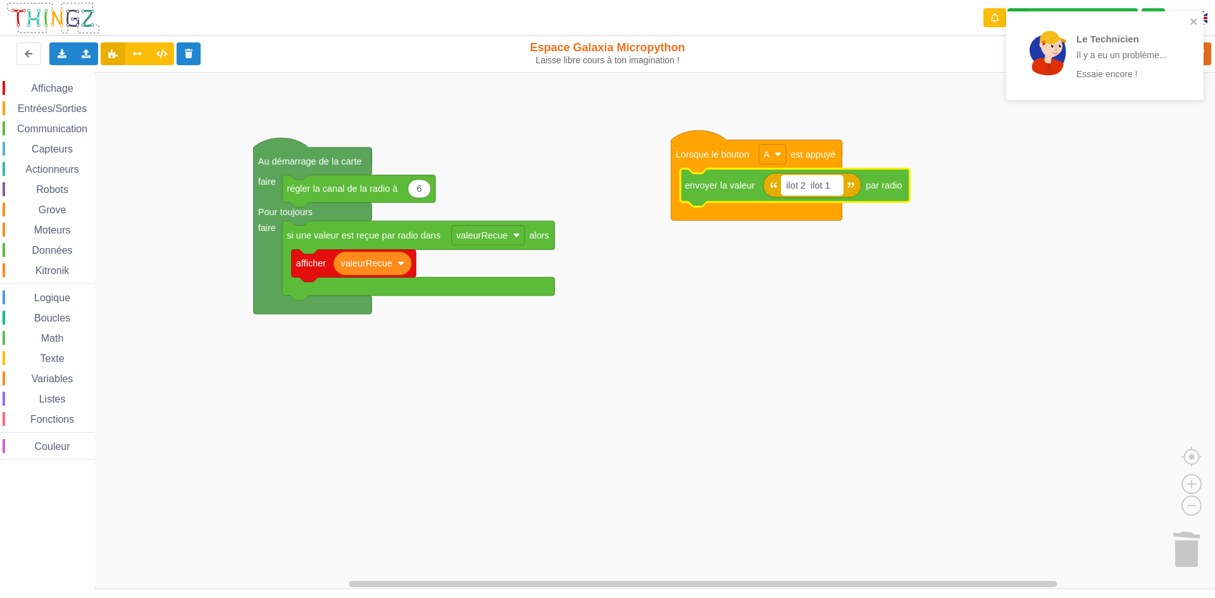
click at [808, 184] on text "ilot 2 ilot 1" at bounding box center [808, 185] width 44 height 10
click at [810, 185] on input "ilot 2 ilot 1" at bounding box center [812, 185] width 61 height 20
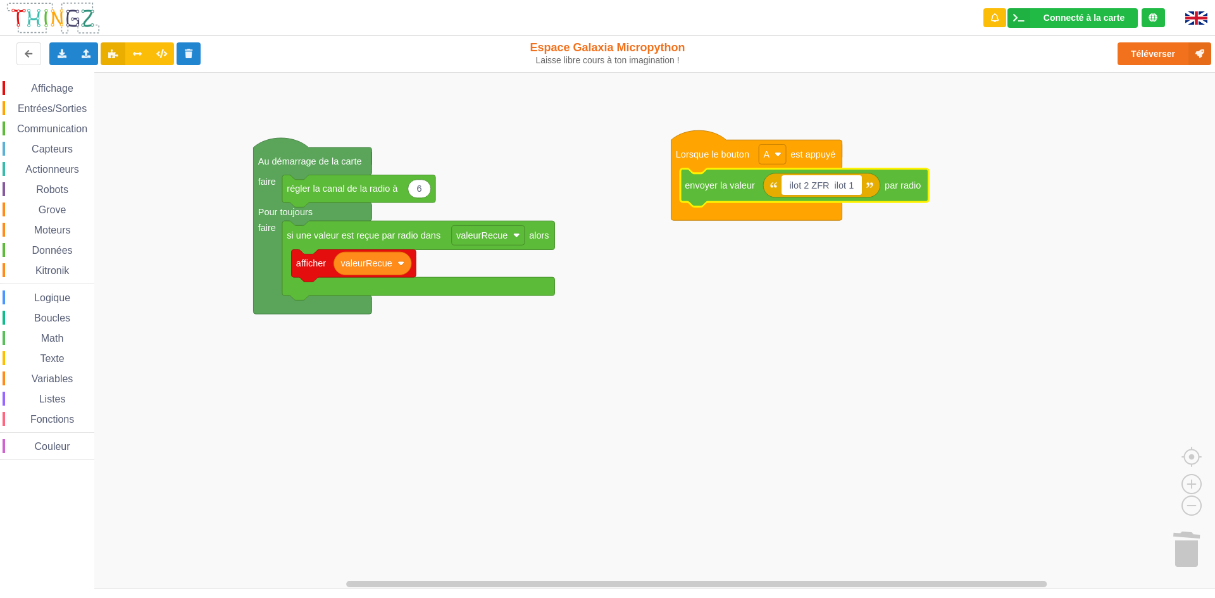
type input "ilot 2 ZFR ilot 1"
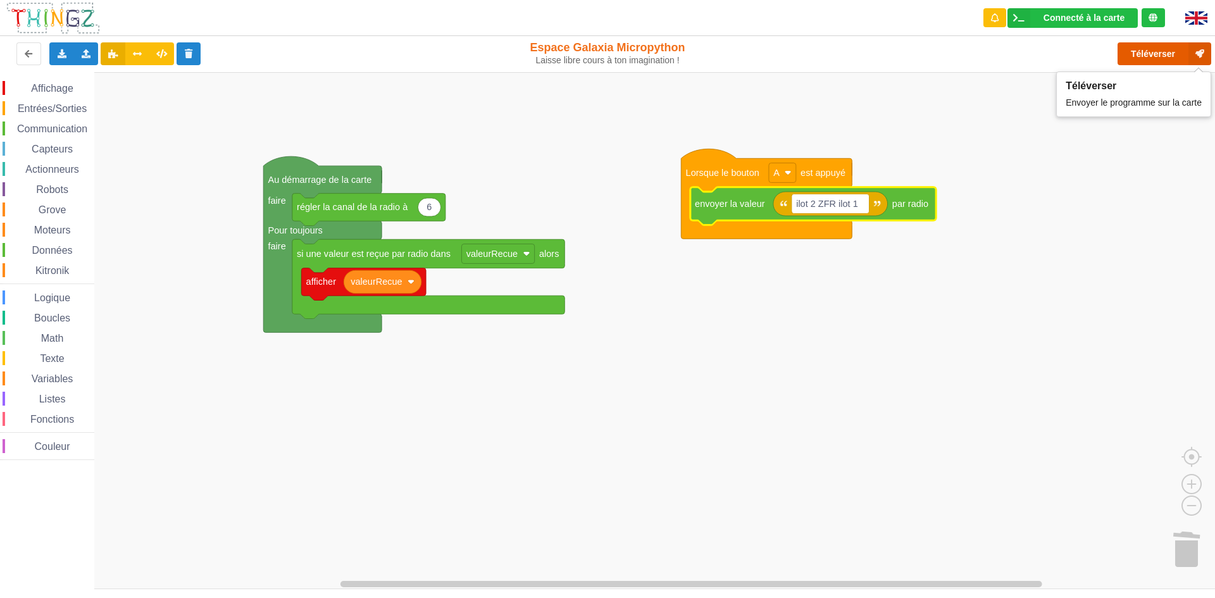
click at [1142, 56] on button "Téléverser" at bounding box center [1165, 53] width 94 height 23
